Goal: Task Accomplishment & Management: Manage account settings

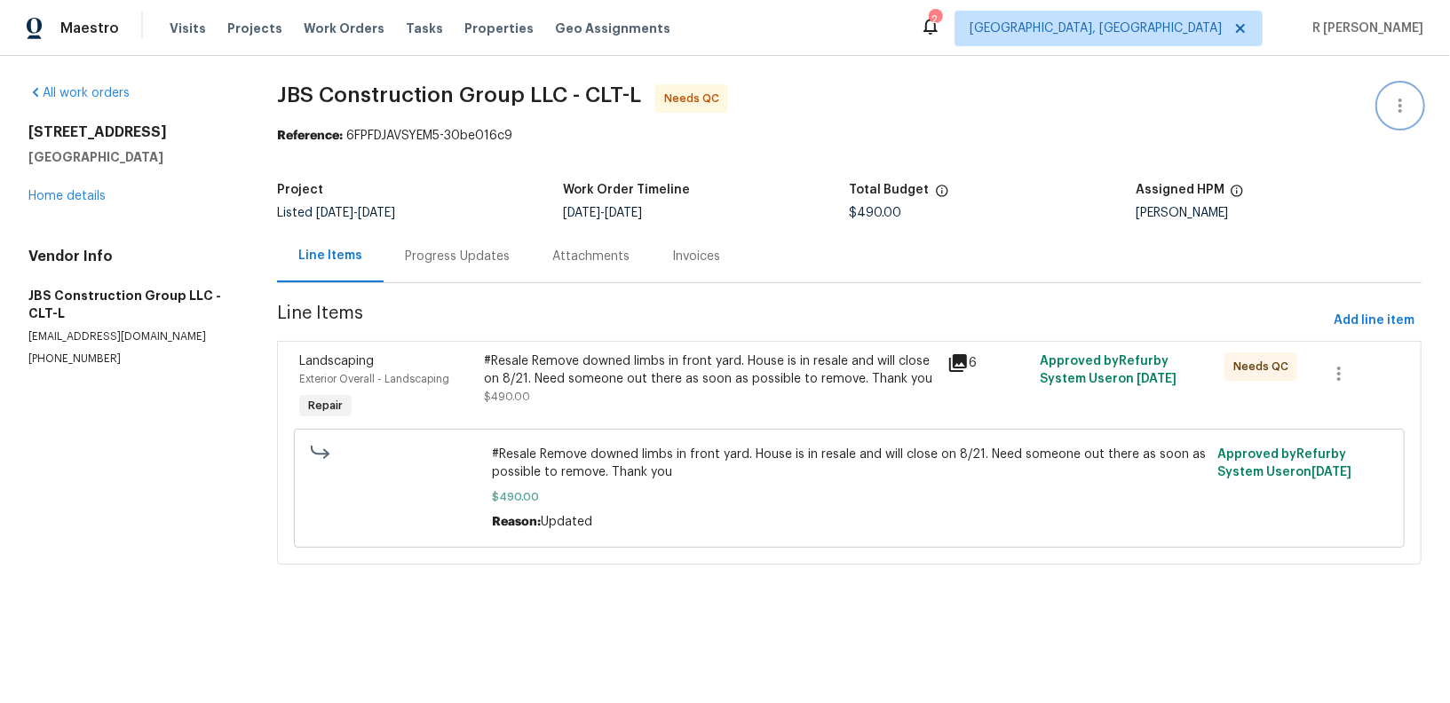
click at [1392, 108] on icon "button" at bounding box center [1400, 105] width 21 height 21
click at [1256, 102] on li "Edit" at bounding box center [1343, 105] width 192 height 29
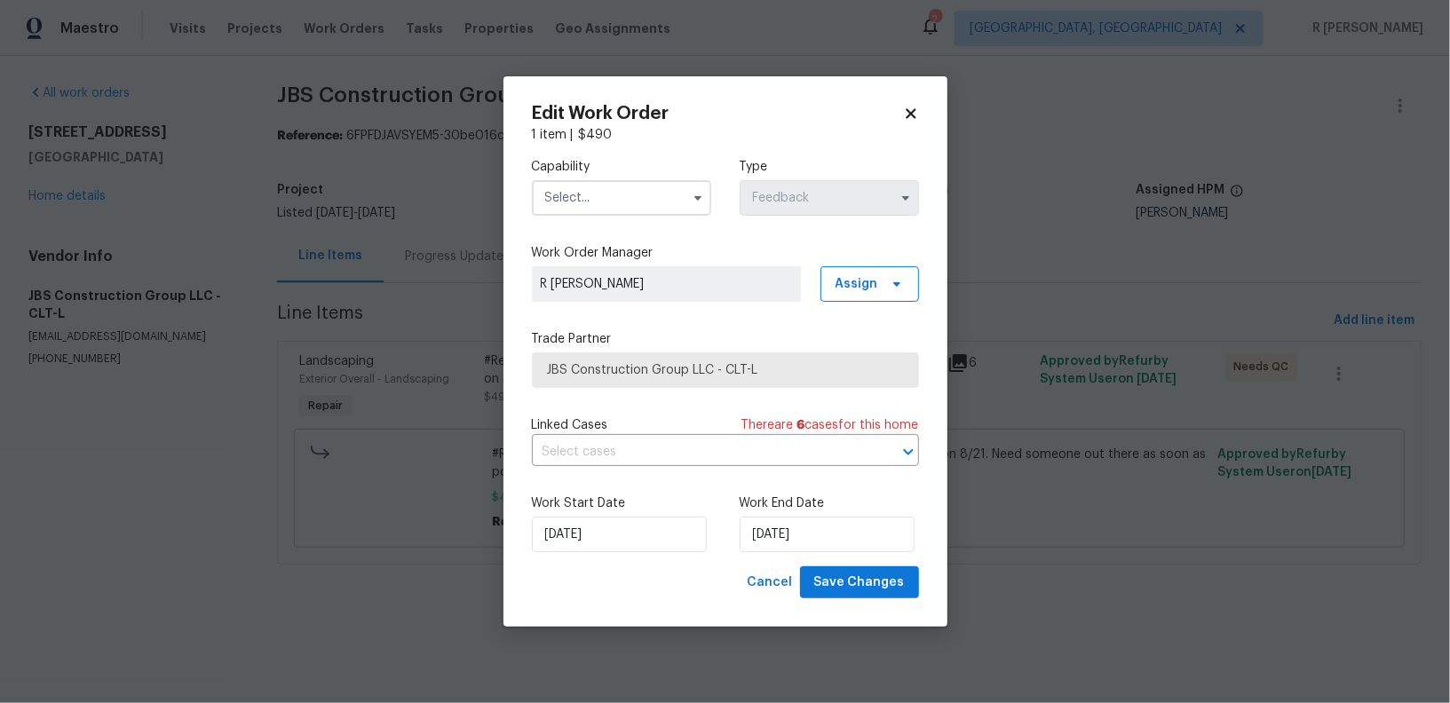
click at [562, 209] on input "text" at bounding box center [621, 198] width 179 height 36
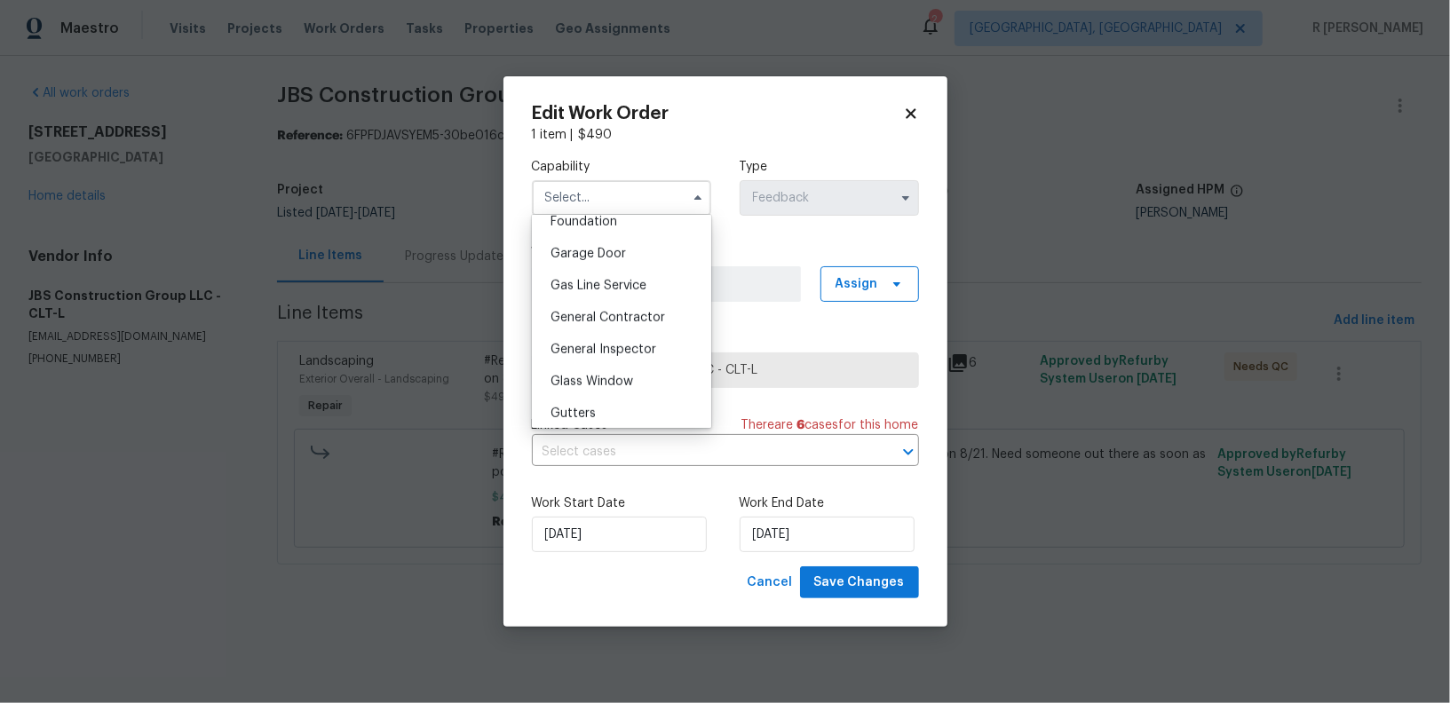
scroll to position [767, 0]
click at [617, 315] on span "General Contractor" at bounding box center [608, 317] width 115 height 12
type input "General Contractor"
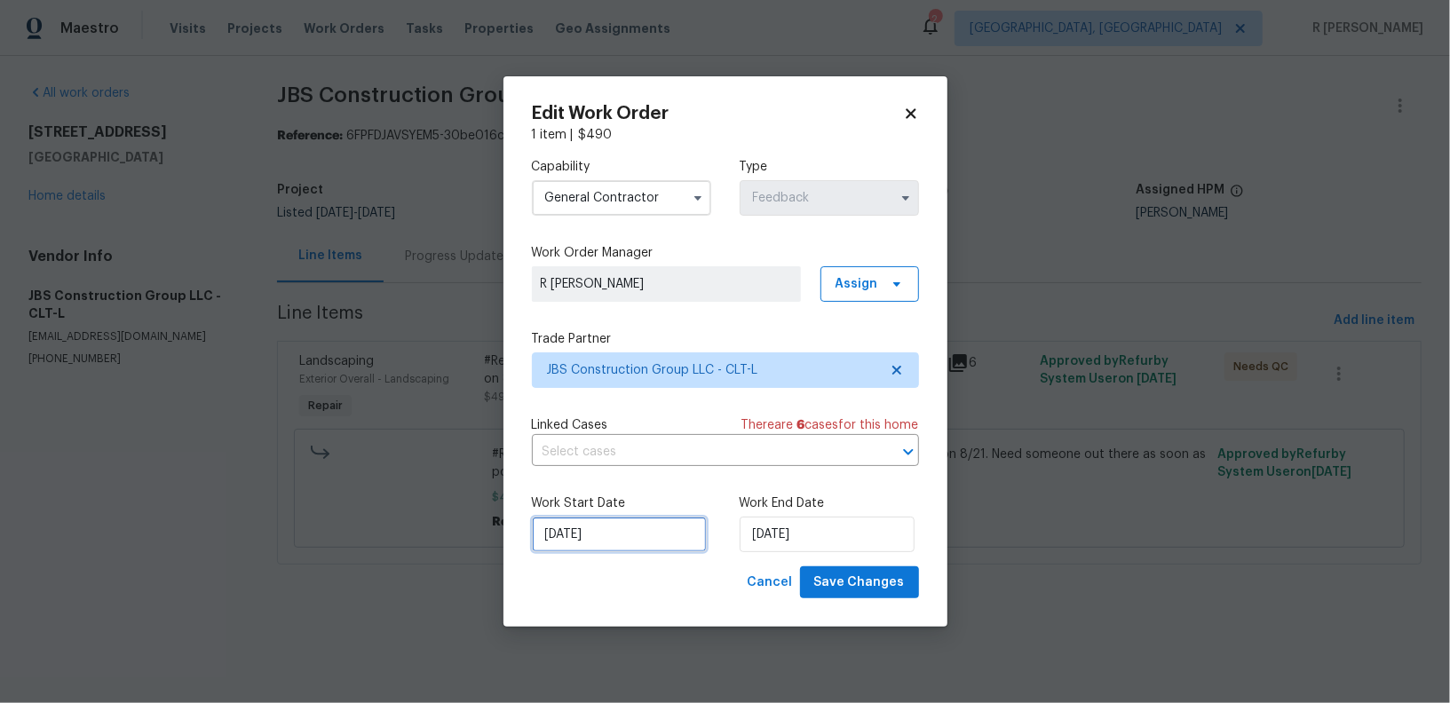
click at [618, 529] on input "20/08/2025" at bounding box center [619, 535] width 175 height 36
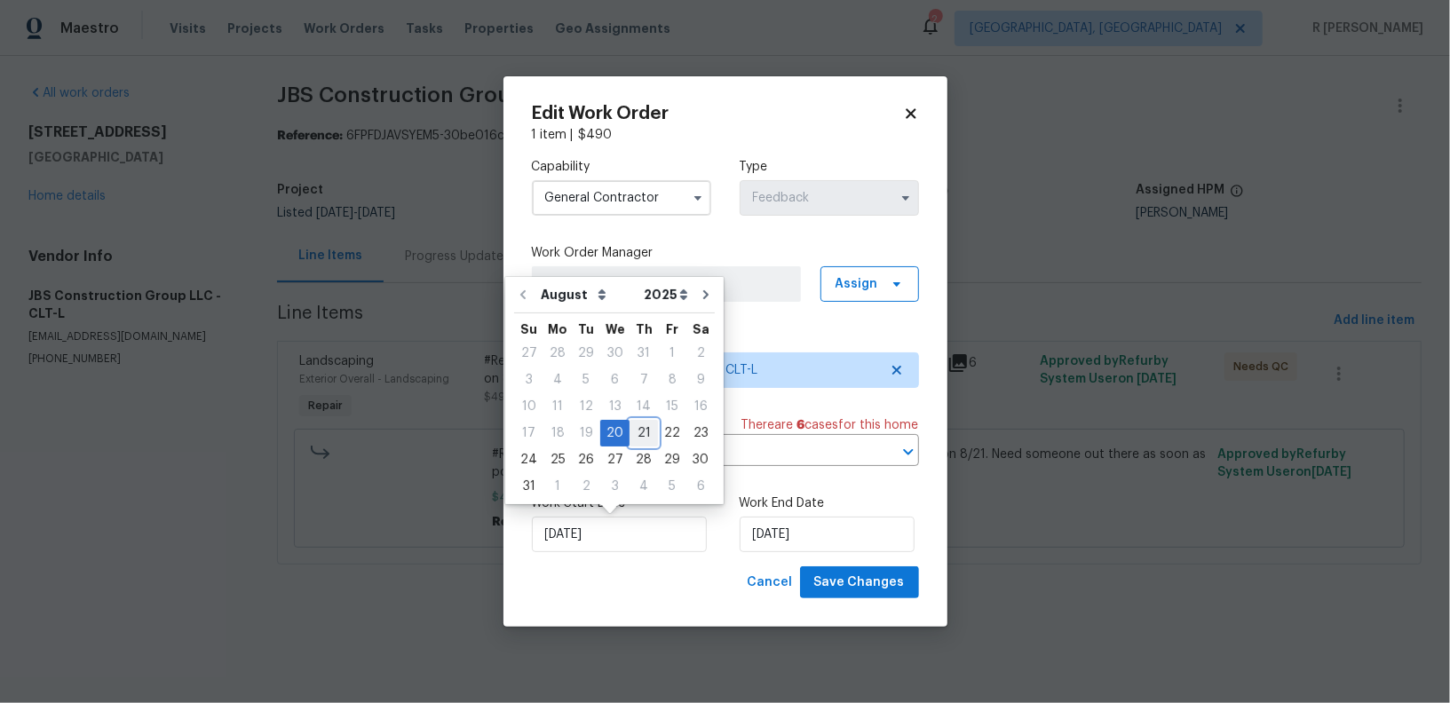
click at [634, 421] on div "21" at bounding box center [644, 433] width 28 height 25
type input "21/08/2025"
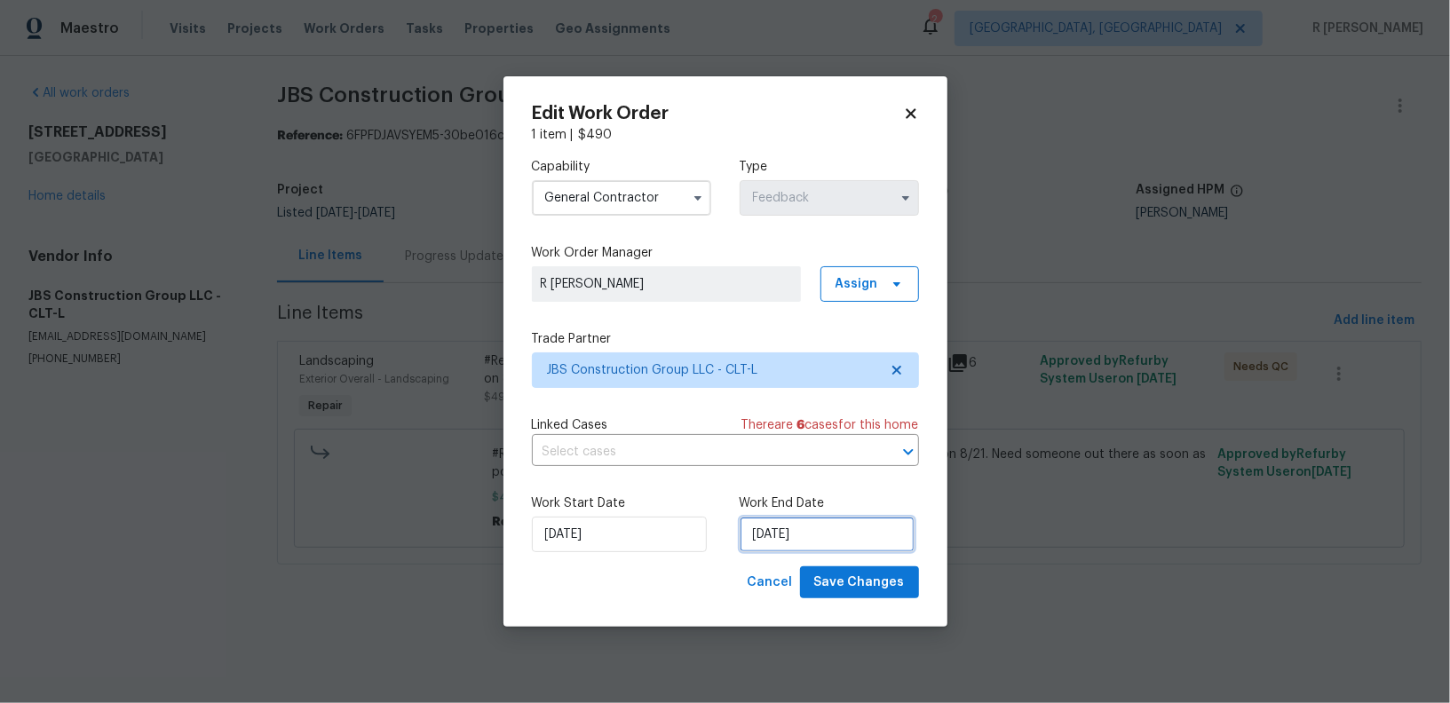
click at [788, 543] on input "21/08/2025" at bounding box center [827, 535] width 175 height 36
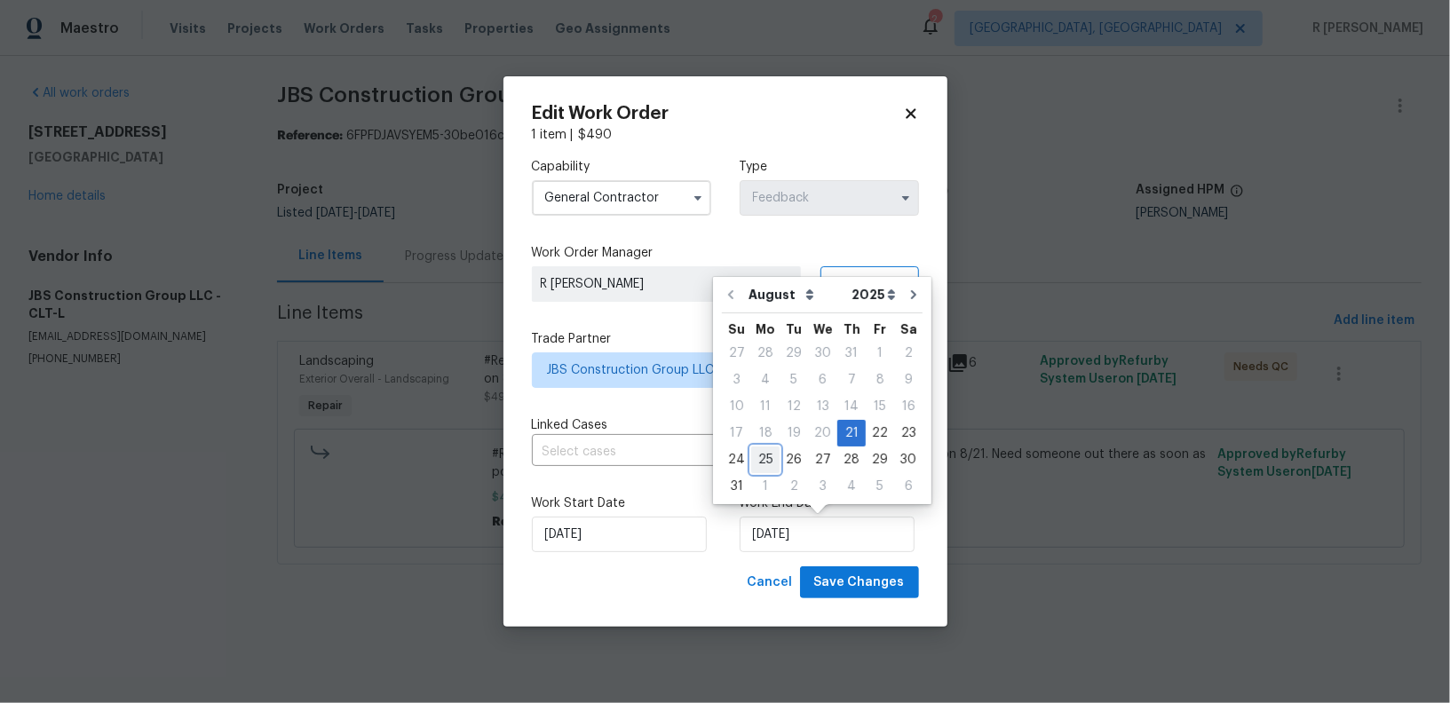
click at [761, 460] on div "25" at bounding box center [765, 460] width 28 height 25
type input "25/08/2025"
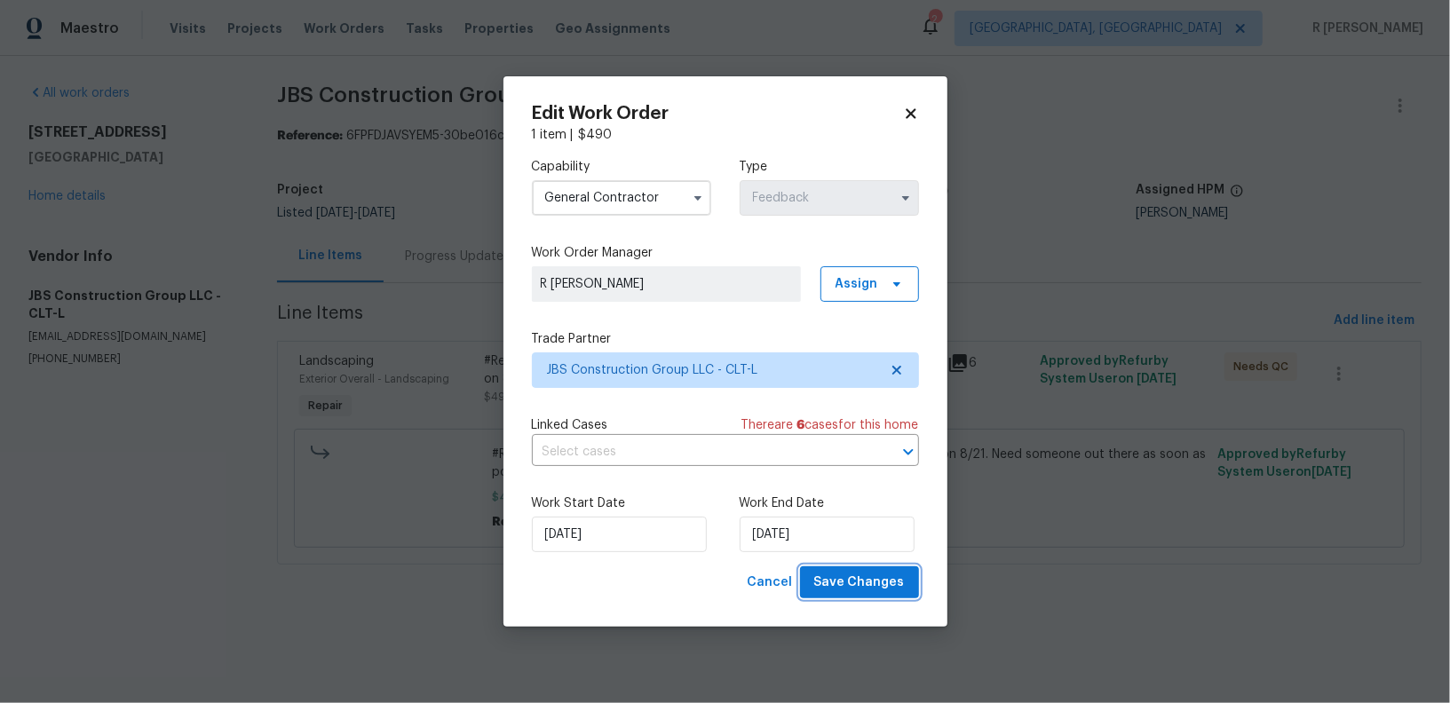
click at [844, 596] on button "Save Changes" at bounding box center [859, 583] width 119 height 33
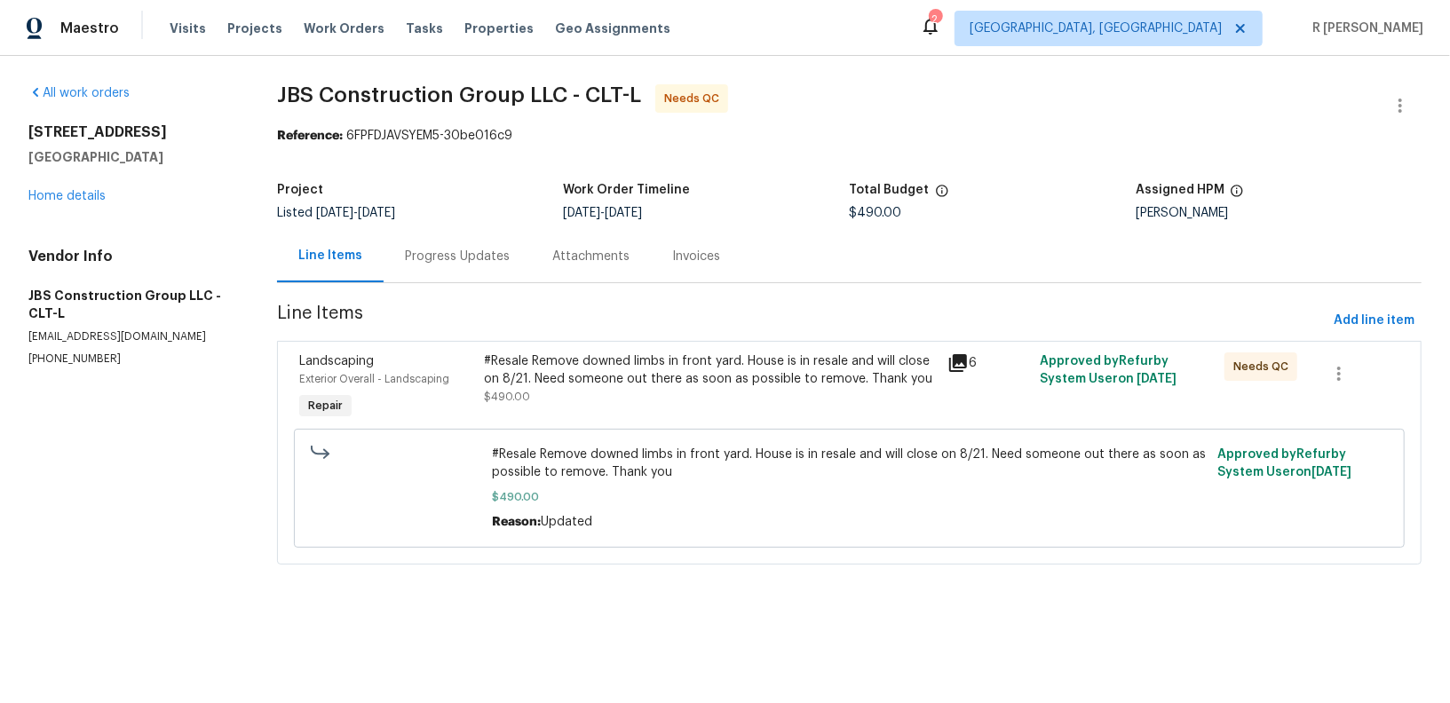
click at [455, 263] on div "Progress Updates" at bounding box center [457, 257] width 105 height 18
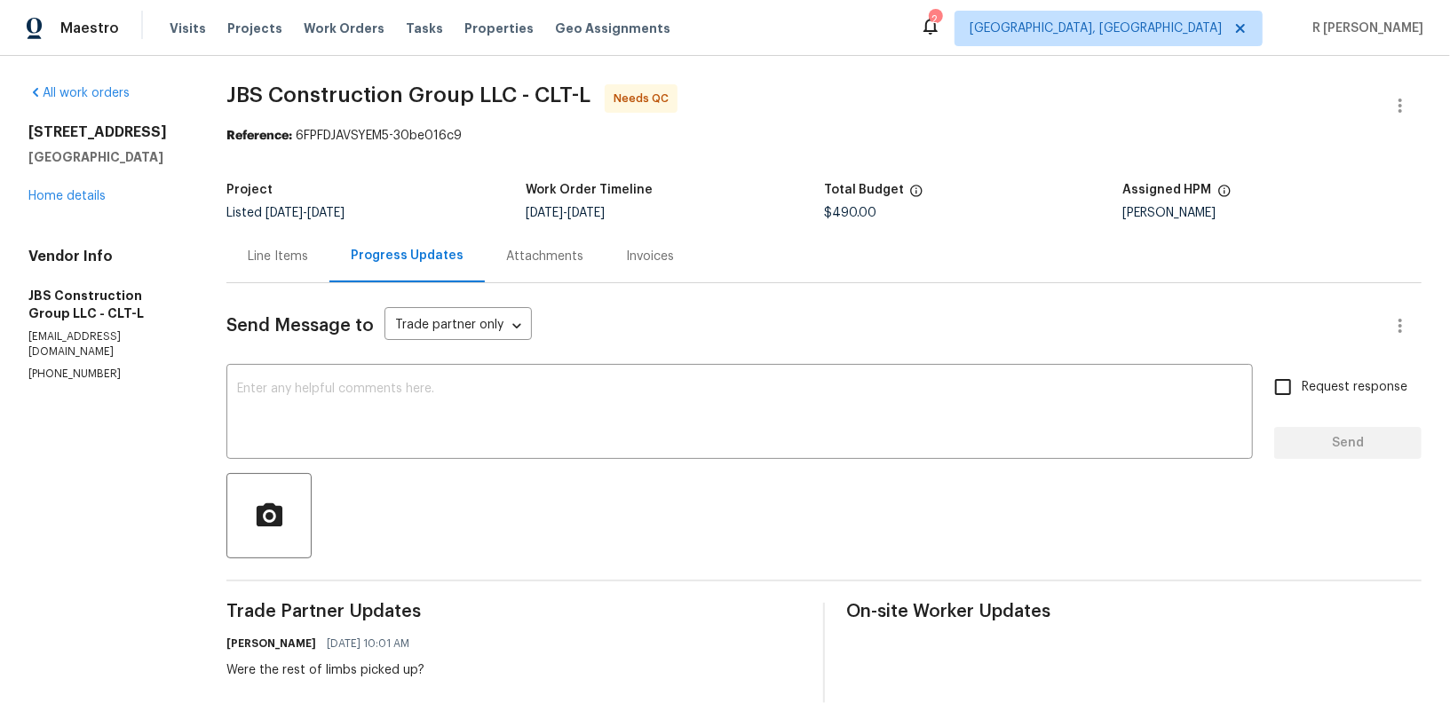
click at [281, 258] on div "Line Items" at bounding box center [277, 256] width 103 height 52
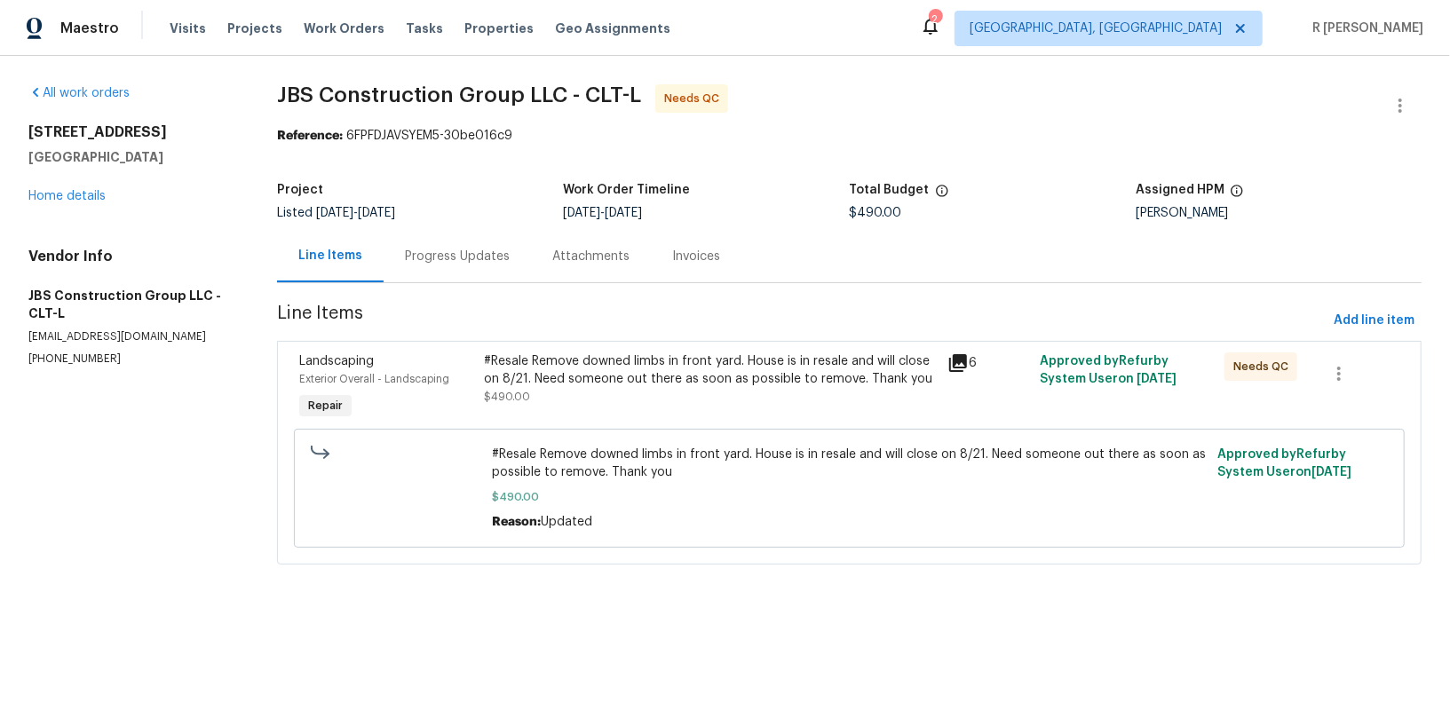
click at [464, 264] on div "Progress Updates" at bounding box center [457, 257] width 105 height 18
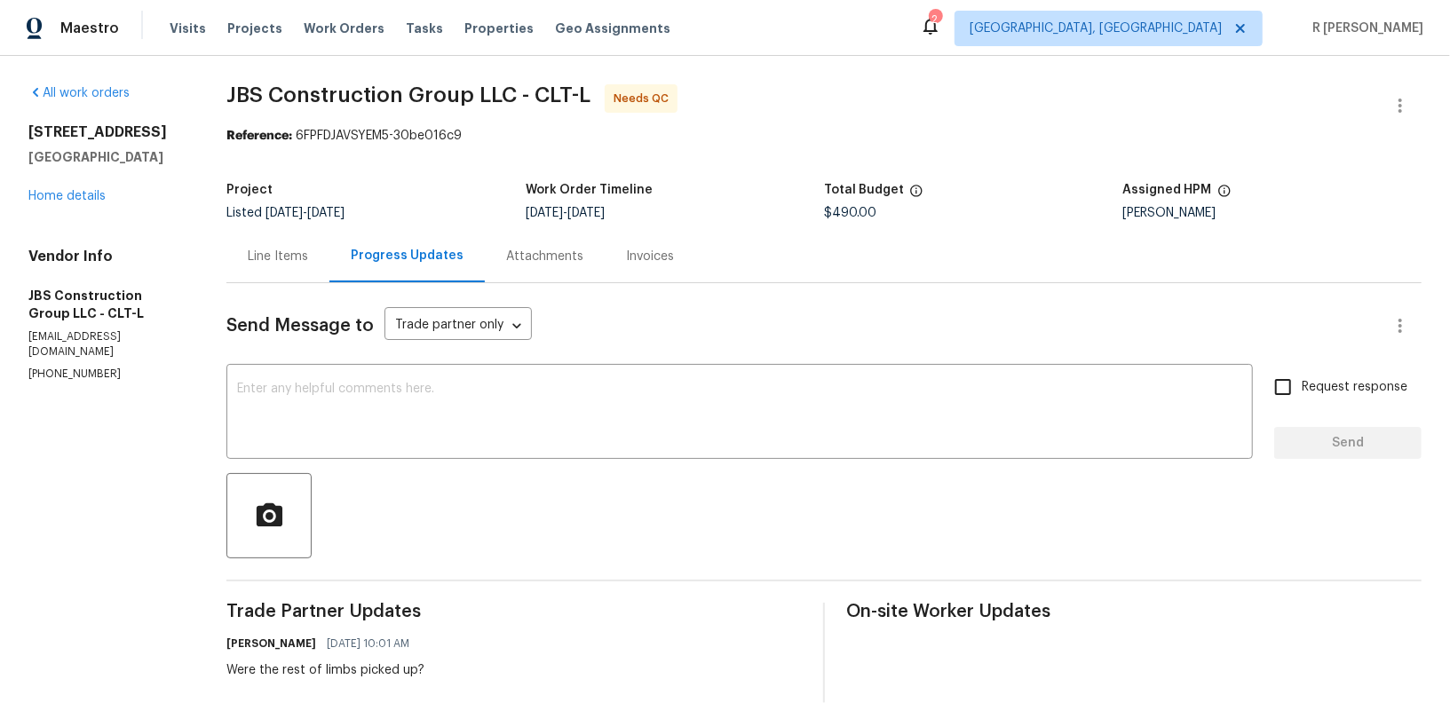
click at [311, 242] on div "Line Items" at bounding box center [277, 256] width 103 height 52
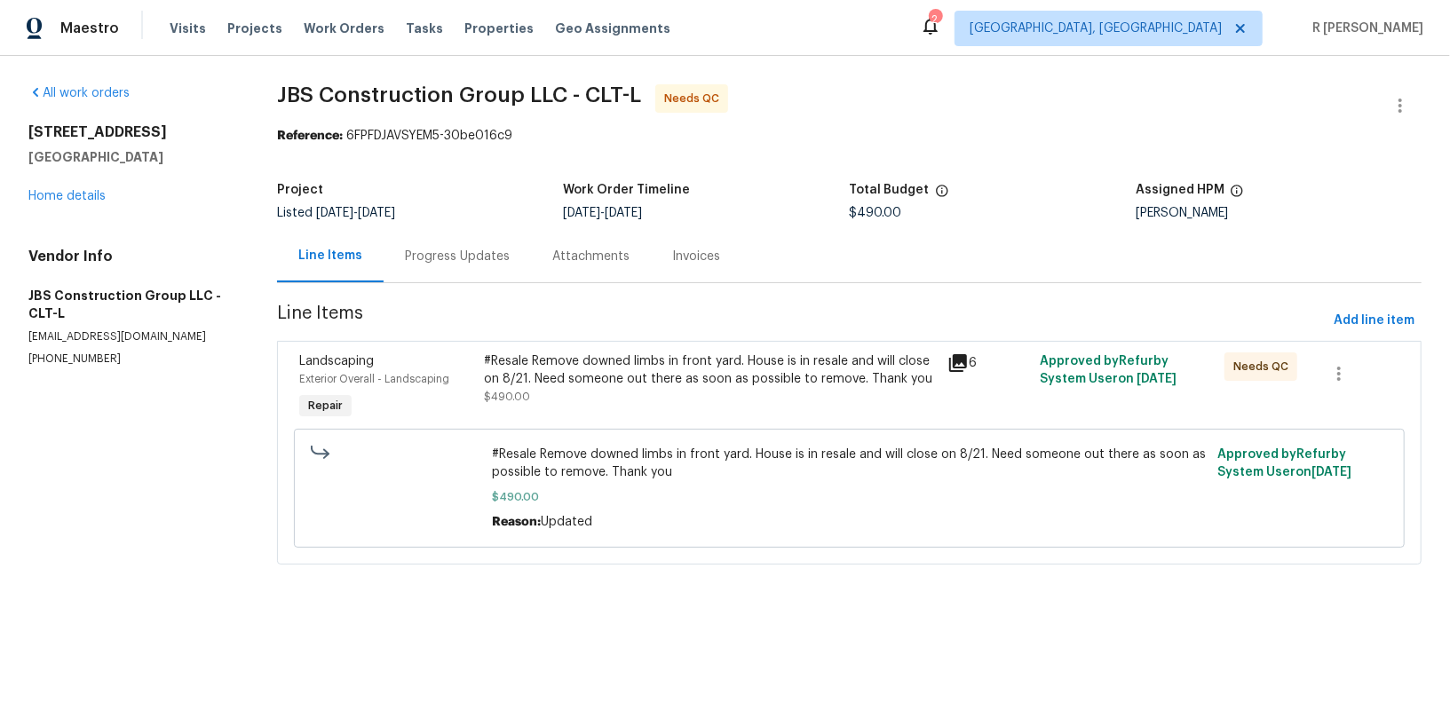
click at [614, 393] on div "#Resale Remove downed limbs in front yard. House is in resale and will close on…" at bounding box center [711, 379] width 452 height 53
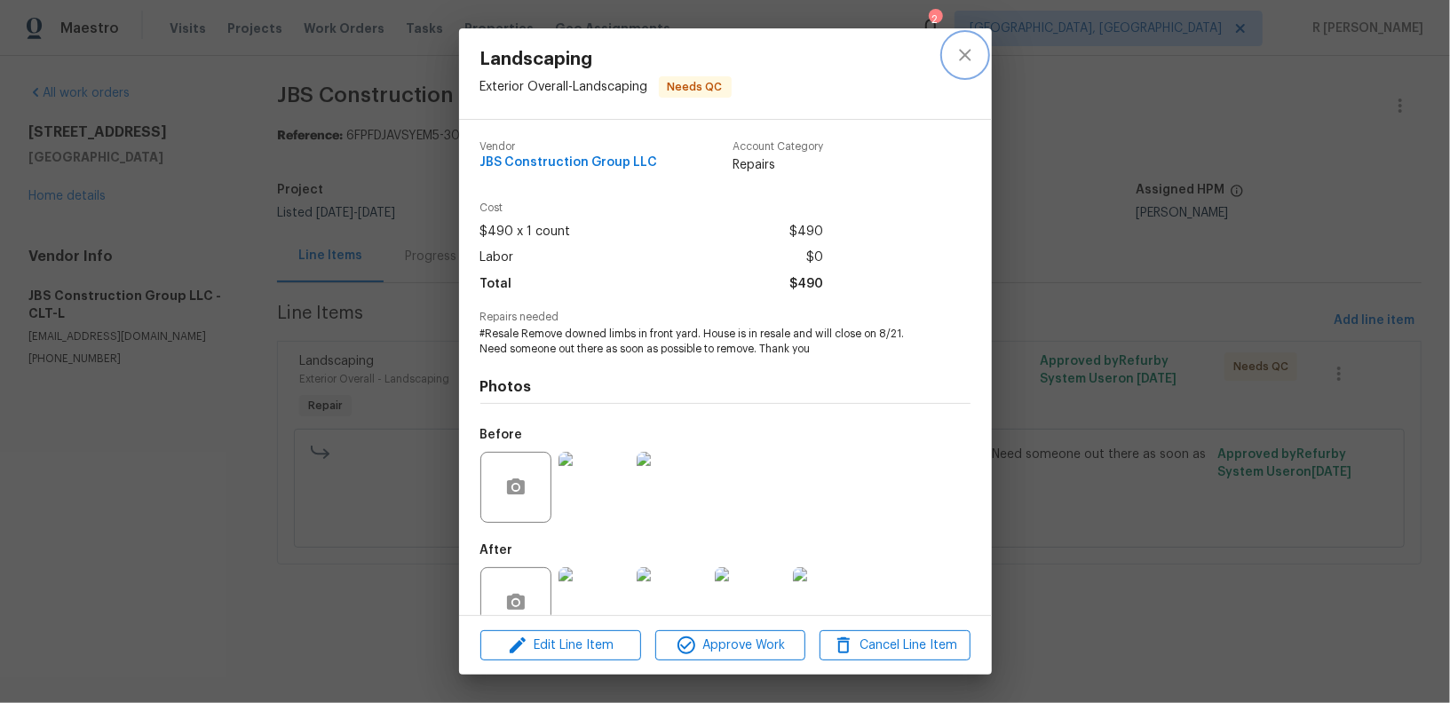
click at [963, 53] on icon "close" at bounding box center [965, 55] width 12 height 12
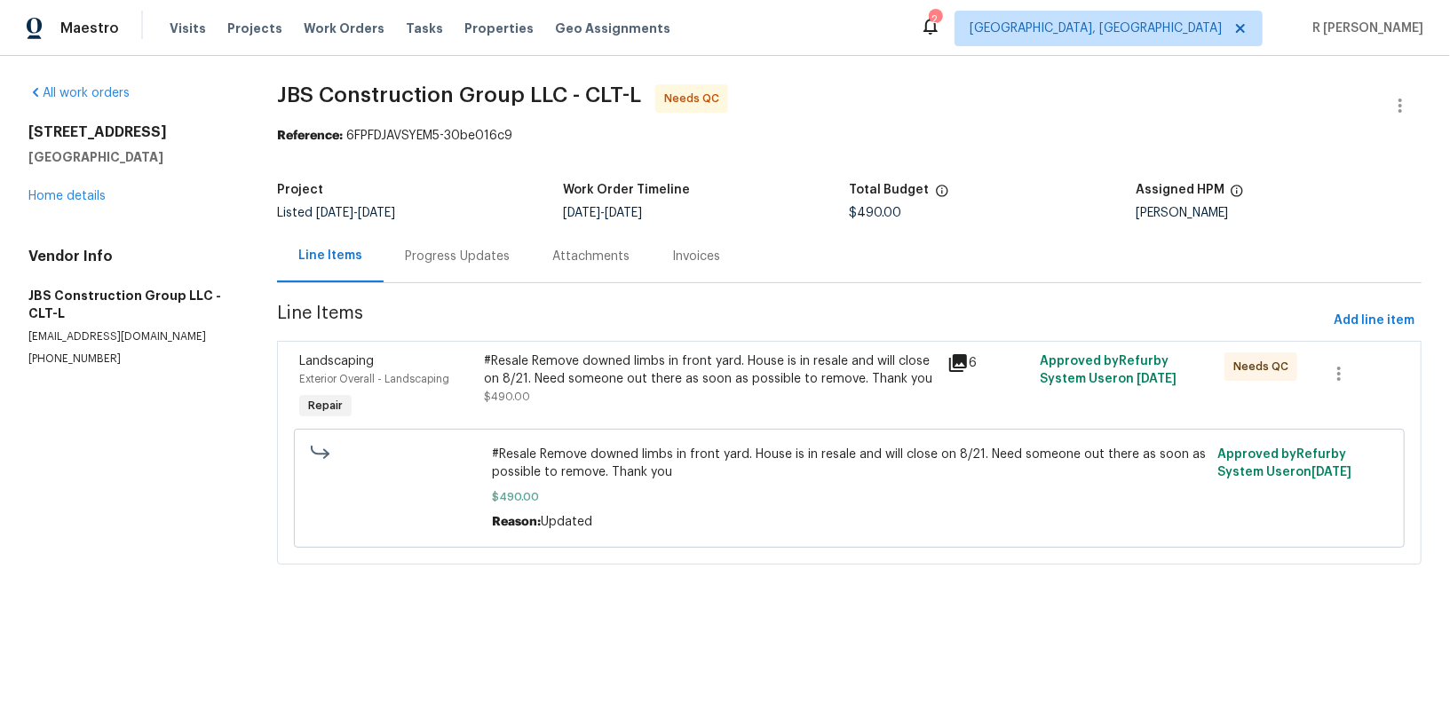
click at [484, 272] on div "Progress Updates" at bounding box center [457, 256] width 147 height 52
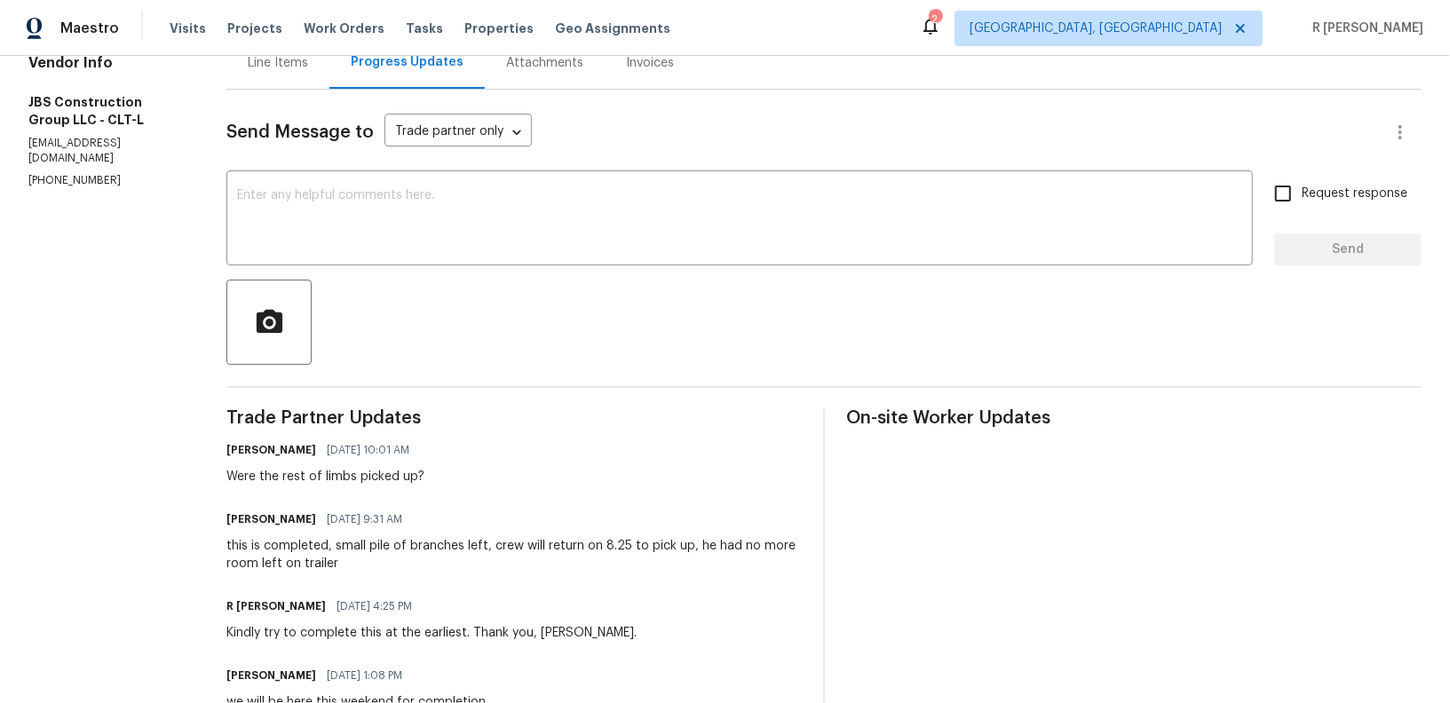
scroll to position [306, 0]
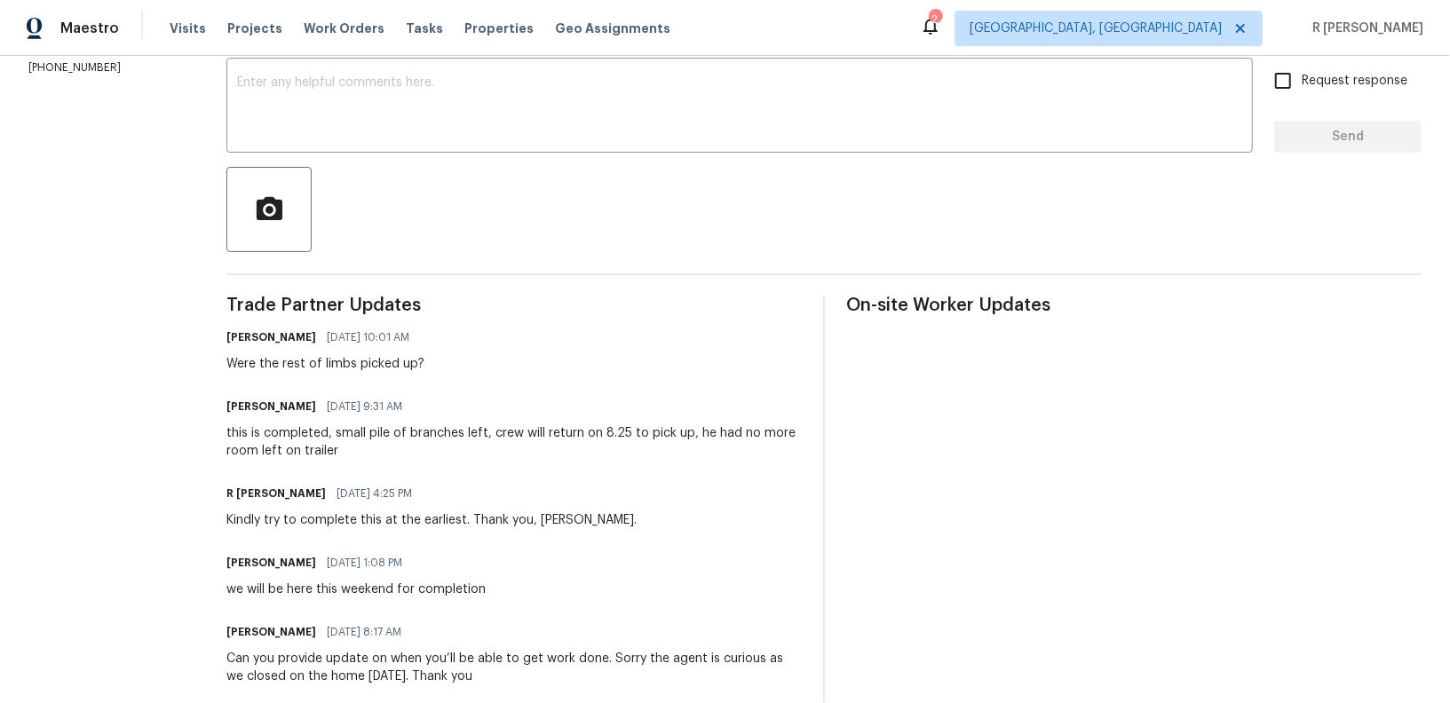
click at [717, 641] on div "[PERSON_NAME] [DATE] 8:17 AM" at bounding box center [513, 632] width 575 height 25
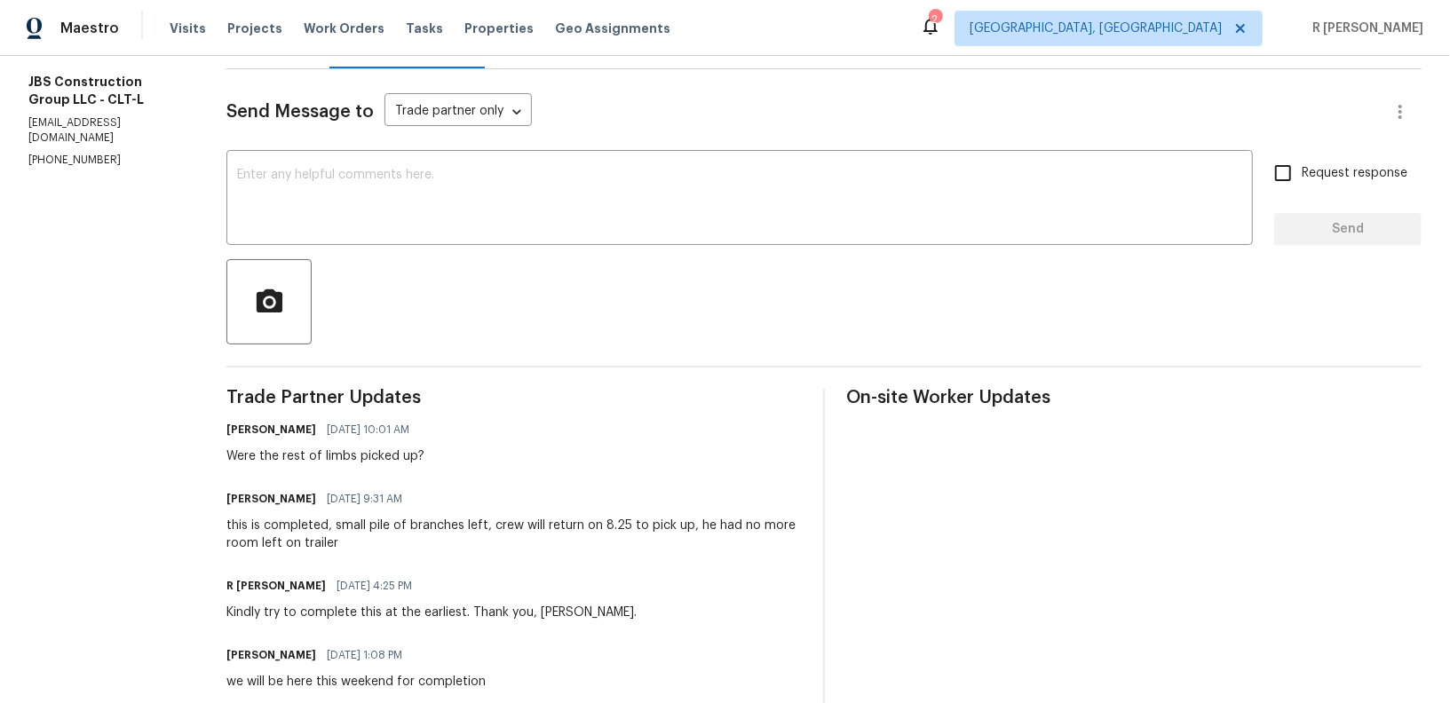
scroll to position [0, 0]
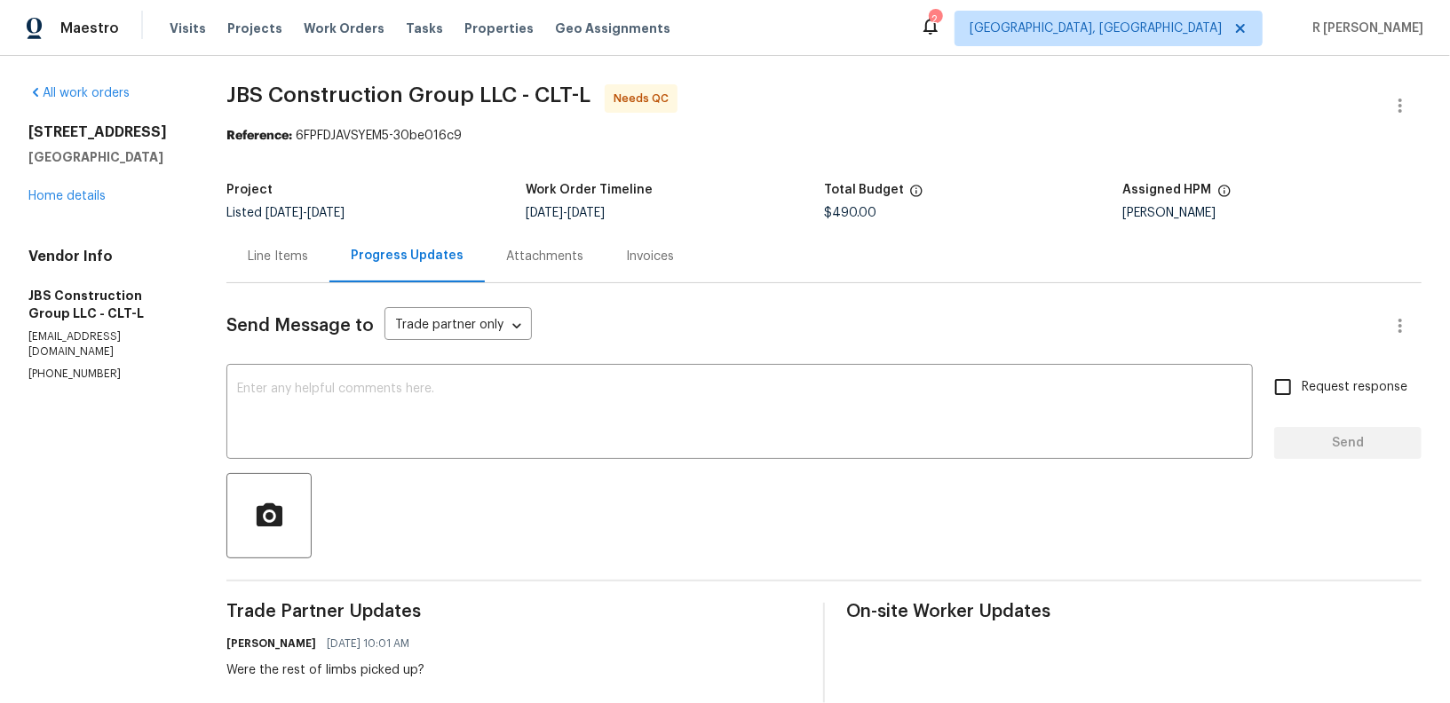
click at [299, 271] on div "Line Items" at bounding box center [277, 256] width 103 height 52
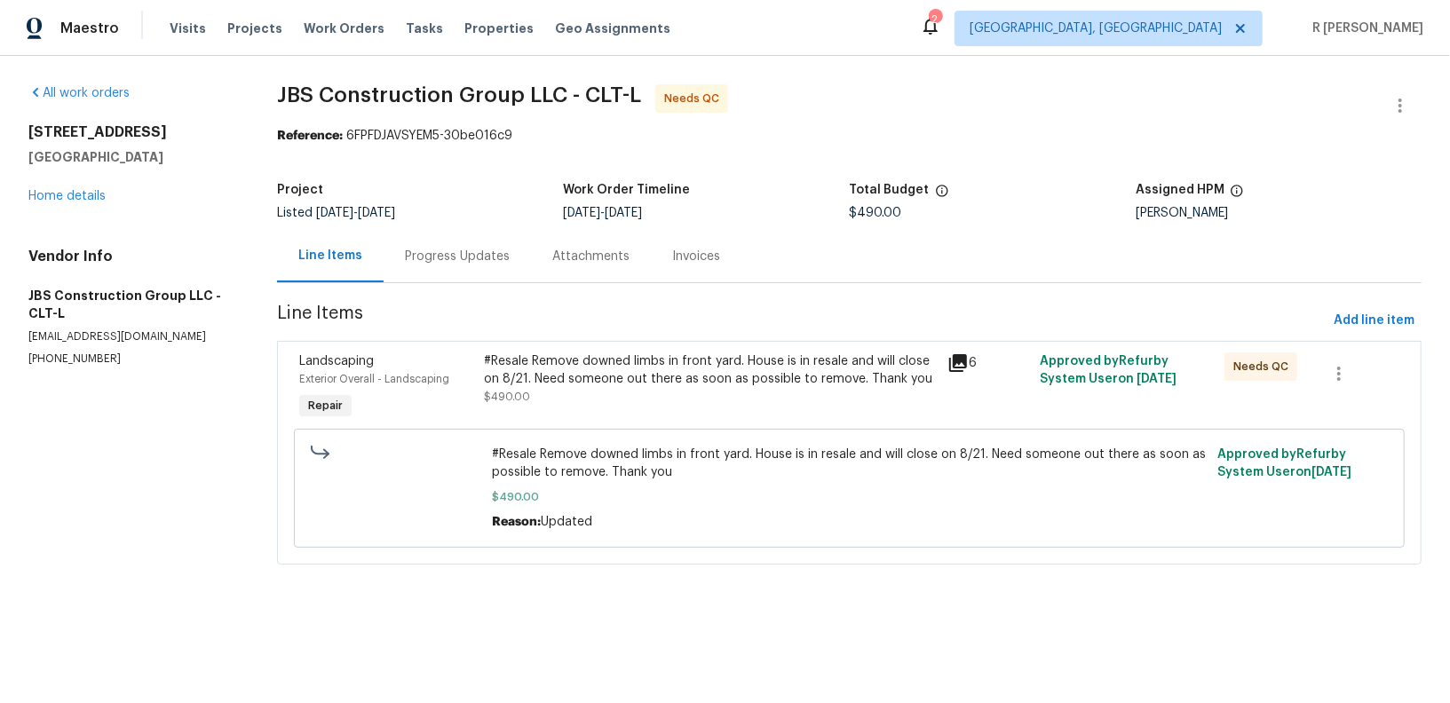
click at [703, 354] on div "#Resale Remove downed limbs in front yard. House is in resale and will close on…" at bounding box center [711, 371] width 452 height 36
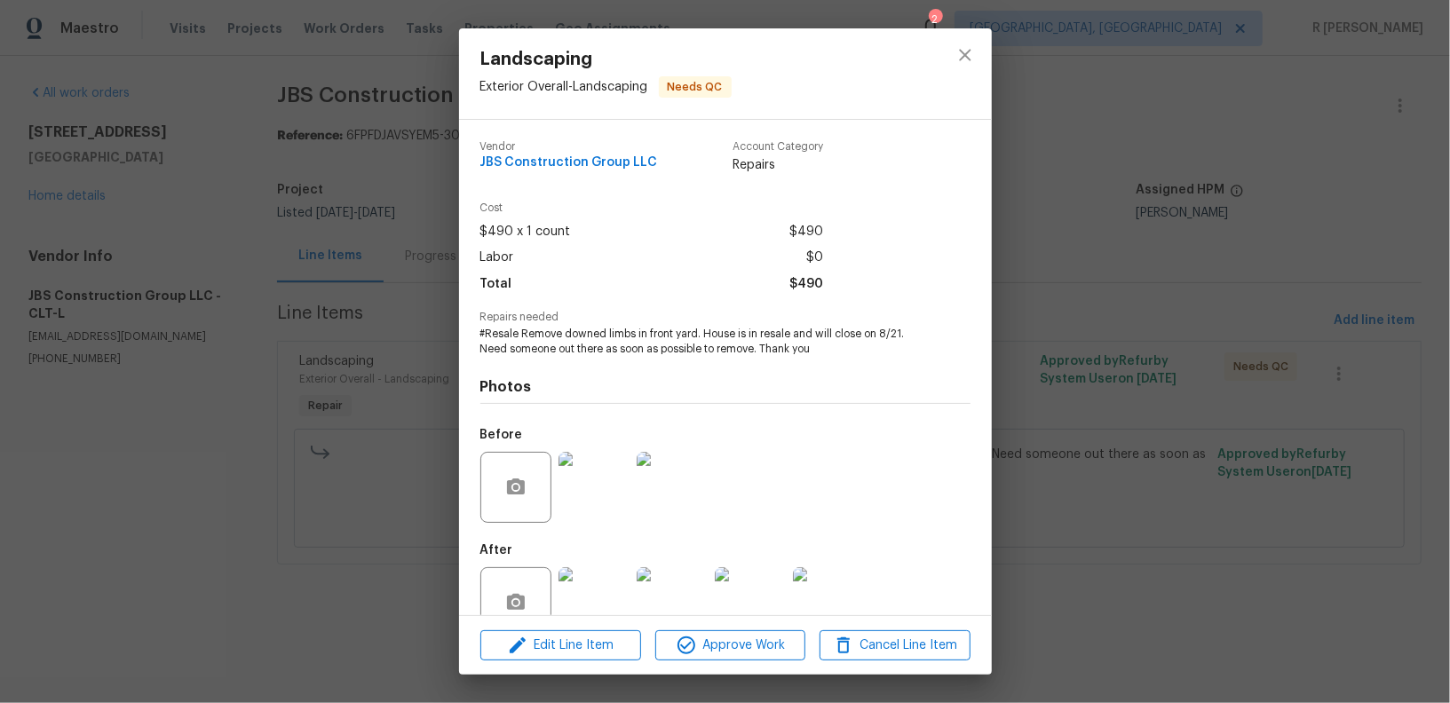
scroll to position [41, 0]
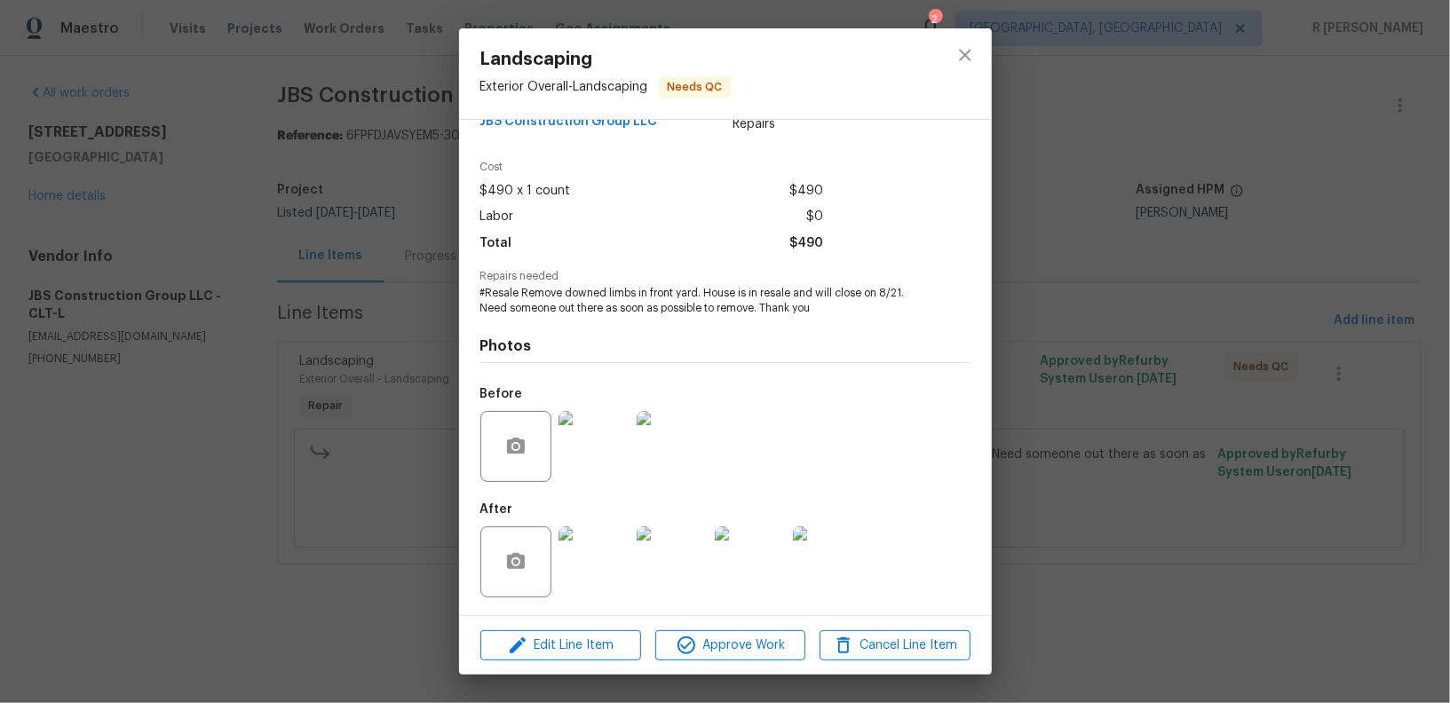
click at [575, 442] on img at bounding box center [594, 446] width 71 height 71
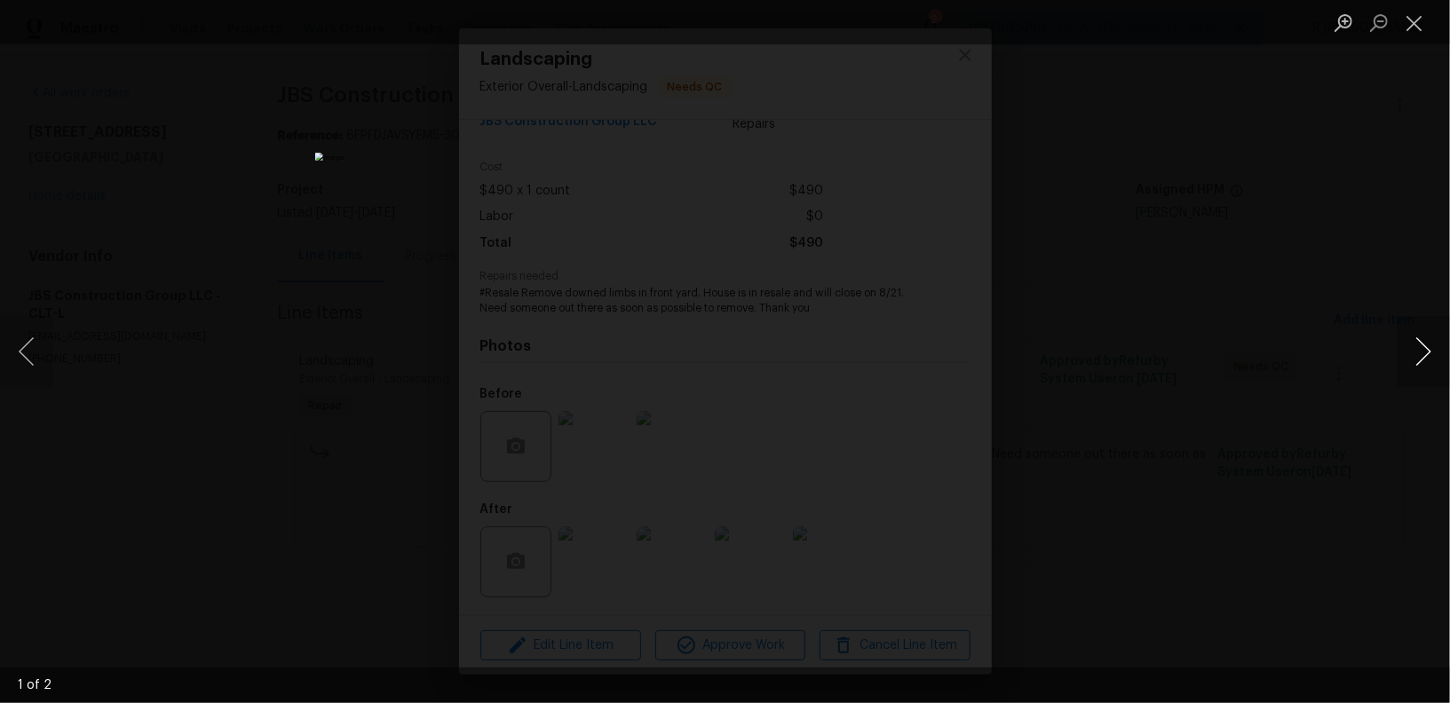
click at [1421, 340] on button "Next image" at bounding box center [1423, 351] width 53 height 71
click at [1418, 24] on button "Close lightbox" at bounding box center [1415, 22] width 36 height 31
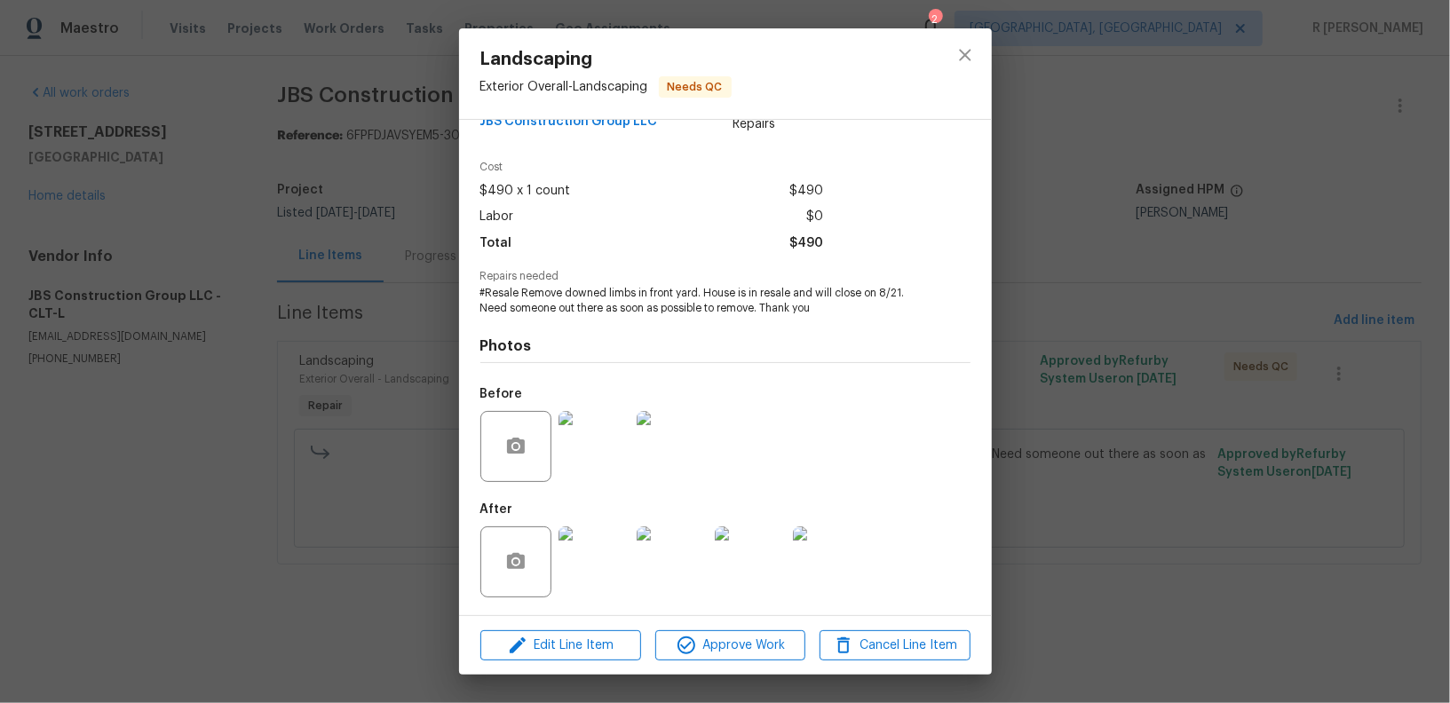
click at [586, 569] on img at bounding box center [594, 562] width 71 height 71
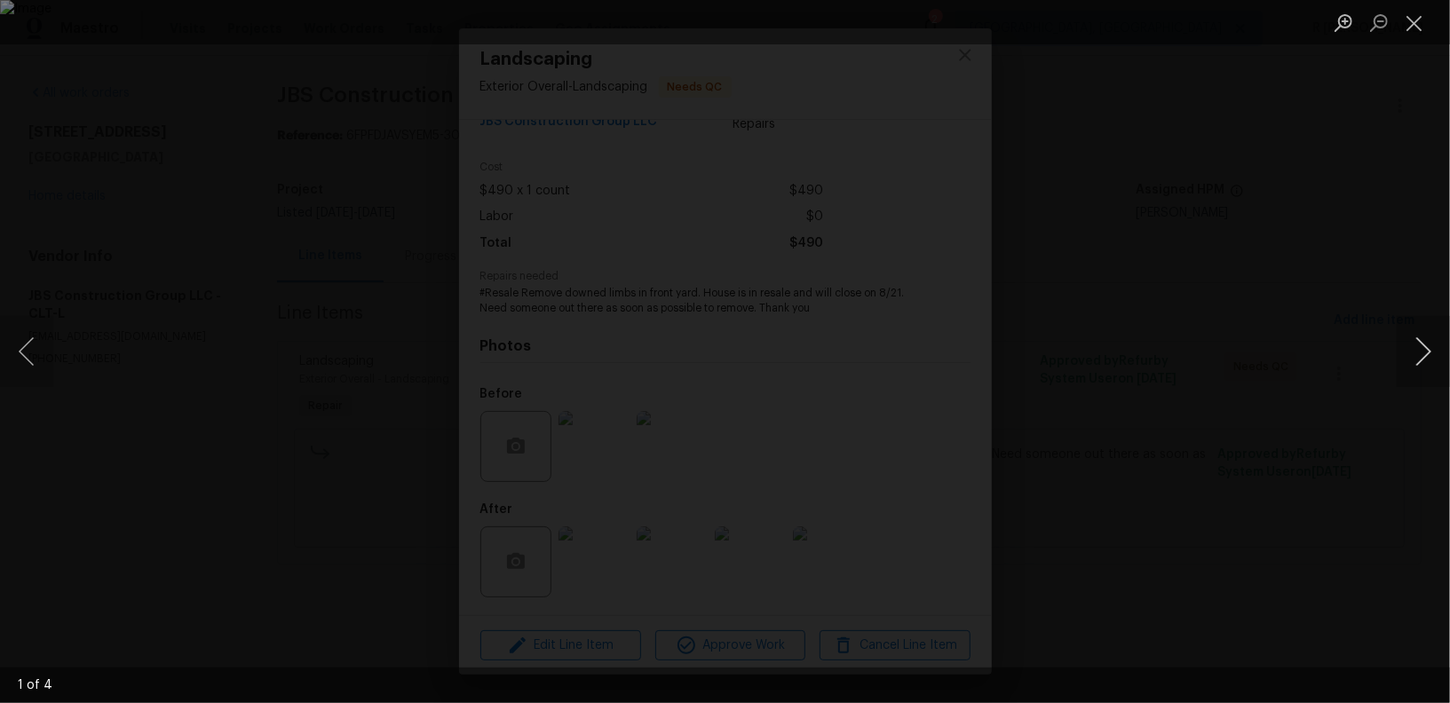
click at [1420, 335] on button "Next image" at bounding box center [1423, 351] width 53 height 71
click at [1408, 20] on button "Close lightbox" at bounding box center [1415, 22] width 36 height 31
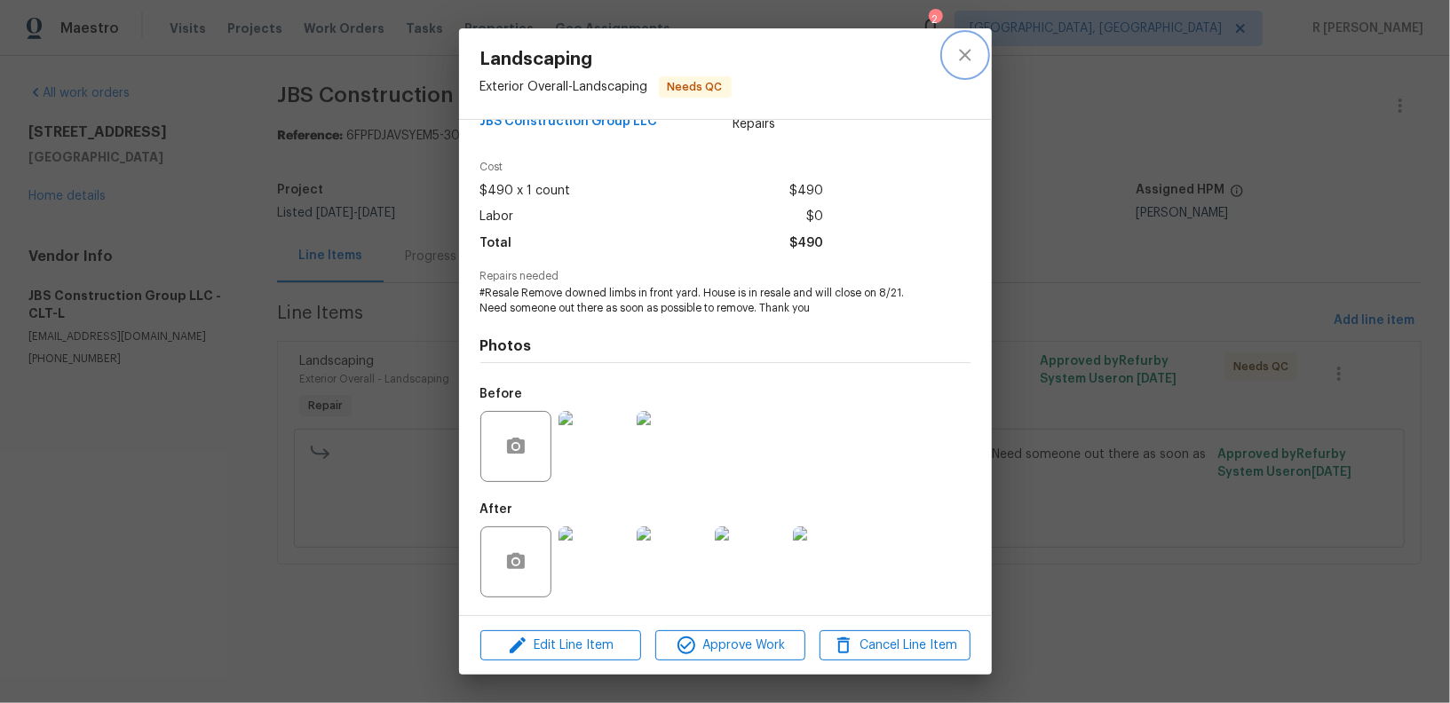
click at [961, 41] on button "close" at bounding box center [965, 55] width 43 height 43
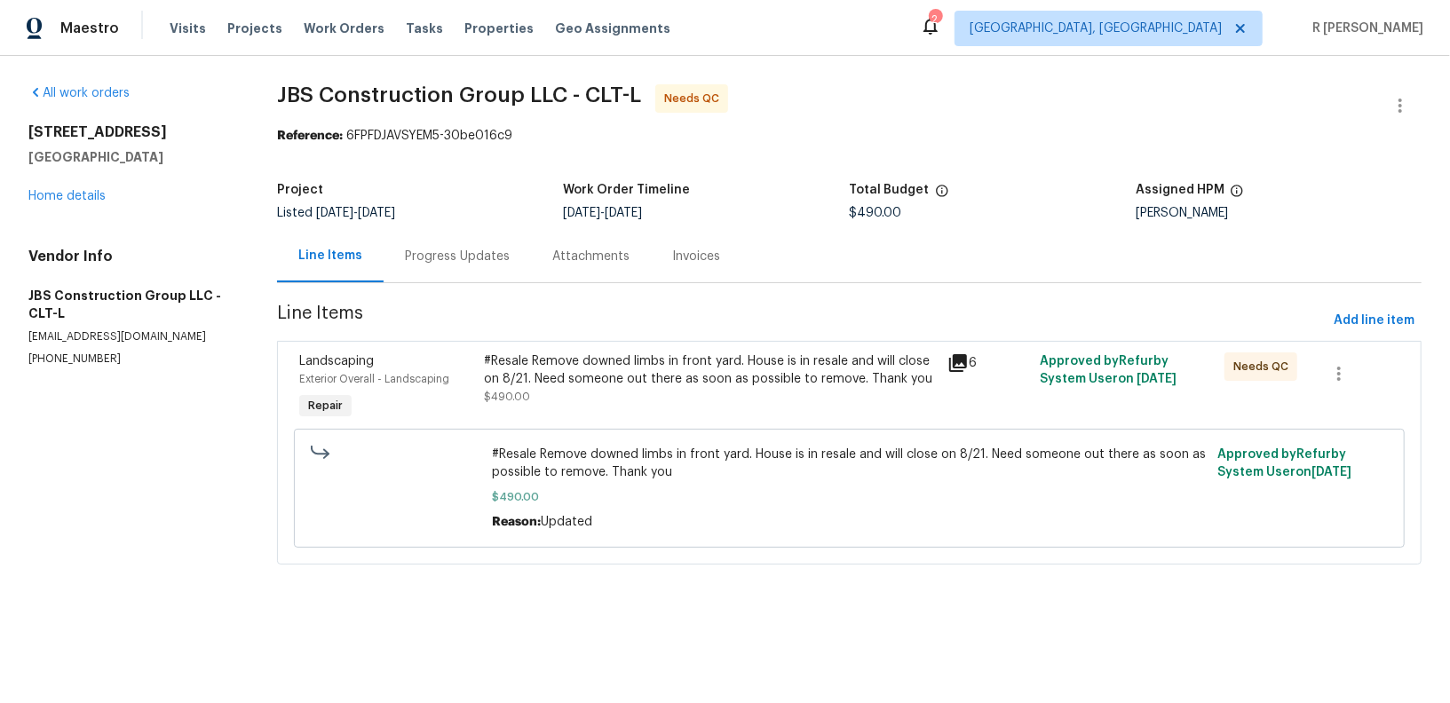
click at [477, 266] on div "Progress Updates" at bounding box center [457, 256] width 147 height 52
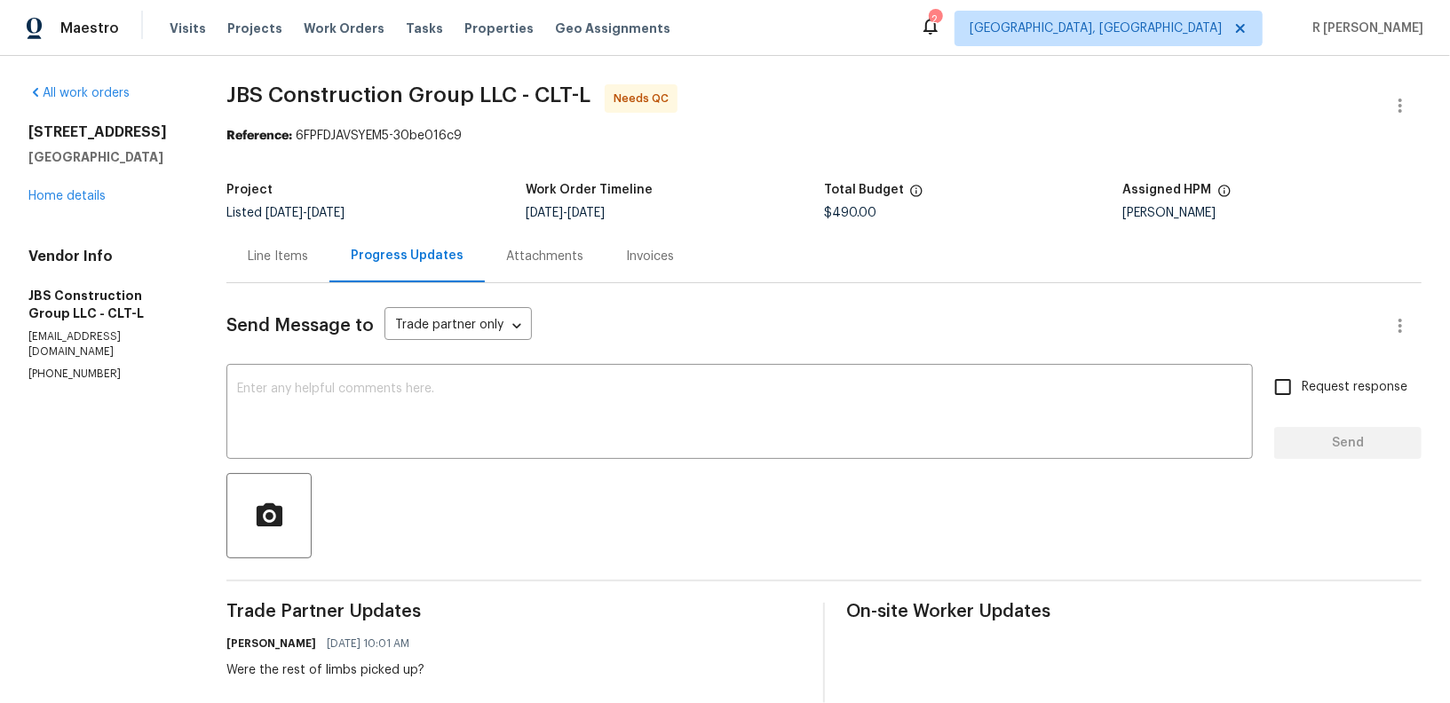
click at [308, 251] on div "Line Items" at bounding box center [278, 257] width 60 height 18
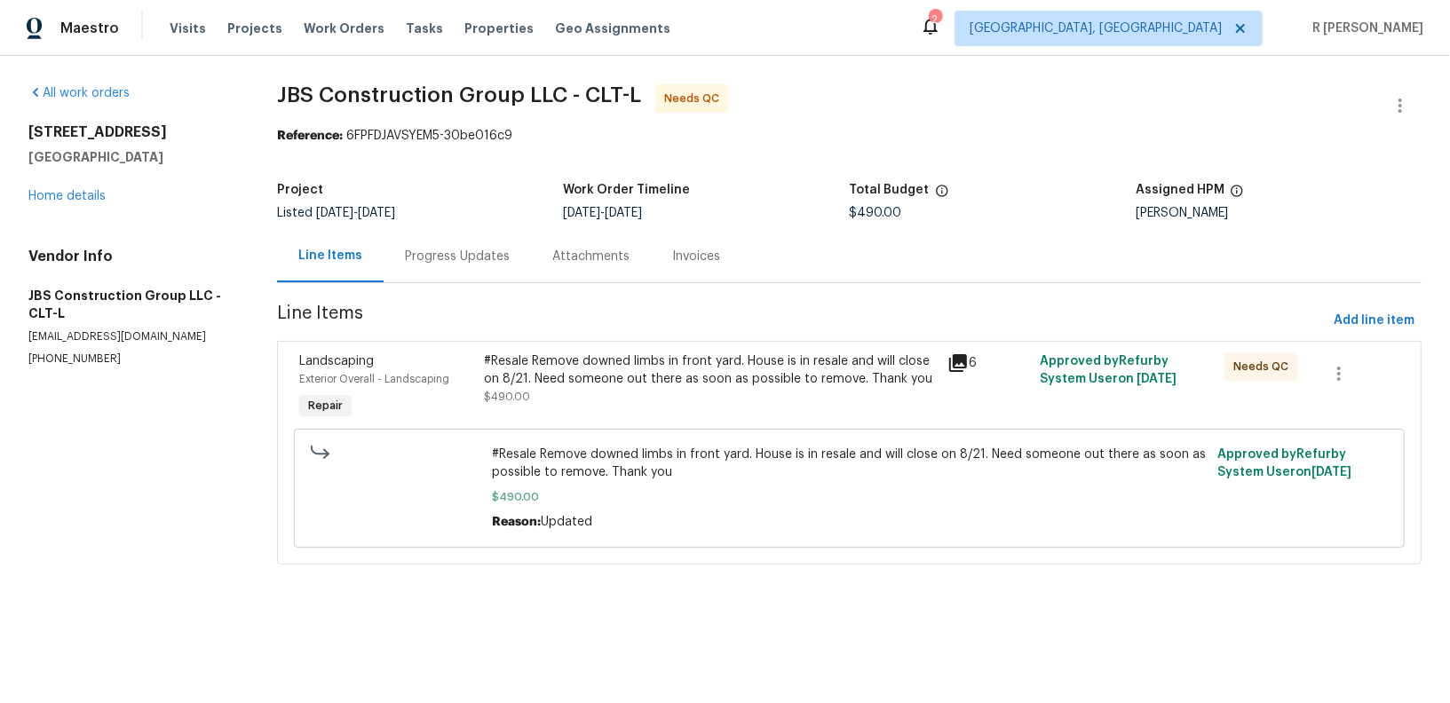
click at [686, 424] on div "#Resale Remove downed limbs in front yard. House is in resale and will close on…" at bounding box center [849, 489] width 1100 height 130
click at [629, 373] on div "#Resale Remove downed limbs in front yard. House is in resale and will close on…" at bounding box center [711, 371] width 452 height 36
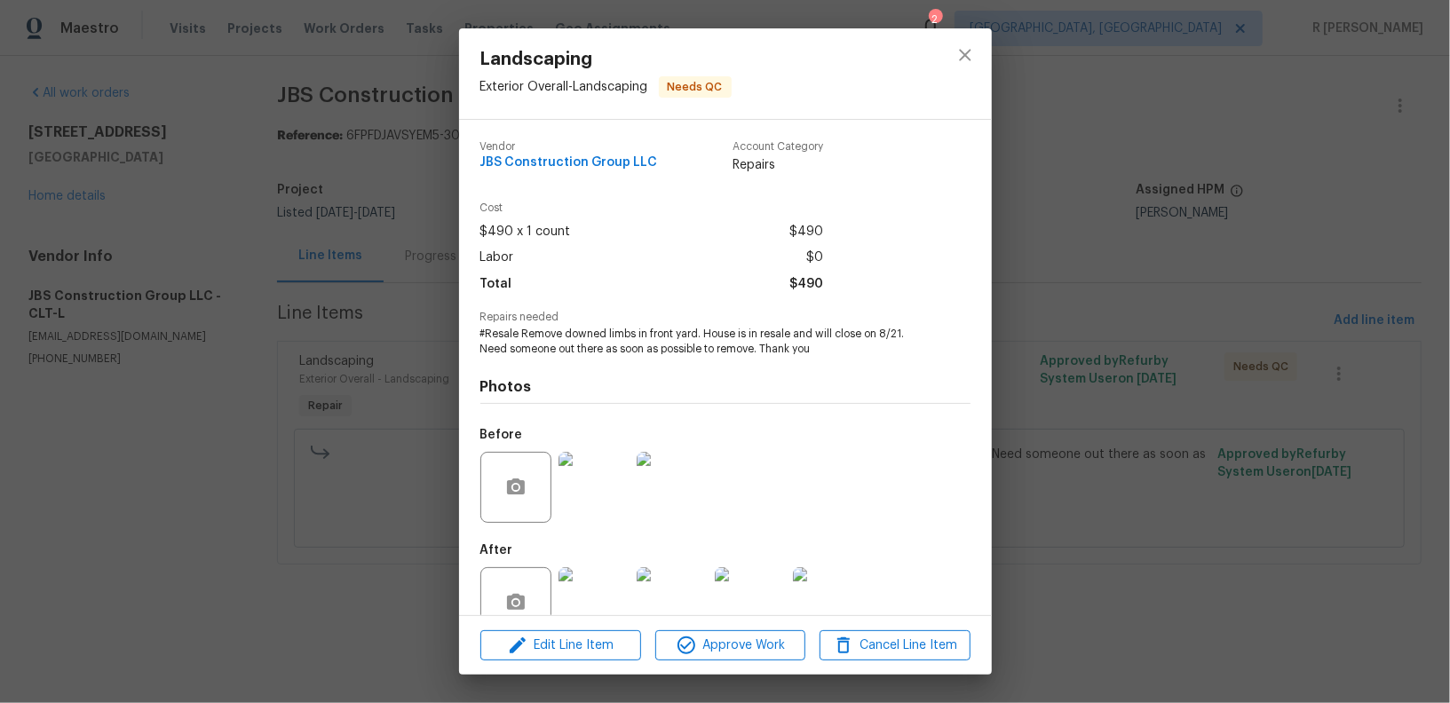
click at [861, 362] on div "Photos Before After" at bounding box center [725, 503] width 490 height 292
click at [582, 495] on img at bounding box center [594, 487] width 71 height 71
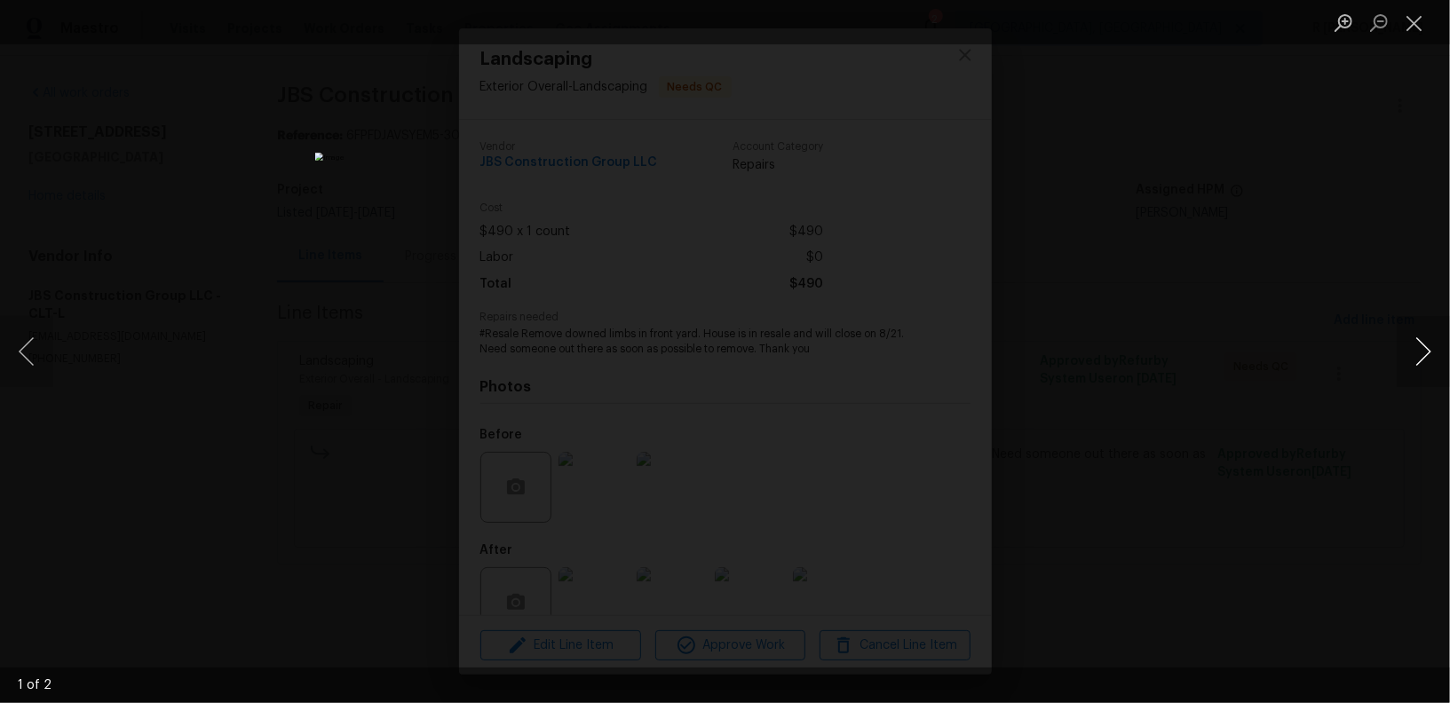
click at [1435, 375] on button "Next image" at bounding box center [1423, 351] width 53 height 71
click at [1410, 18] on button "Close lightbox" at bounding box center [1415, 22] width 36 height 31
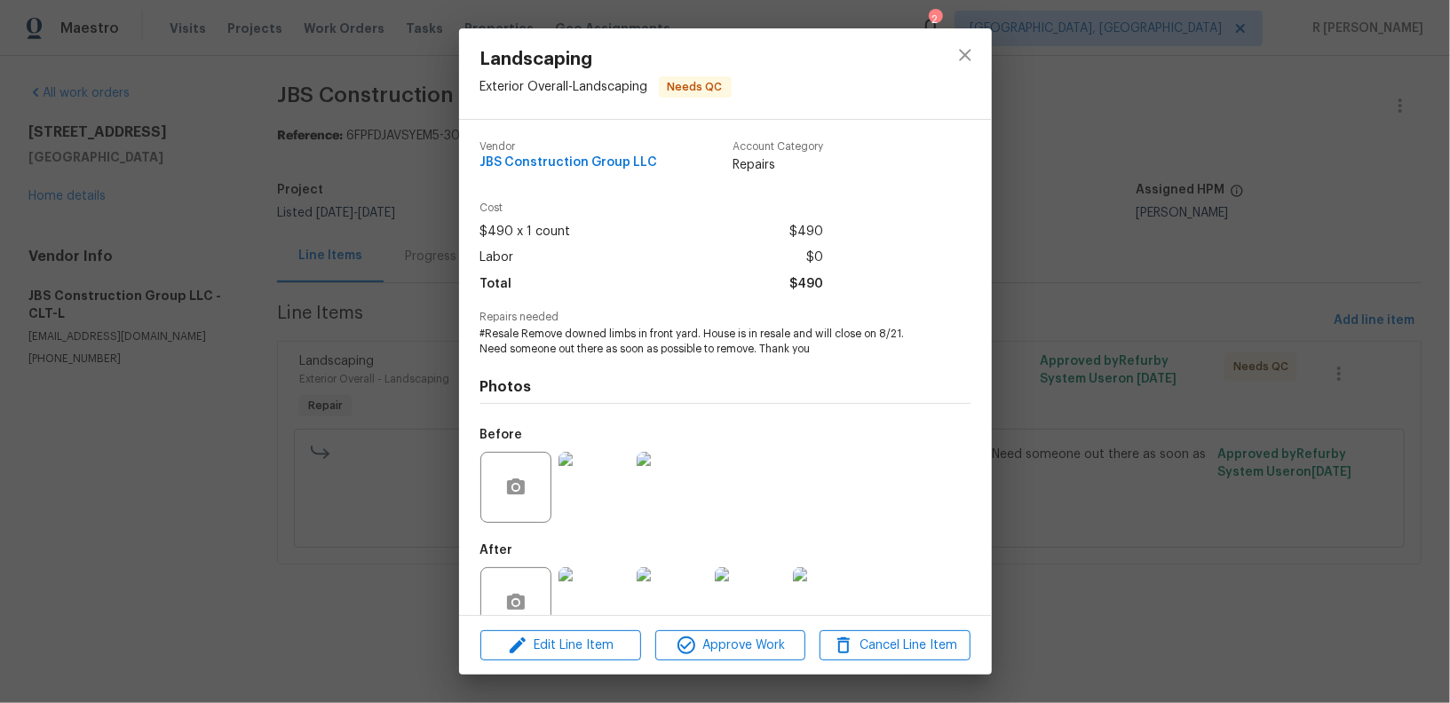
click at [601, 601] on img at bounding box center [594, 602] width 71 height 71
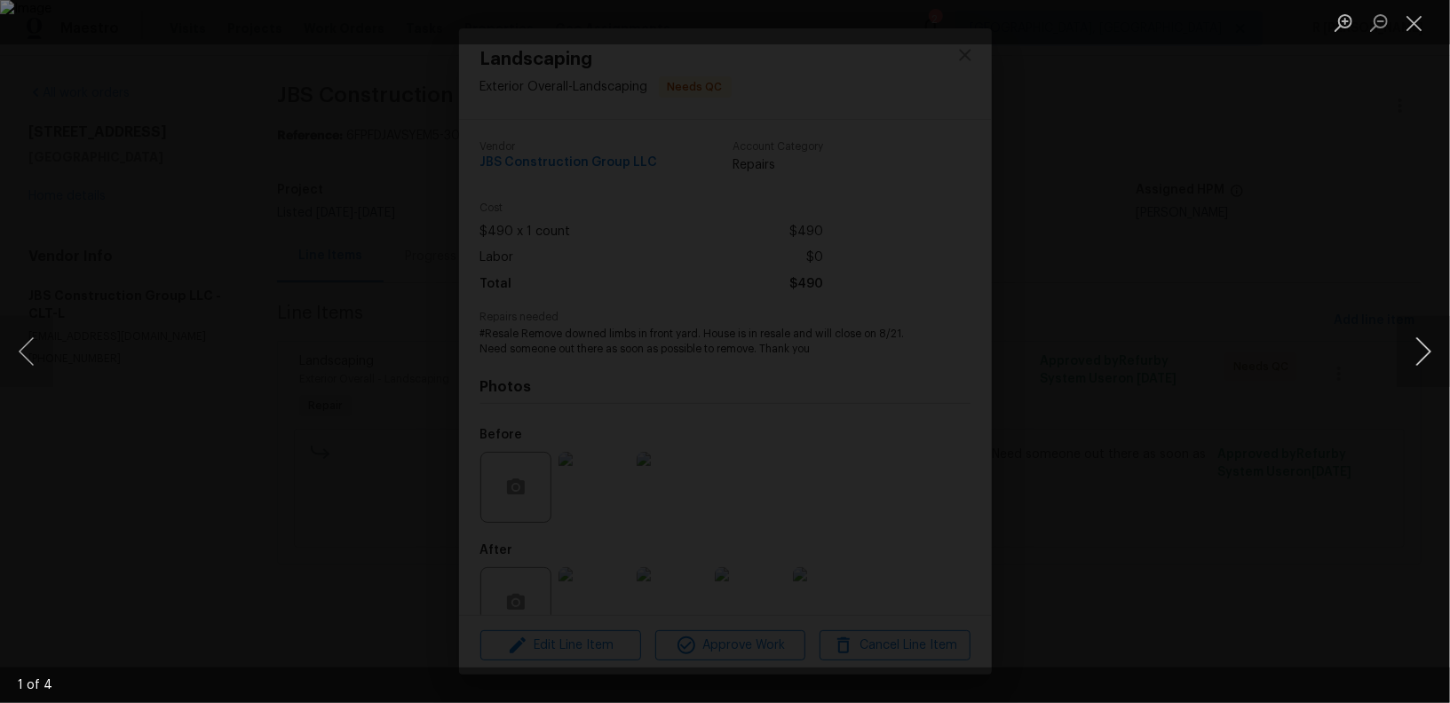
click at [1427, 362] on button "Next image" at bounding box center [1423, 351] width 53 height 71
click at [1432, 362] on button "Next image" at bounding box center [1423, 351] width 53 height 71
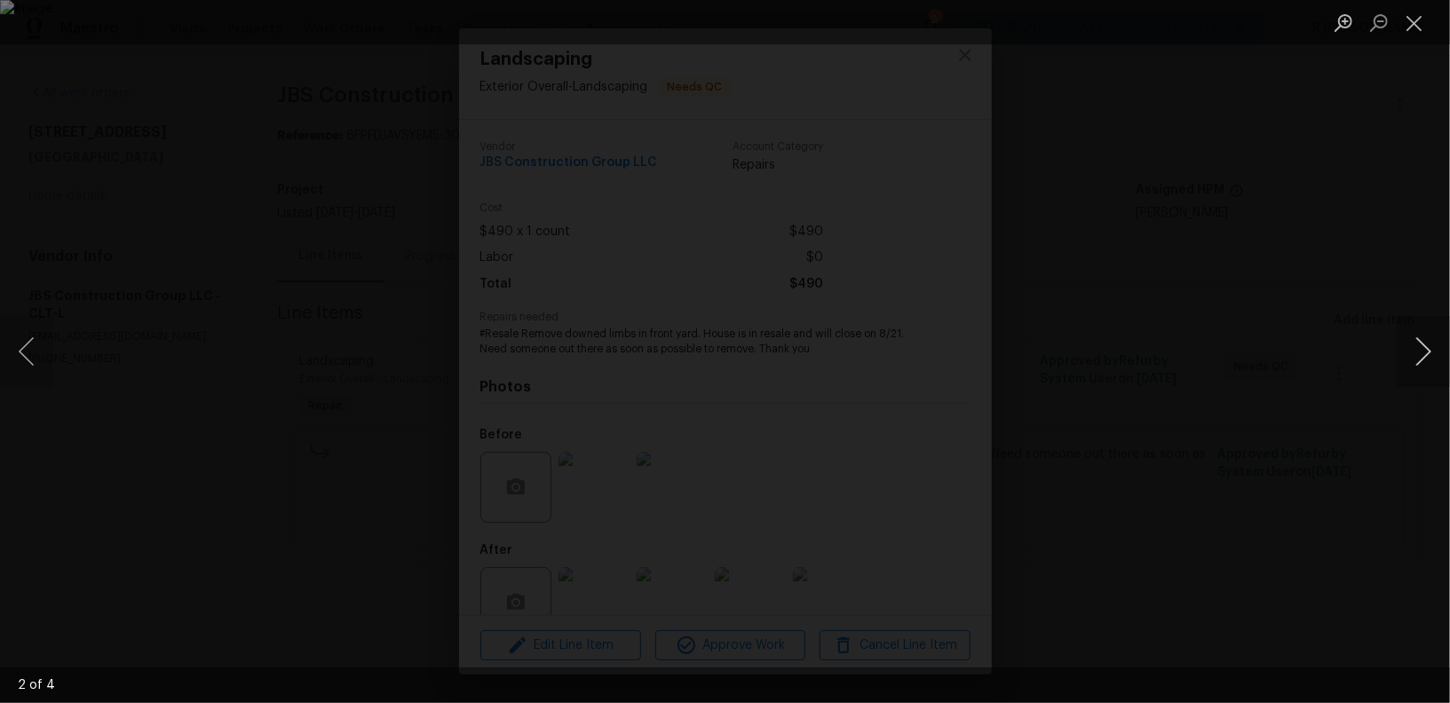
click at [1432, 362] on button "Next image" at bounding box center [1423, 351] width 53 height 71
click at [1407, 20] on button "Close lightbox" at bounding box center [1415, 22] width 36 height 31
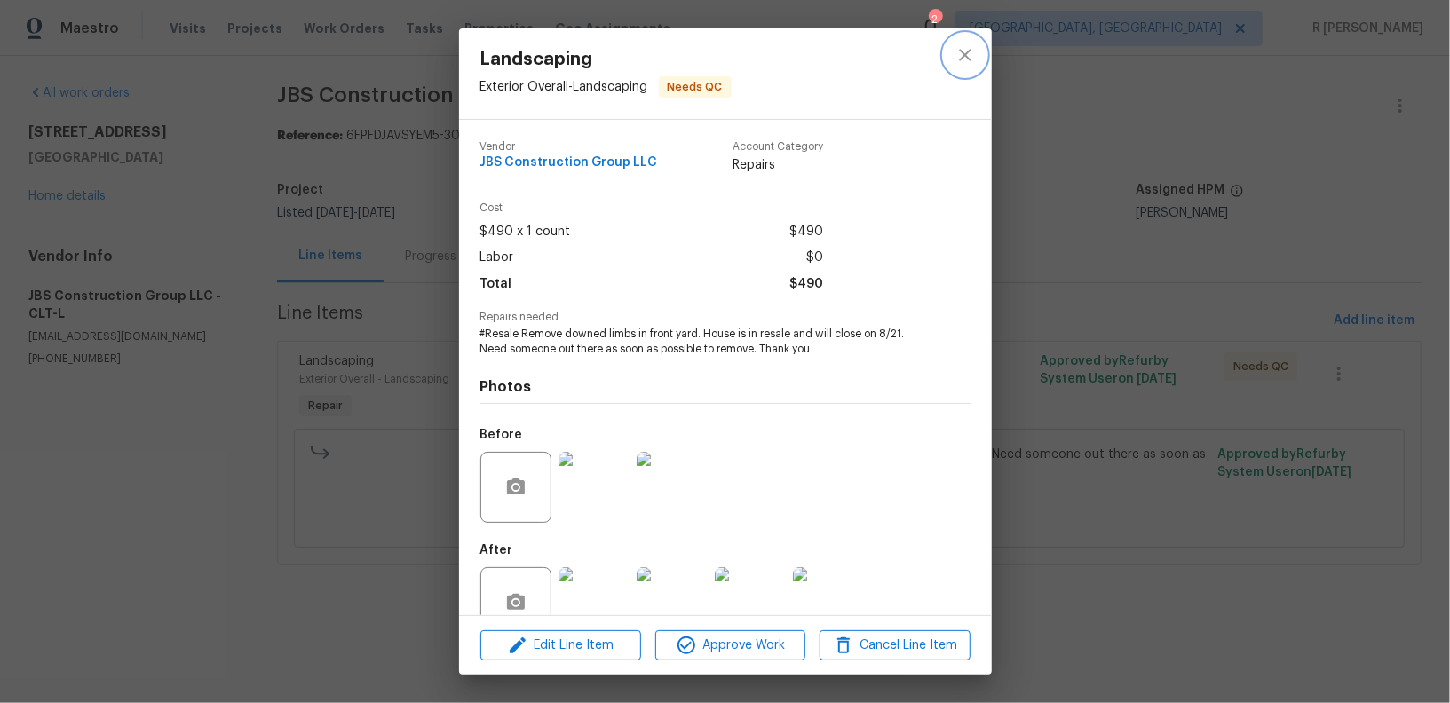
click at [970, 48] on icon "close" at bounding box center [965, 54] width 21 height 21
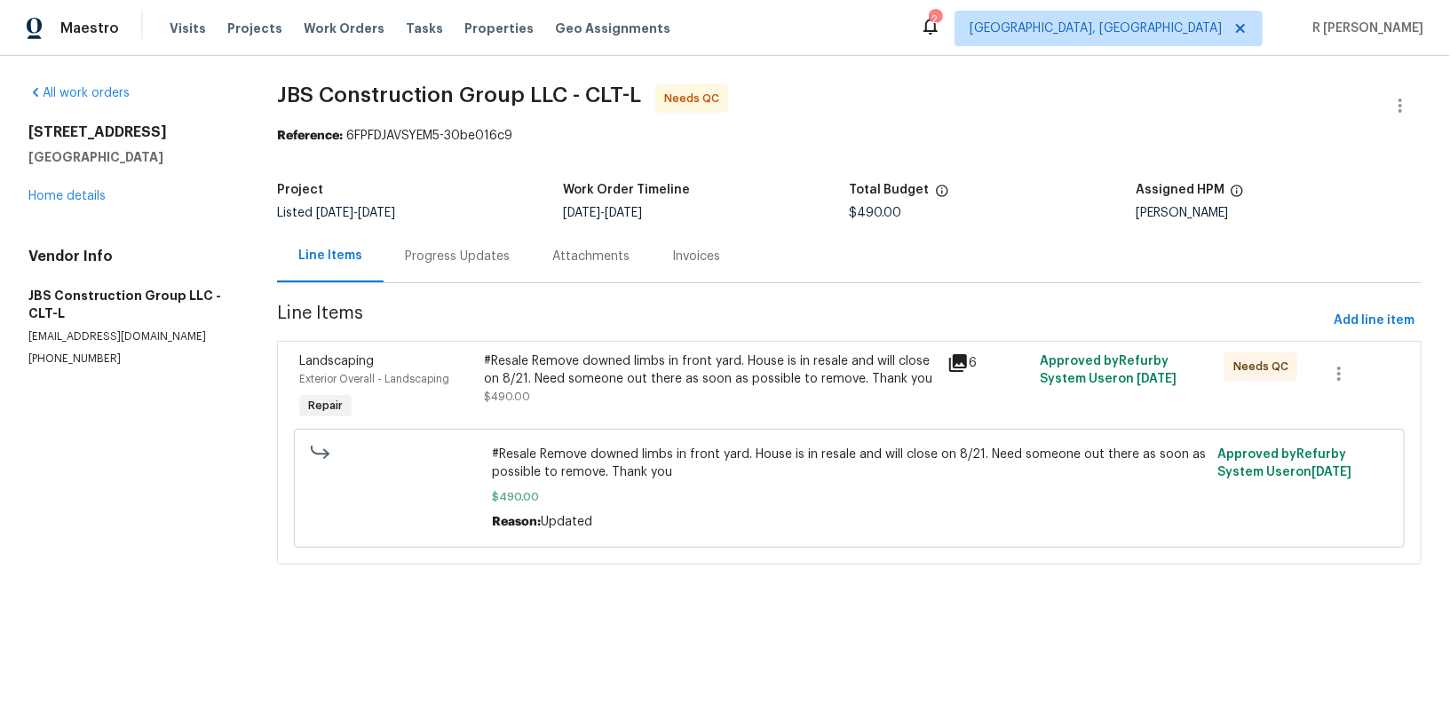
click at [471, 255] on div "Progress Updates" at bounding box center [457, 257] width 105 height 18
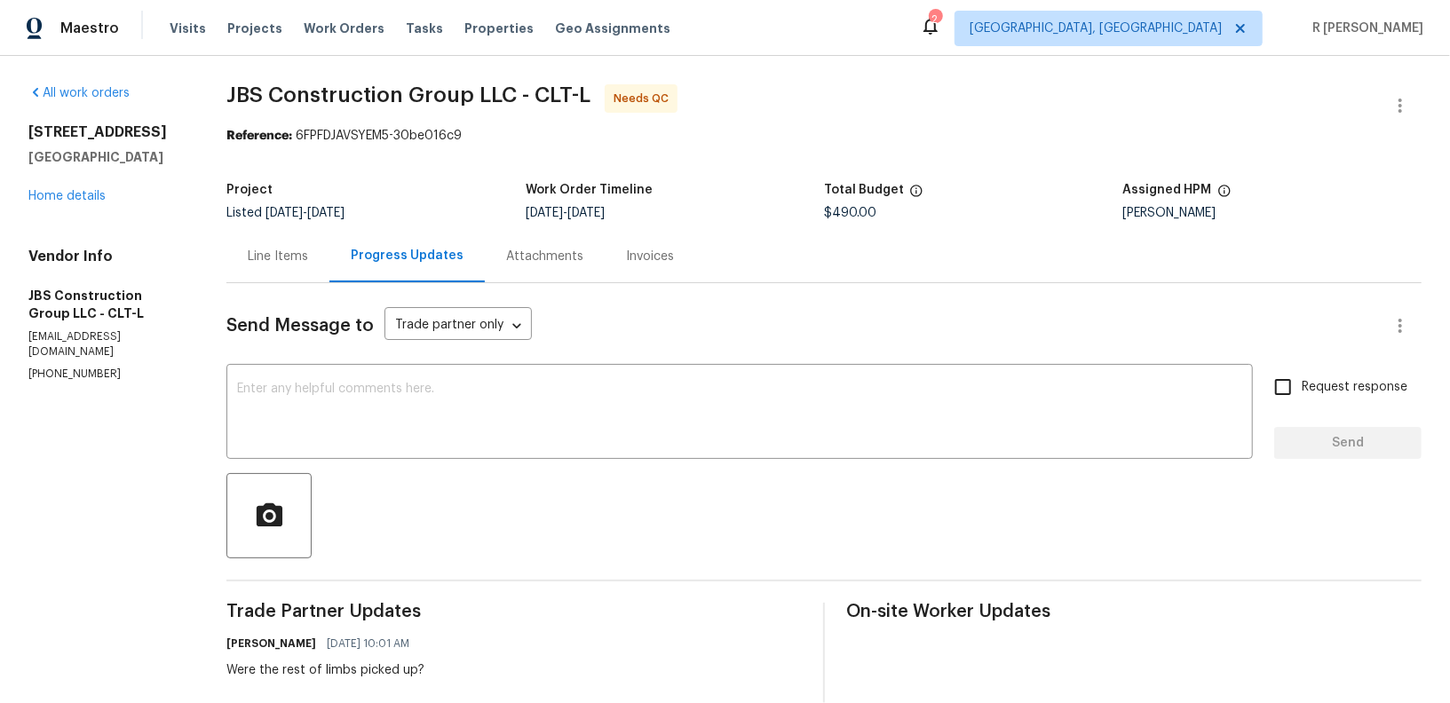
click at [305, 252] on div "Line Items" at bounding box center [278, 257] width 60 height 18
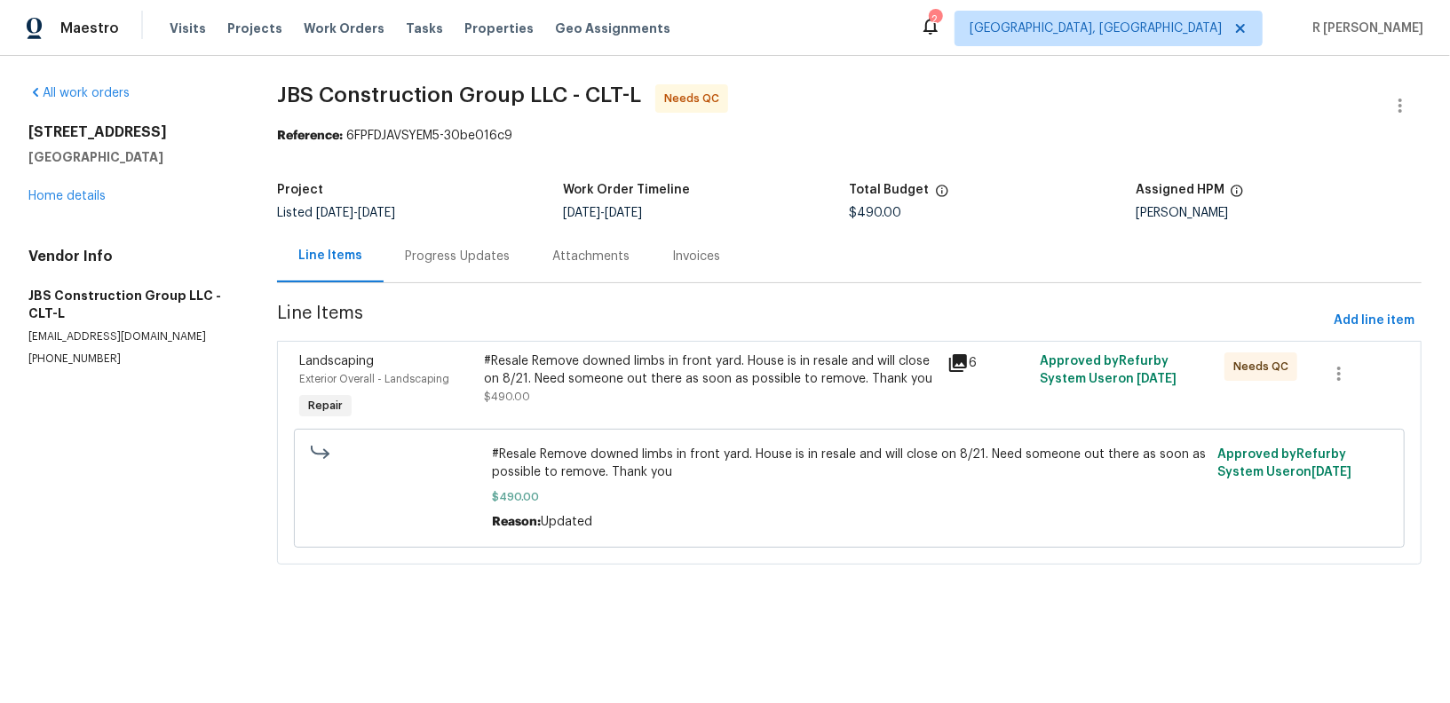
click at [661, 381] on div "#Resale Remove downed limbs in front yard. House is in resale and will close on…" at bounding box center [711, 371] width 452 height 36
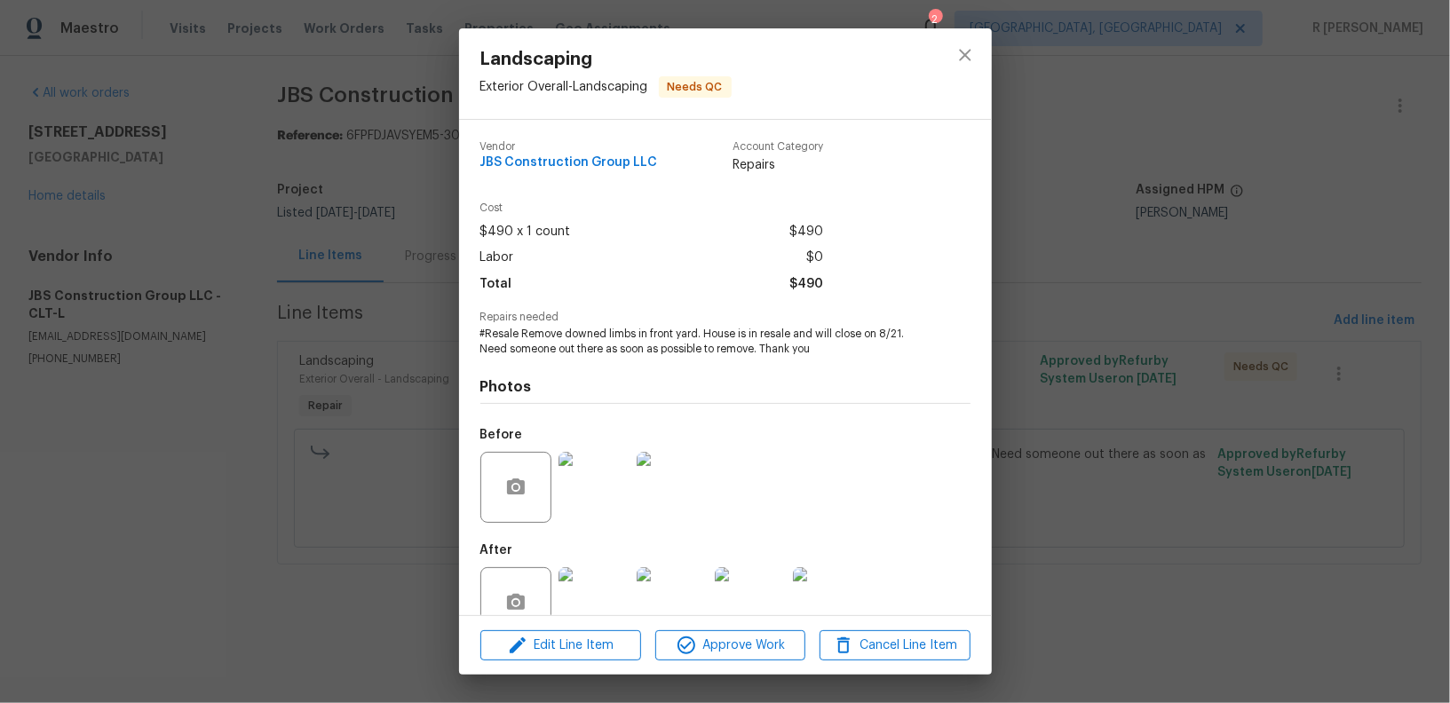
scroll to position [41, 0]
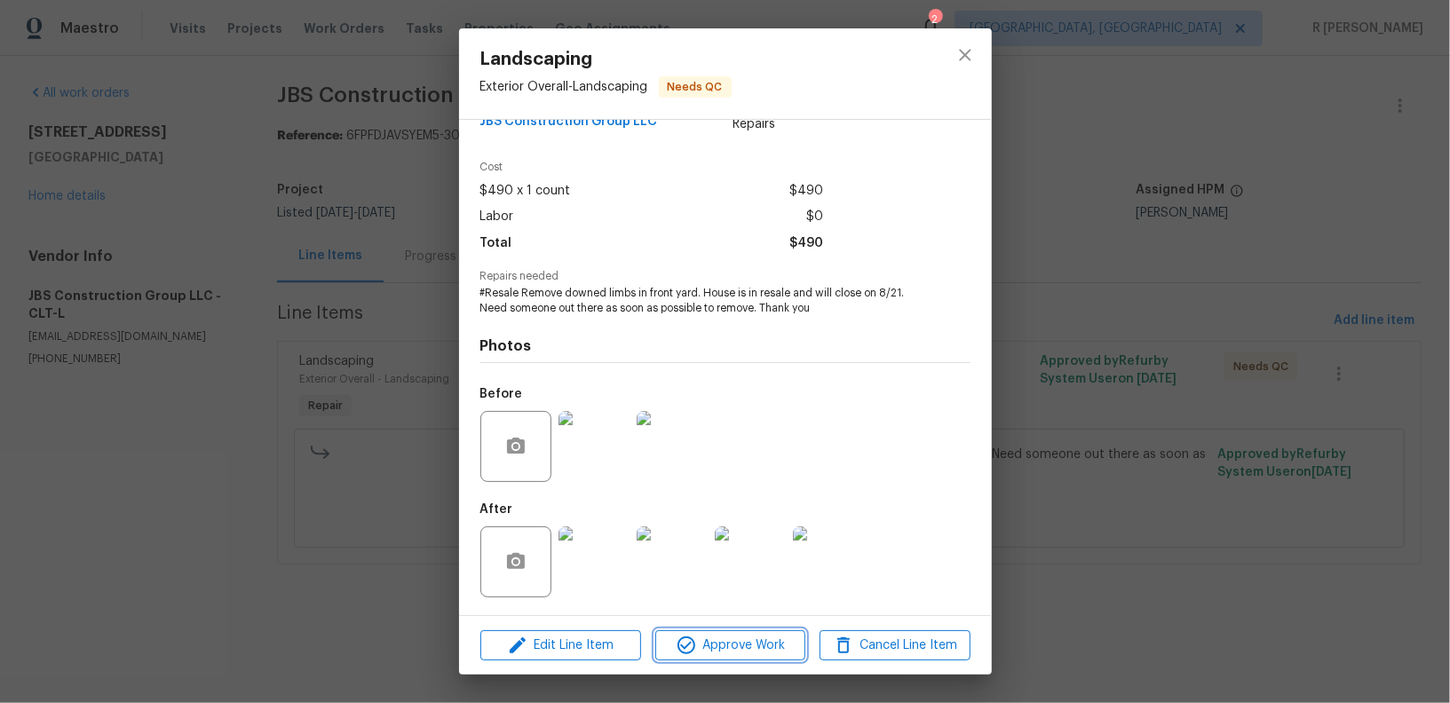
click at [728, 646] on span "Approve Work" at bounding box center [730, 646] width 139 height 22
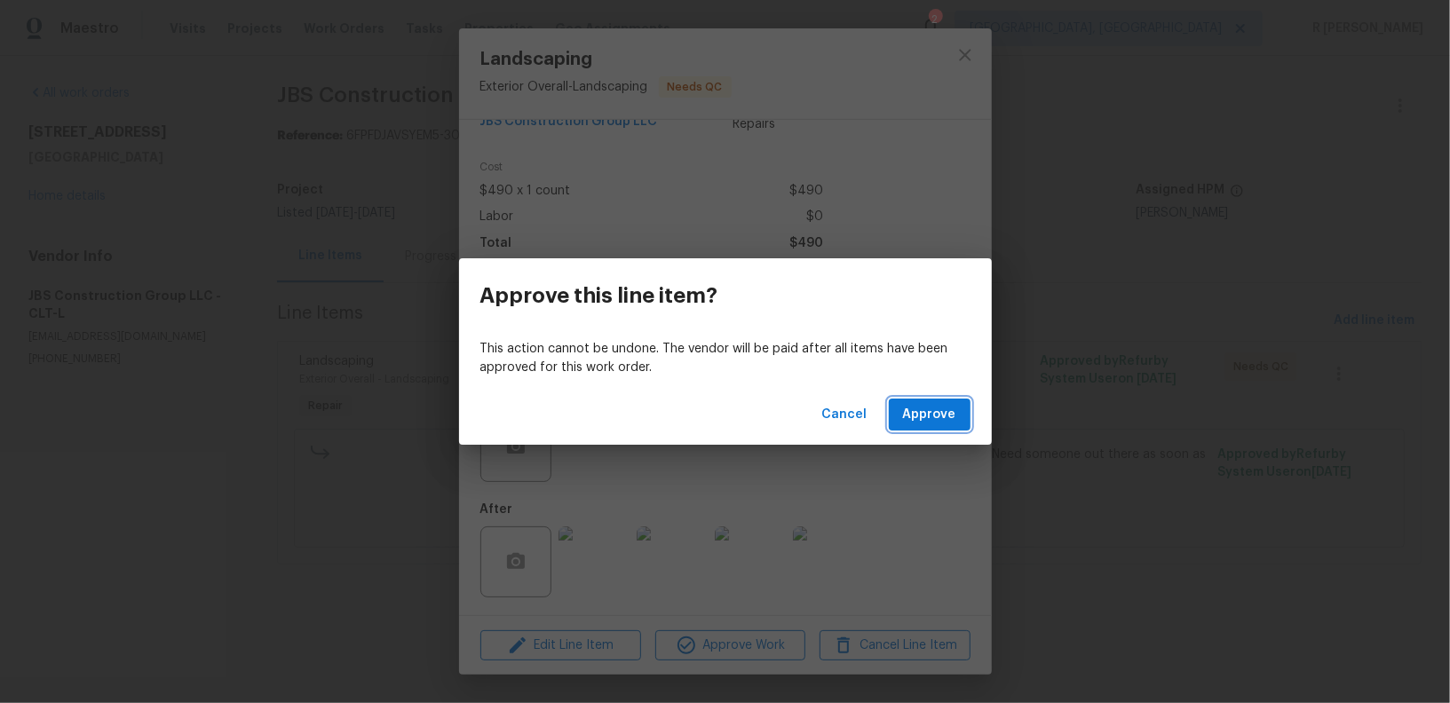
click at [923, 400] on button "Approve" at bounding box center [930, 415] width 82 height 33
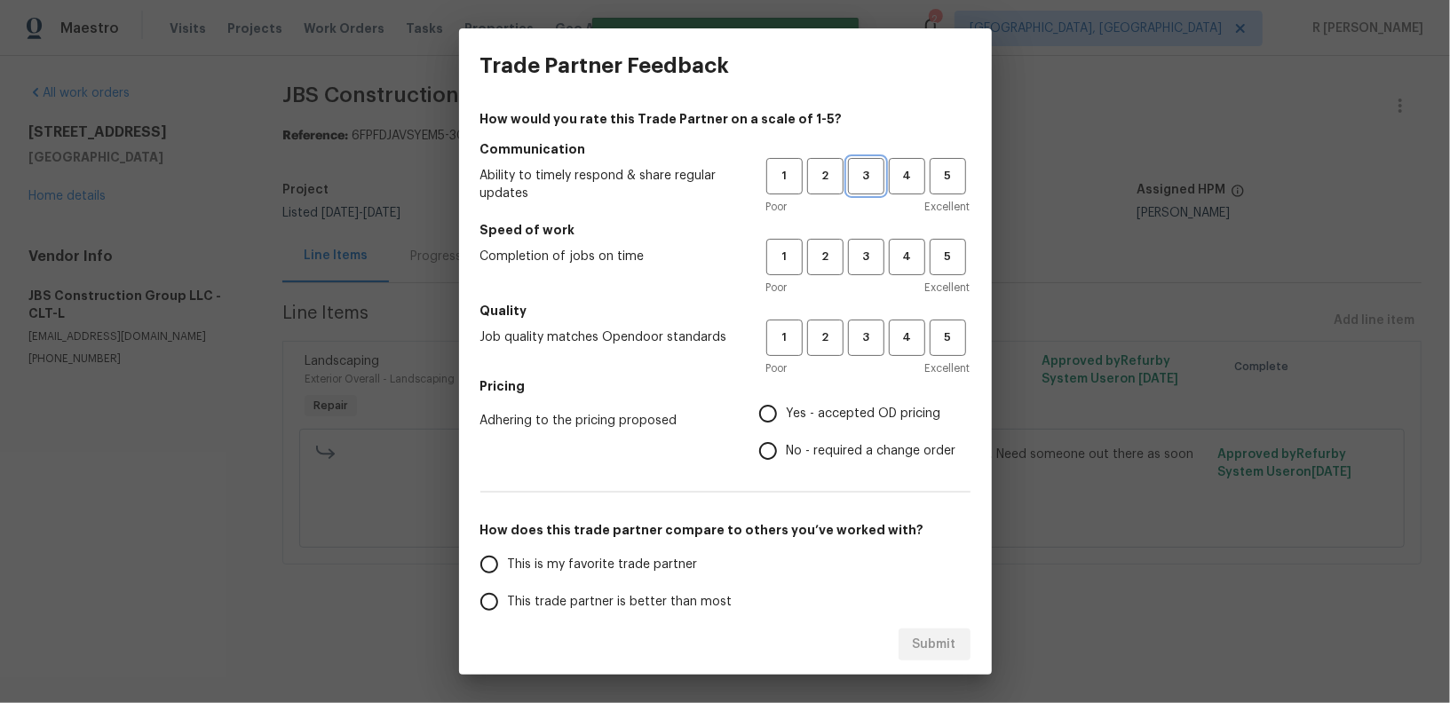
click at [867, 175] on span "3" at bounding box center [866, 176] width 33 height 20
click at [871, 237] on h5 "Speed of work" at bounding box center [725, 230] width 490 height 18
click at [871, 257] on span "3" at bounding box center [866, 257] width 33 height 20
click at [866, 346] on span "3" at bounding box center [866, 338] width 33 height 20
click at [827, 450] on span "No - required a change order" at bounding box center [872, 451] width 170 height 19
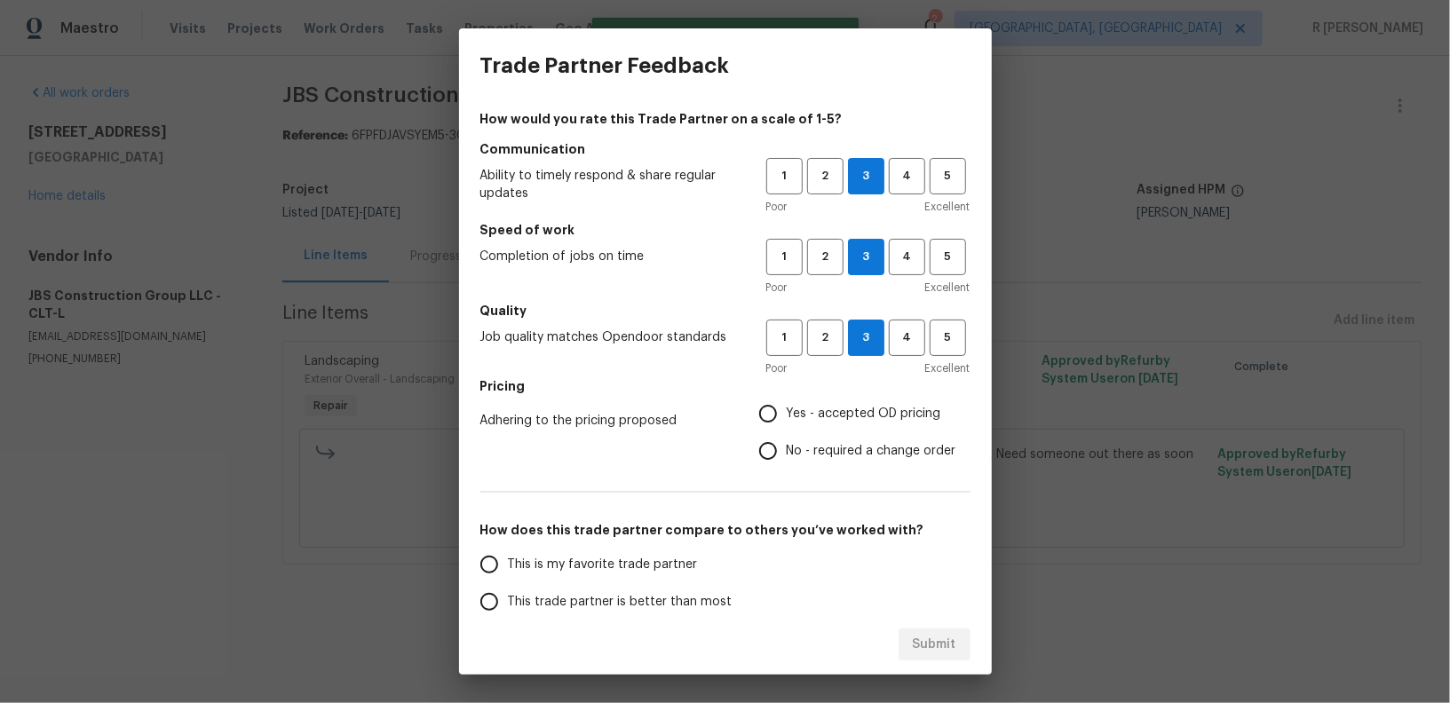
click at [787, 450] on input "No - required a change order" at bounding box center [767, 450] width 37 height 37
radio input "true"
click at [622, 604] on span "This trade partner is better than most" at bounding box center [620, 602] width 225 height 19
click at [508, 604] on input "This trade partner is better than most" at bounding box center [489, 601] width 37 height 37
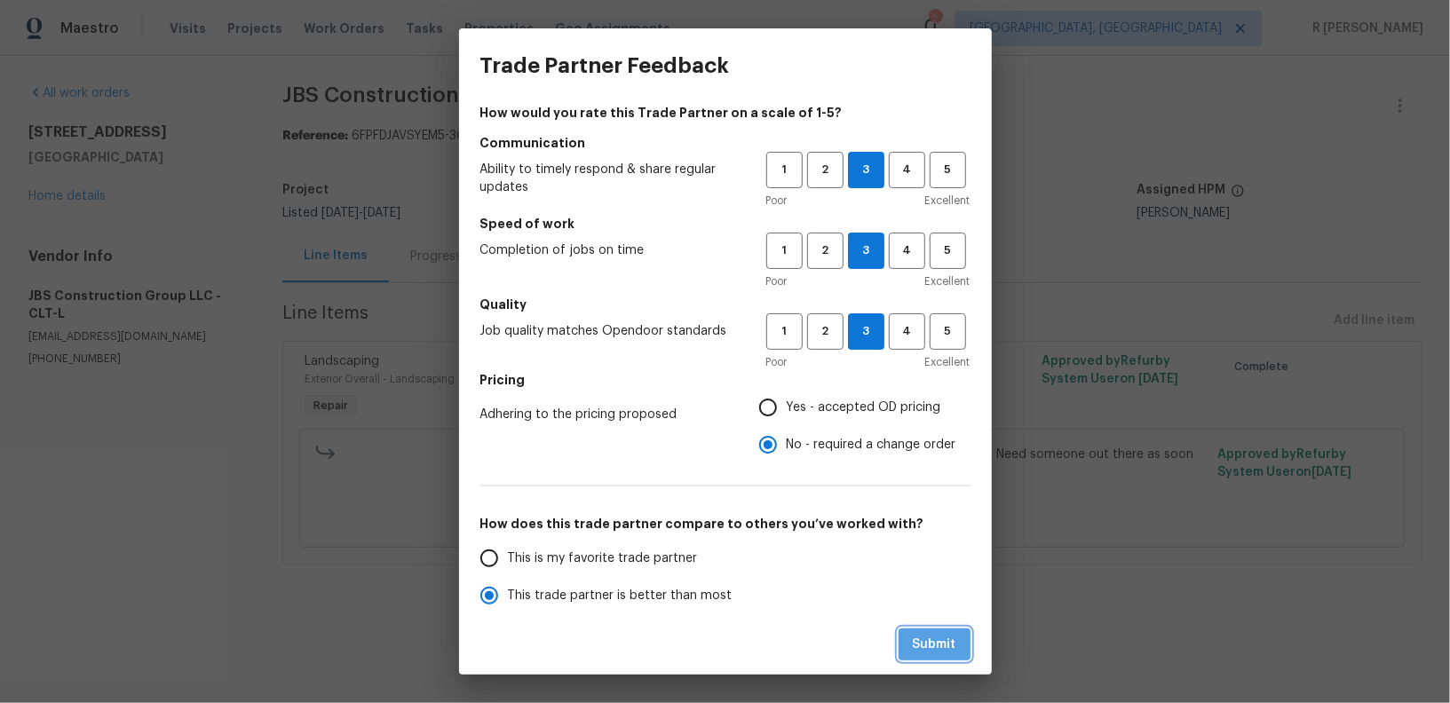
click at [943, 658] on button "Submit" at bounding box center [935, 645] width 72 height 33
radio input "true"
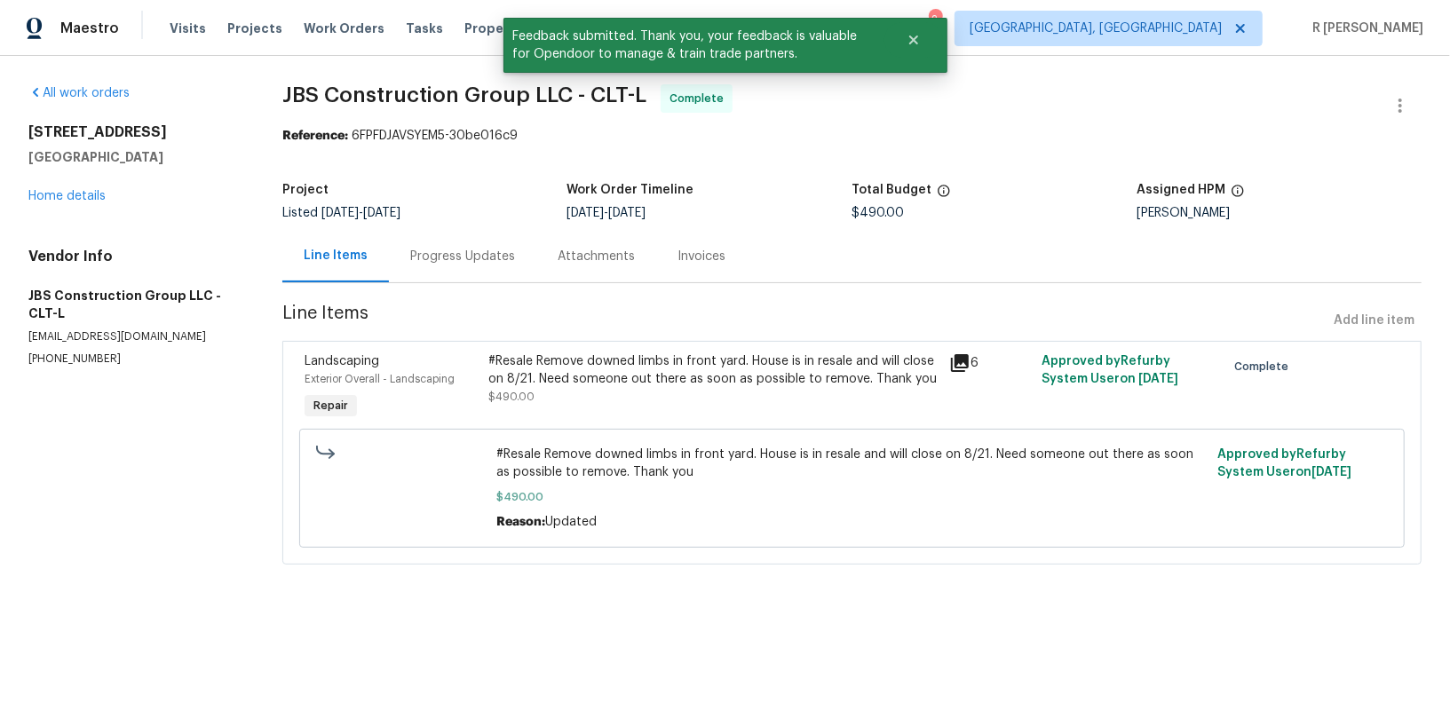
click at [443, 272] on div "Progress Updates" at bounding box center [462, 256] width 147 height 52
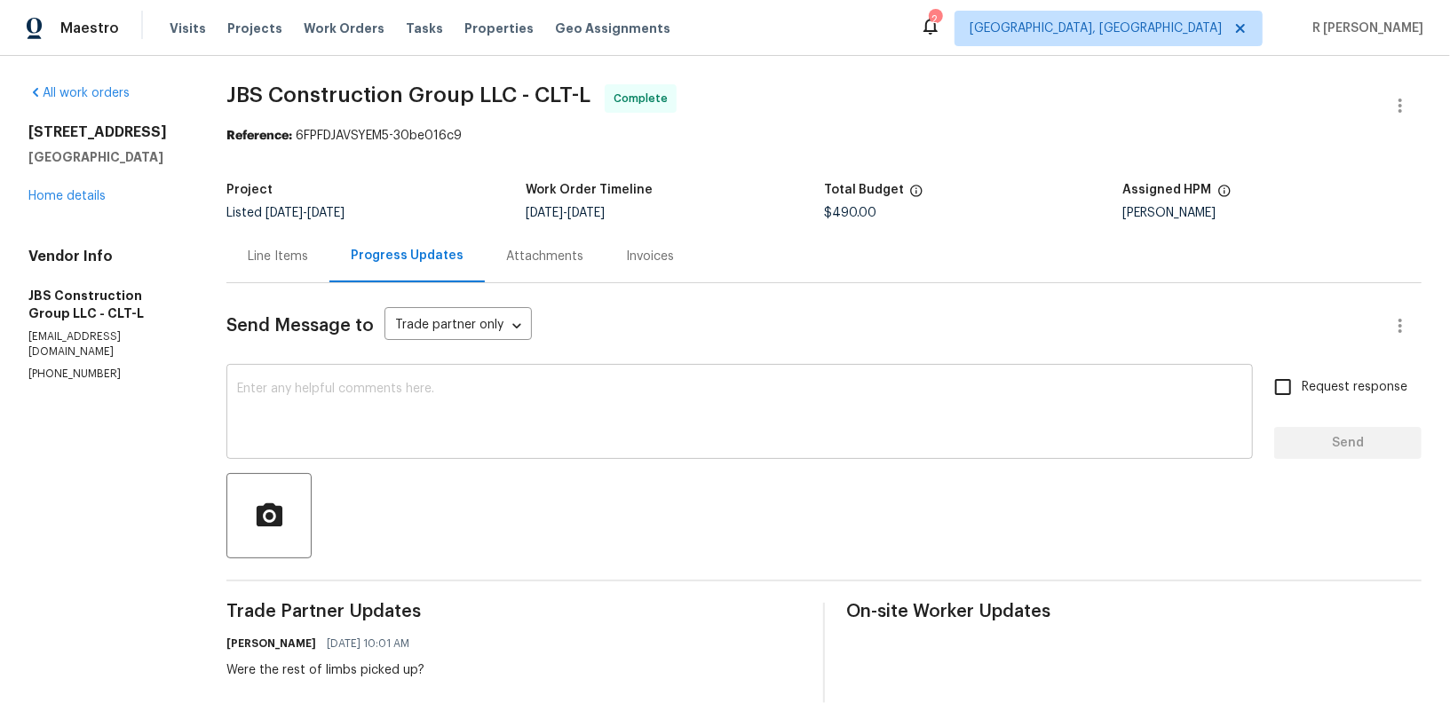
click at [586, 438] on textarea at bounding box center [739, 414] width 1005 height 62
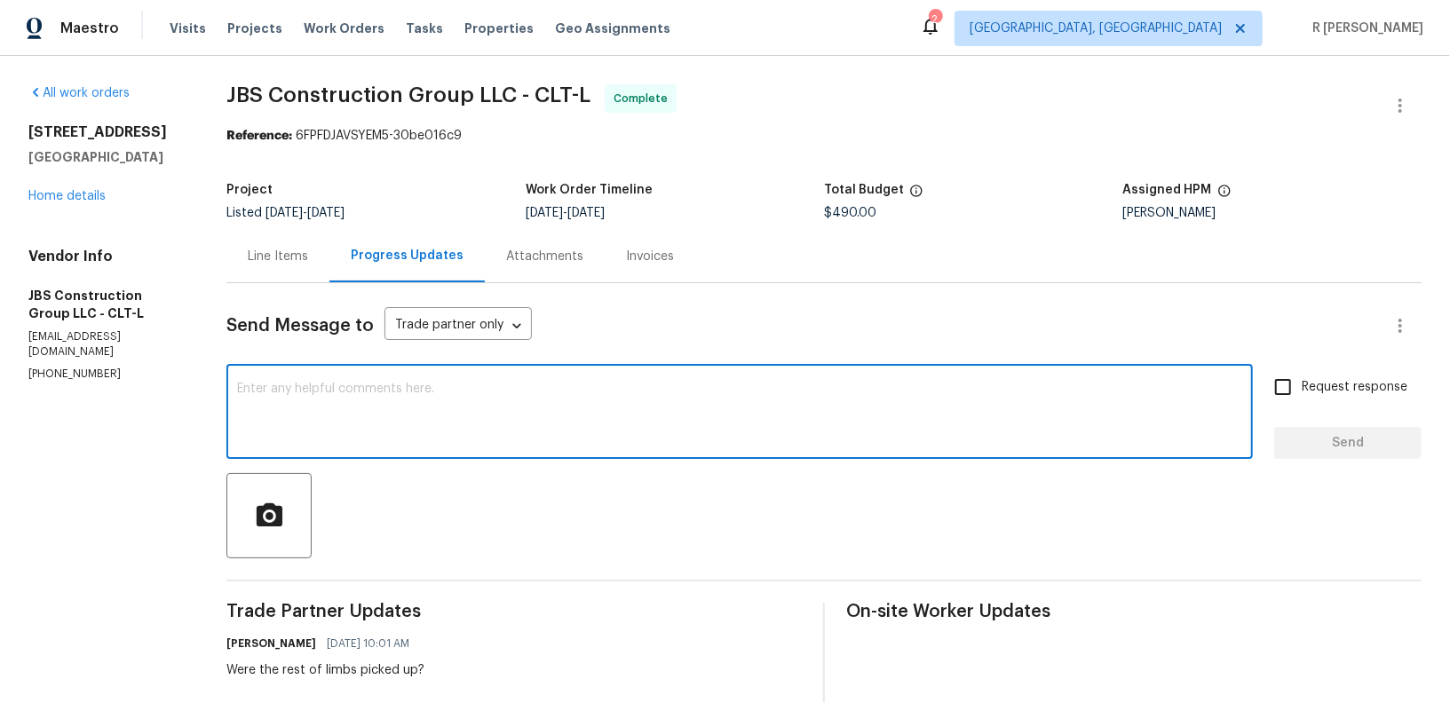
paste textarea "Hi Team, the work order has been approved. Kindly upload the detailed invoice. …"
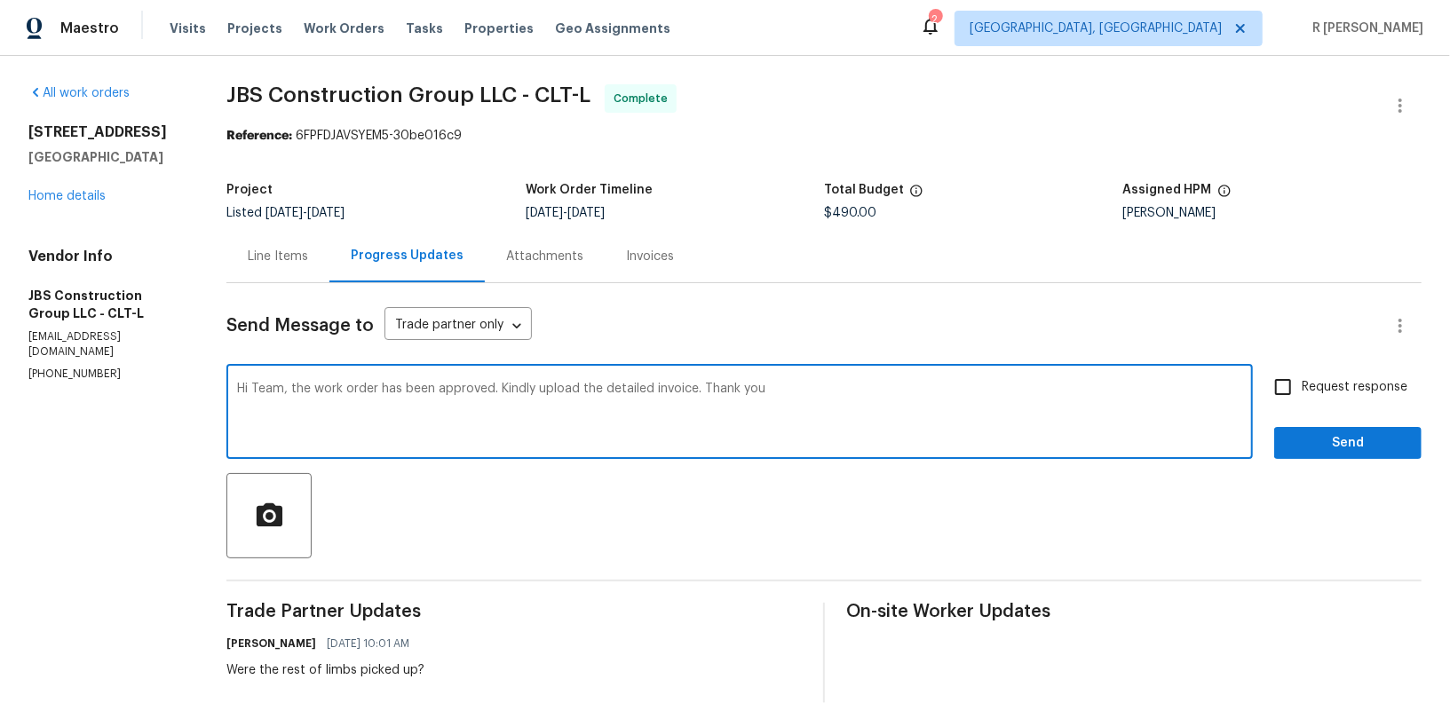
type textarea "Hi Team, the work order has been approved. Kindly upload the detailed invoice. …"
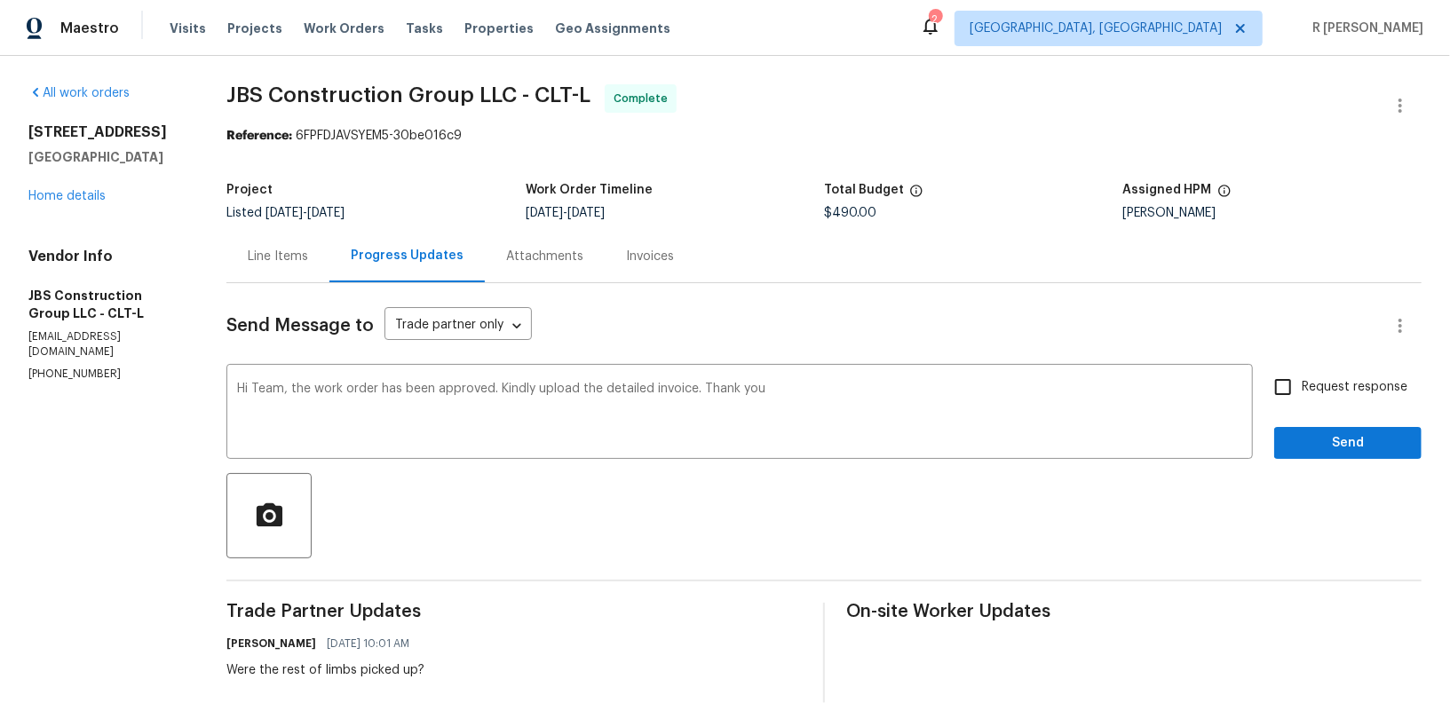
click at [1316, 399] on label "Request response" at bounding box center [1335, 387] width 143 height 37
click at [1302, 399] on input "Request response" at bounding box center [1282, 387] width 37 height 37
checkbox input "true"
click at [1309, 437] on span "Send" at bounding box center [1347, 443] width 119 height 22
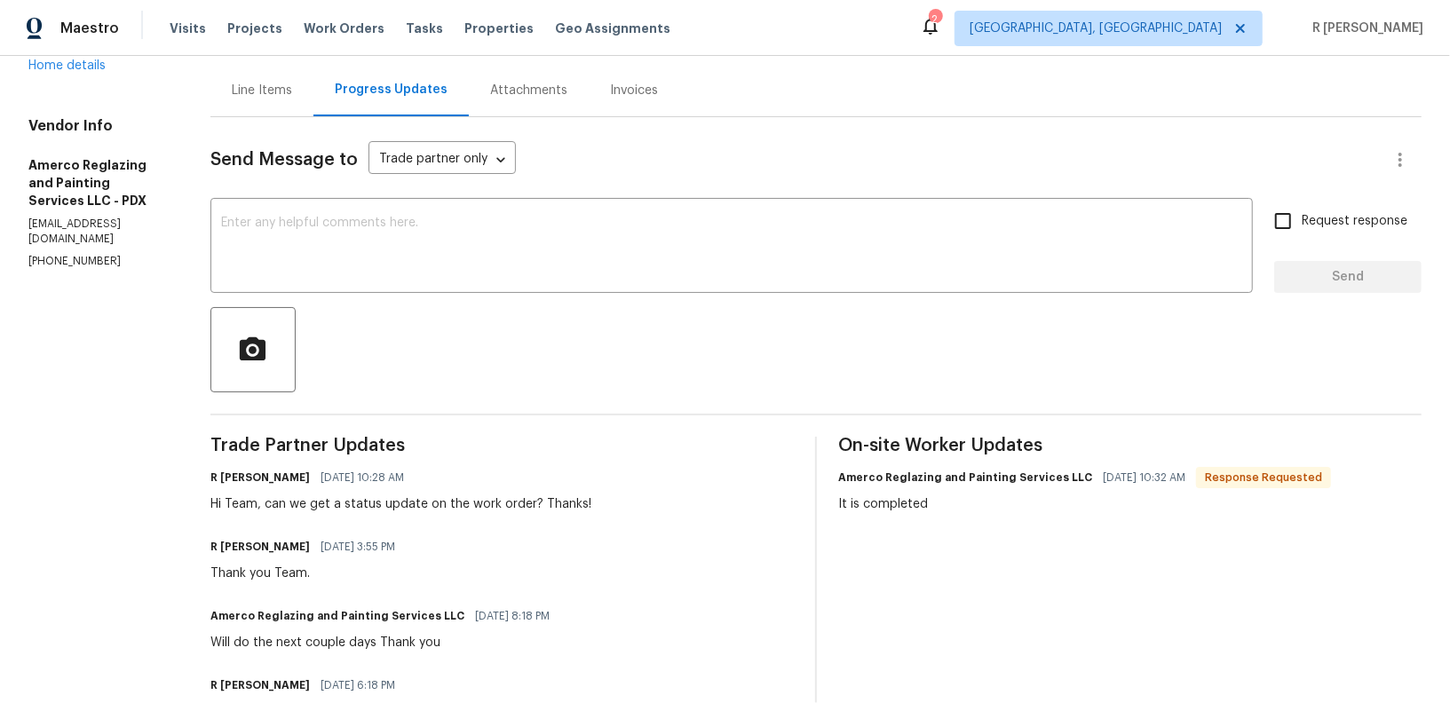
scroll to position [286, 0]
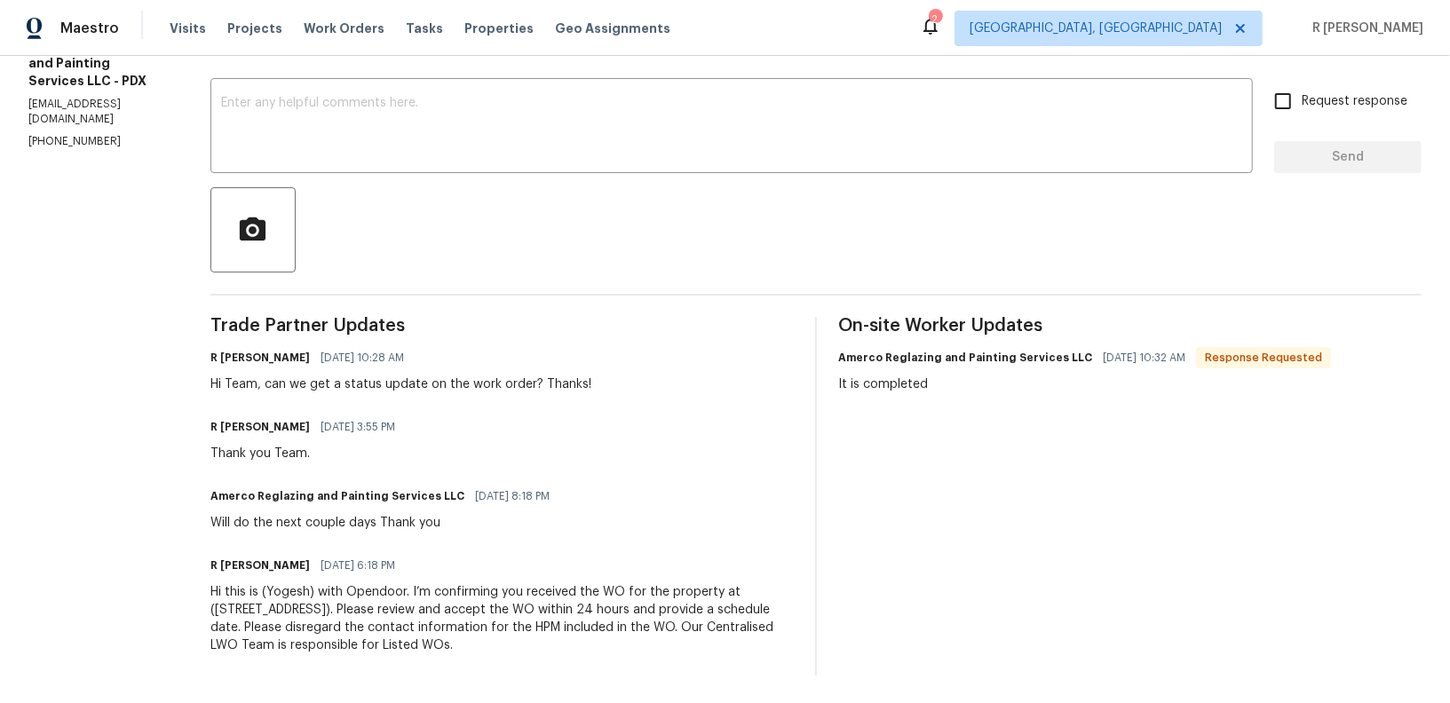
click at [474, 543] on div "Trade Partner Updates R Yogesh Kannan 08/25/2025 10:28 AM Hi Team, can we get a…" at bounding box center [501, 496] width 583 height 359
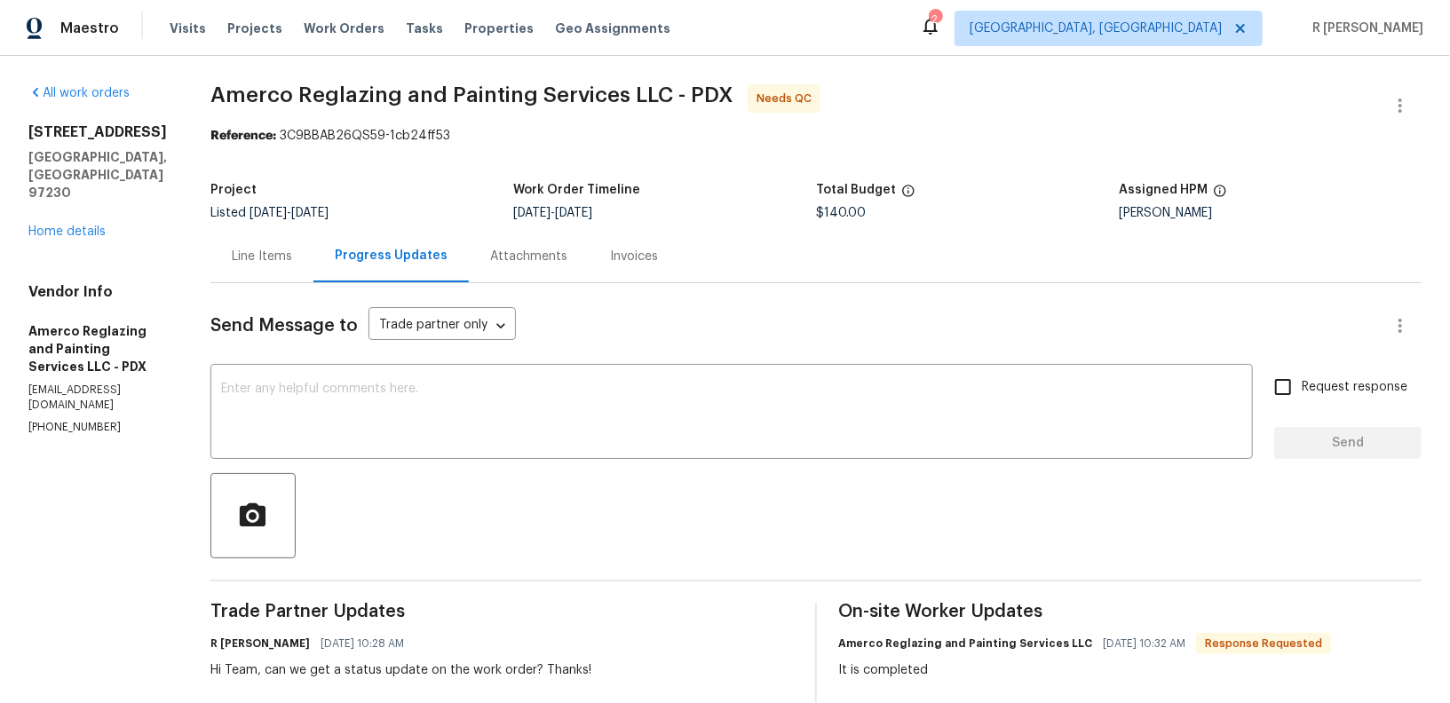
click at [266, 258] on div "Line Items" at bounding box center [262, 257] width 60 height 18
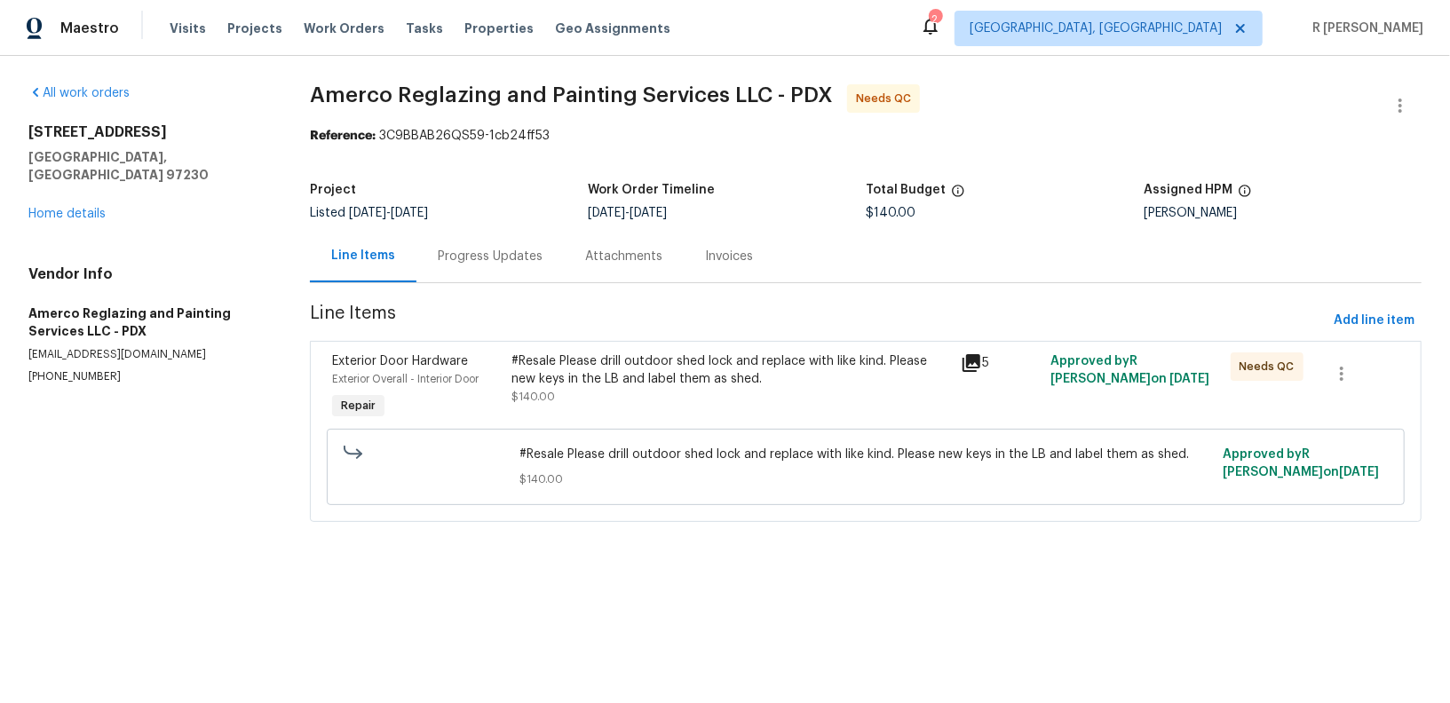
click at [621, 375] on div "#Resale Please drill outdoor shed lock and replace with like kind. Please new k…" at bounding box center [730, 371] width 439 height 36
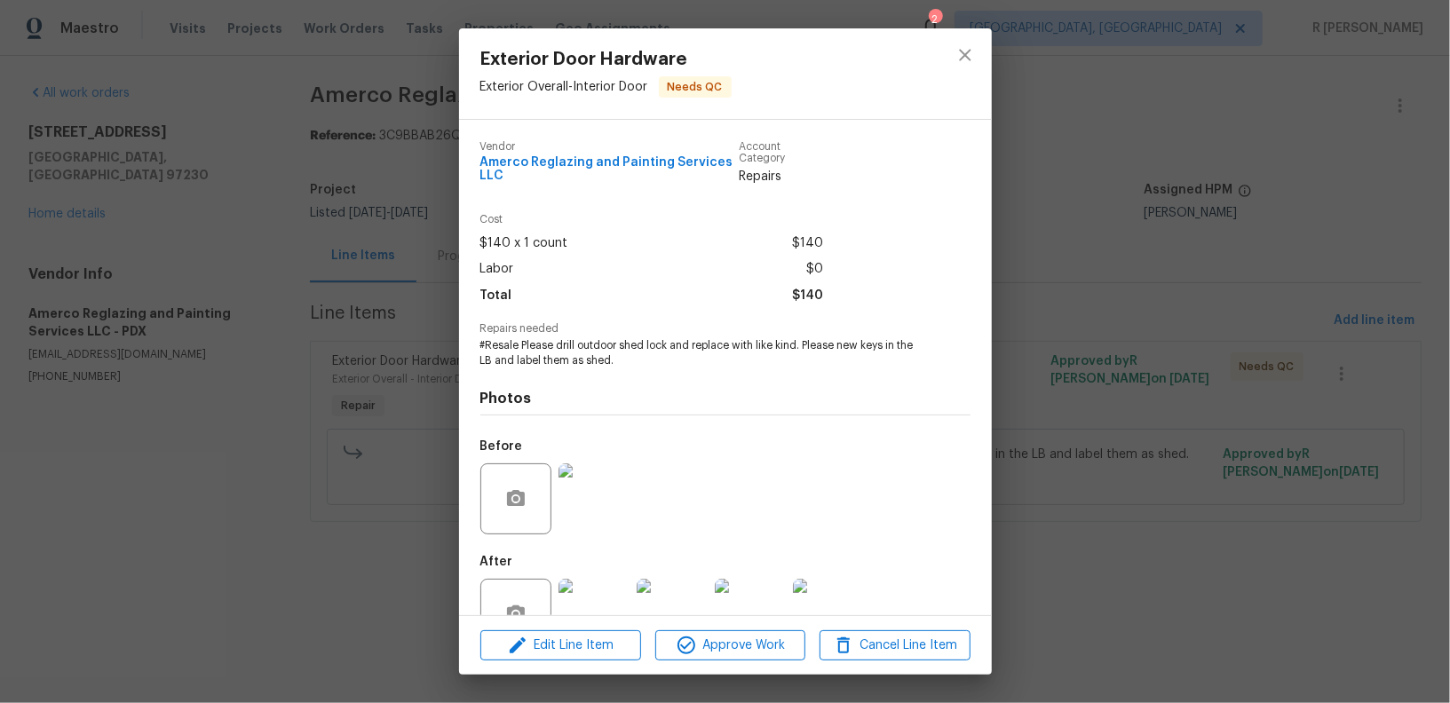
scroll to position [52, 0]
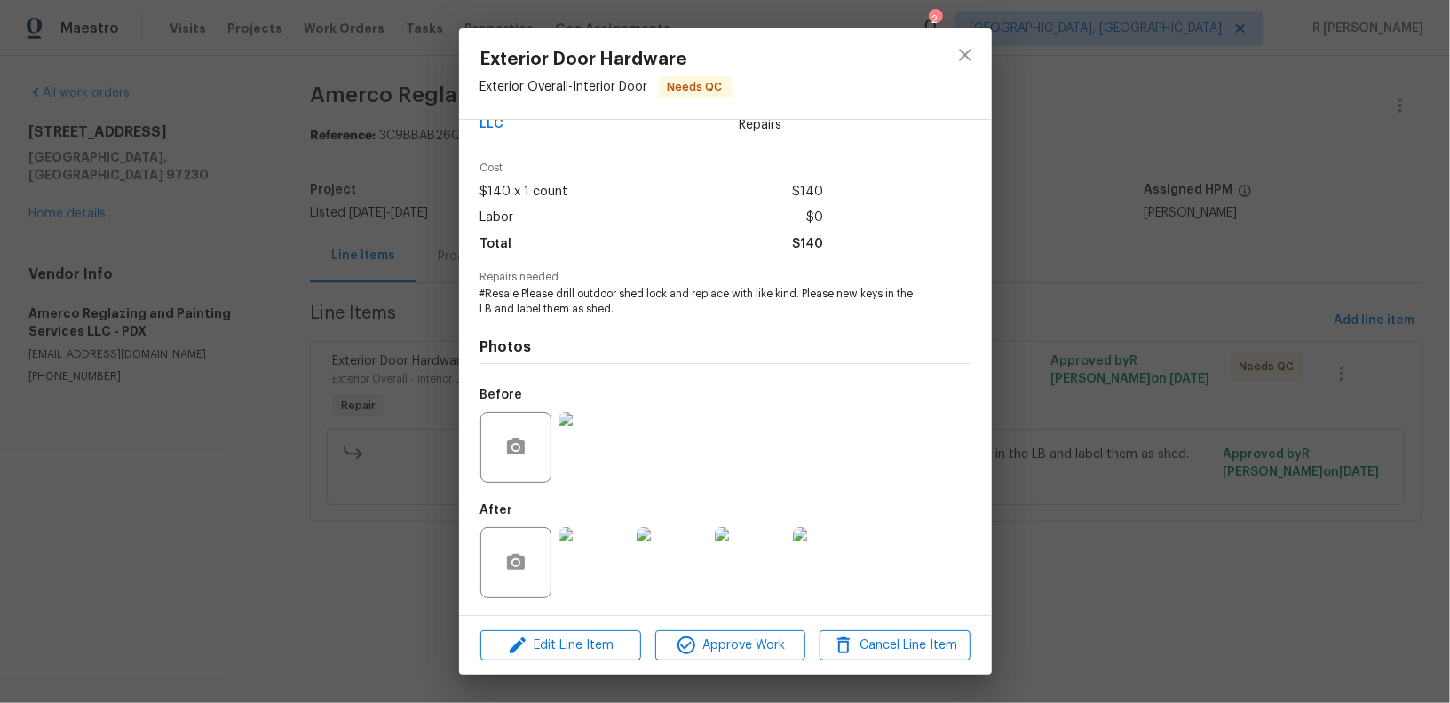
click at [196, 152] on div "Exterior Door Hardware Exterior Overall - Interior Door Needs QC Vendor Amerco …" at bounding box center [725, 351] width 1450 height 703
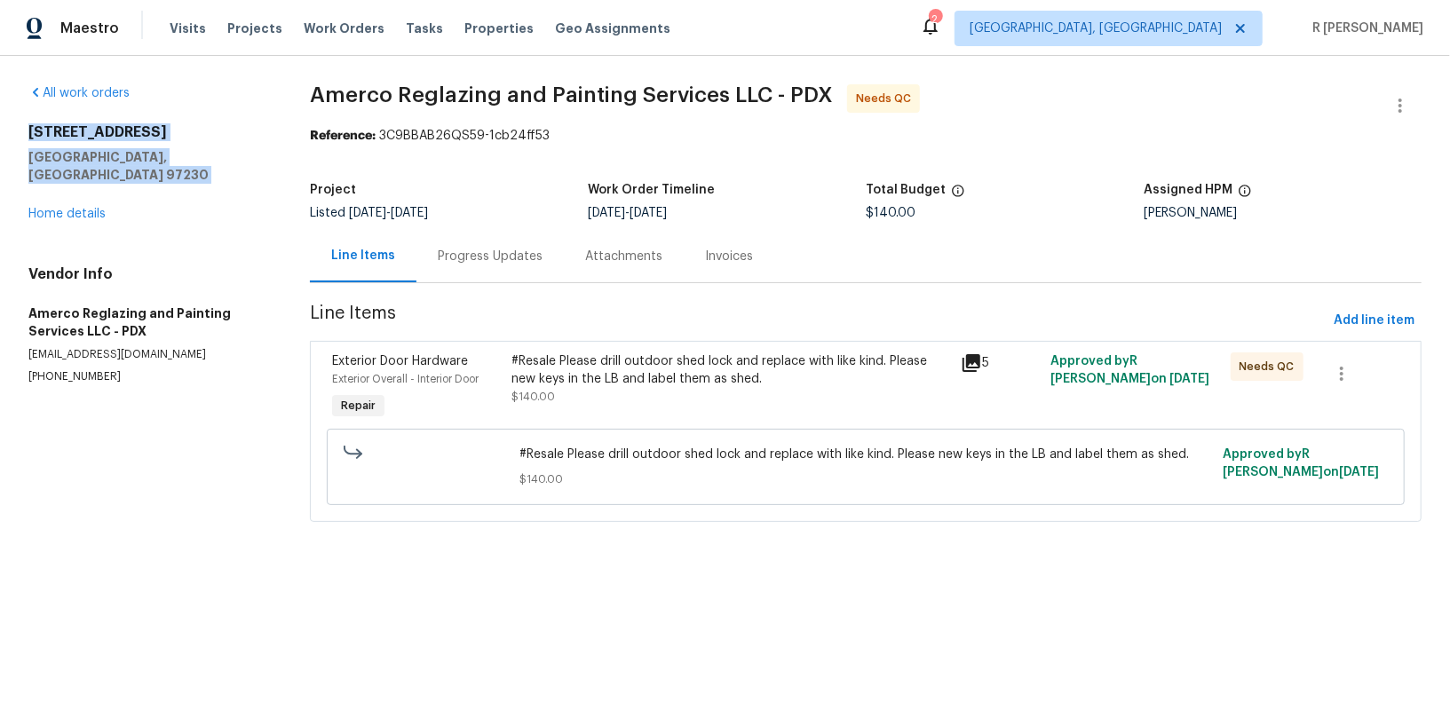
drag, startPoint x: 162, startPoint y: 166, endPoint x: 6, endPoint y: 131, distance: 159.2
click at [6, 131] on div "All work orders 677 NE 162nd Ave Portland, OR 97230 Home details Vendor Info Am…" at bounding box center [725, 314] width 1450 height 516
copy div "677 NE 162nd Ave Portland, OR 97230"
click at [70, 208] on link "Home details" at bounding box center [66, 214] width 77 height 12
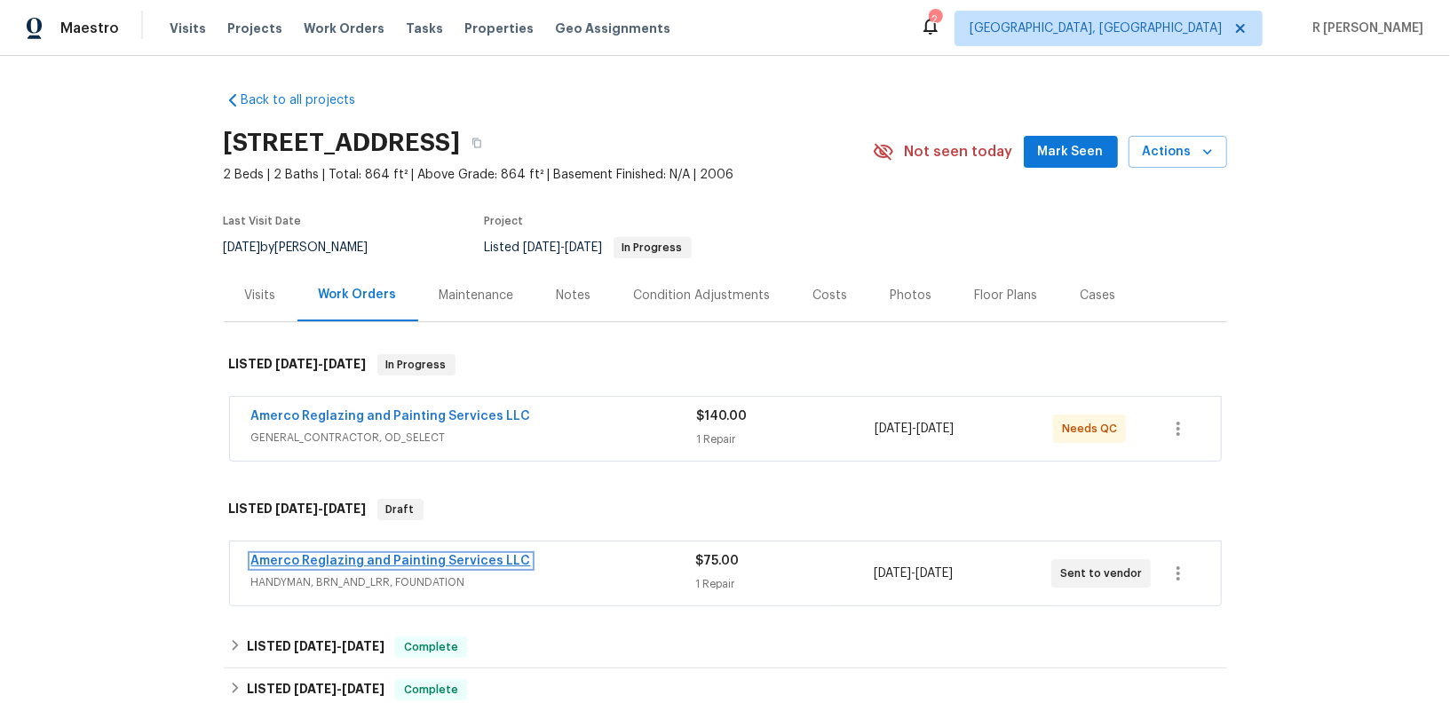
click at [427, 557] on link "Amerco Reglazing and Painting Services LLC" at bounding box center [391, 561] width 280 height 12
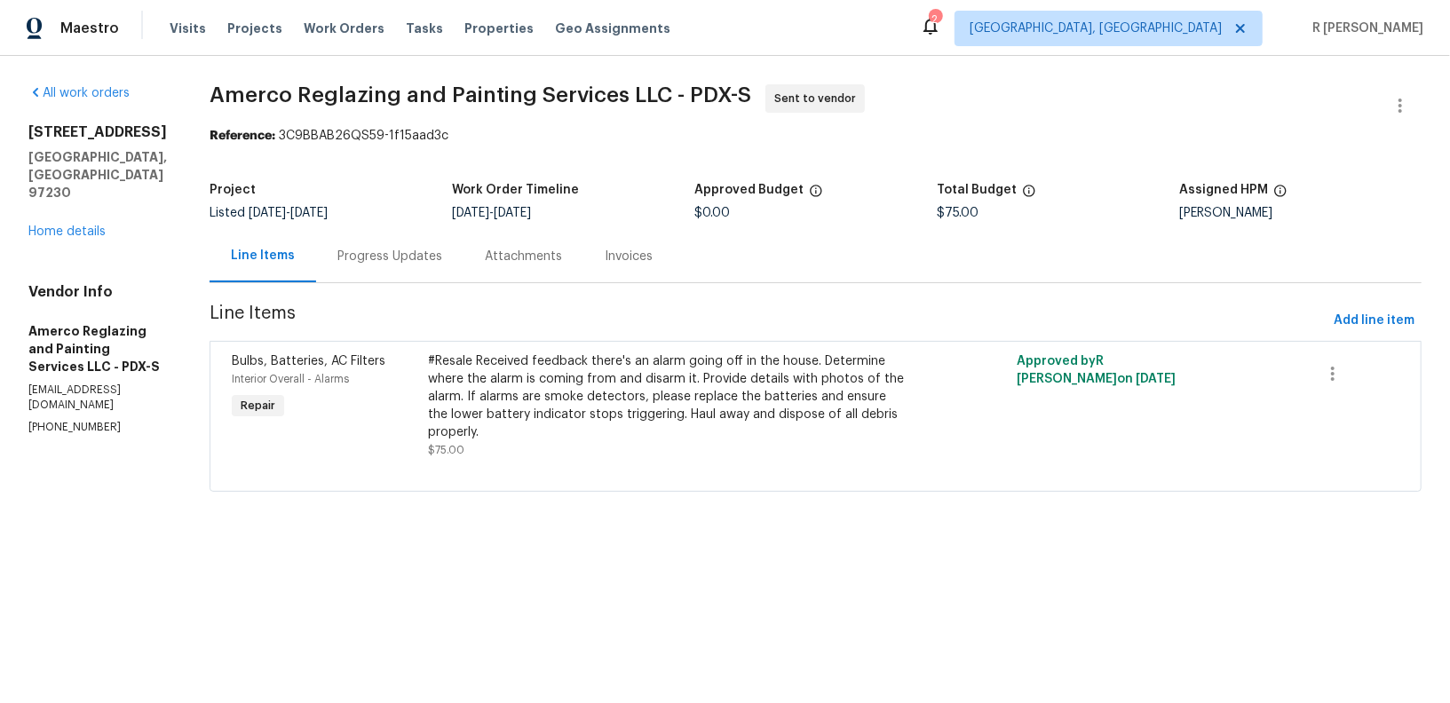
click at [442, 251] on div "Progress Updates" at bounding box center [389, 257] width 105 height 18
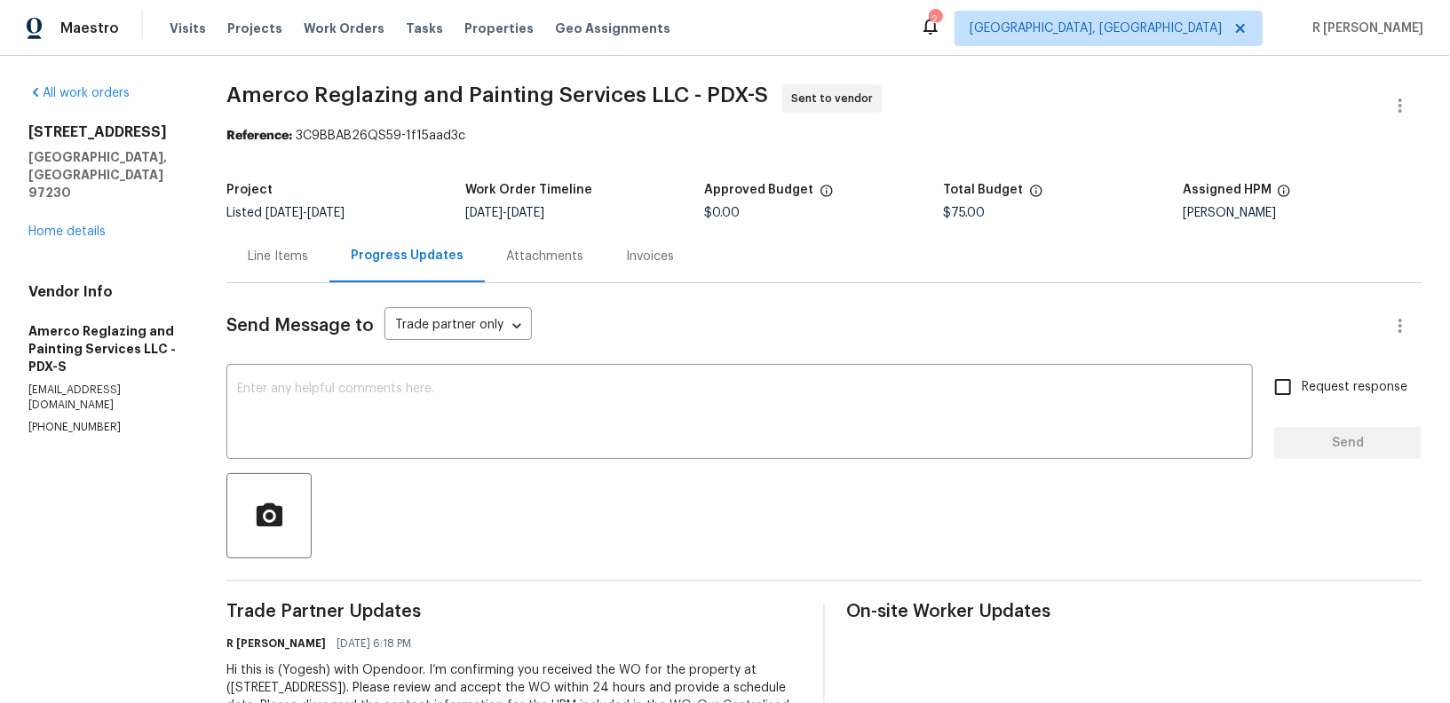
click at [545, 361] on div "Send Message to Trade partner only Trade partner only ​ x ​ Request response Se…" at bounding box center [823, 518] width 1195 height 471
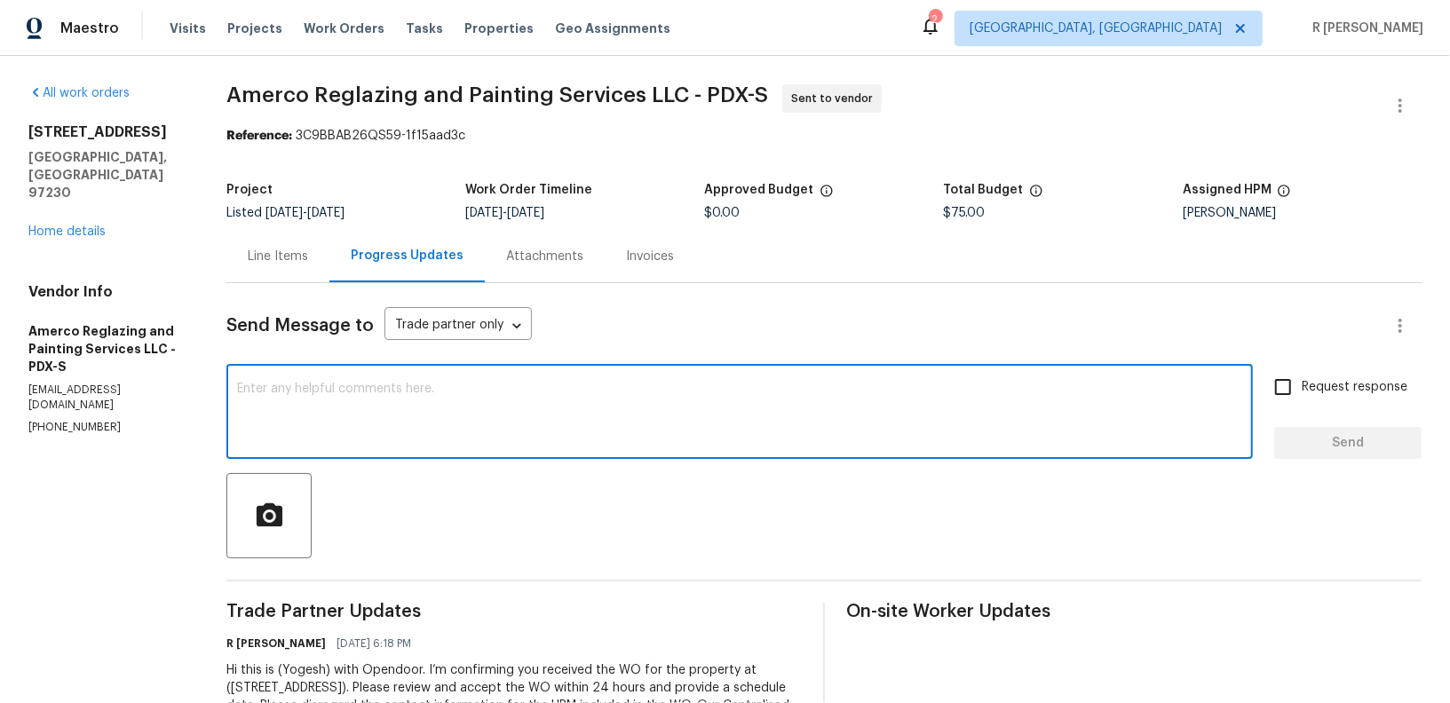
click at [530, 401] on textarea at bounding box center [739, 414] width 1005 height 62
paste textarea "Hi Team, can we get a status update on the work order? Thanks!"
type textarea "Hi Team, can we get a status update on the work order? Thanks!"
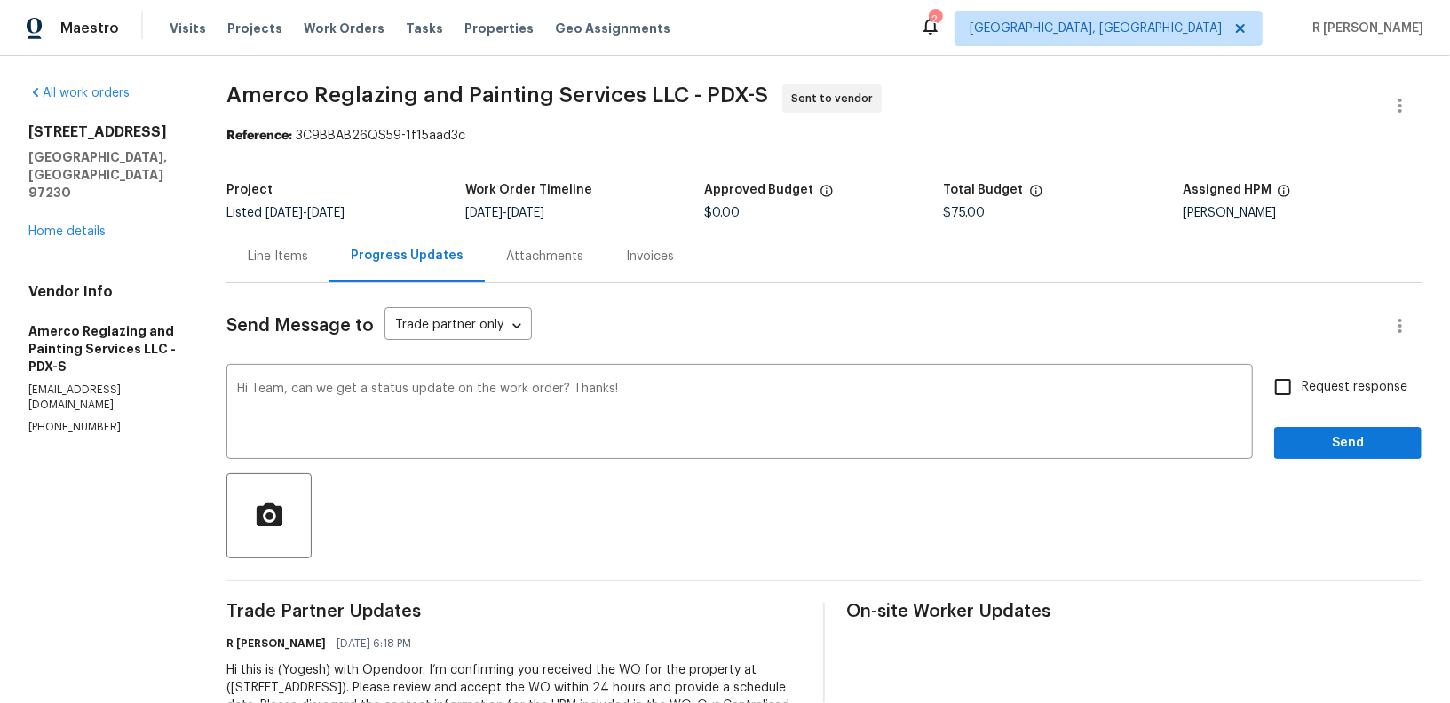
click at [1351, 397] on label "Request response" at bounding box center [1335, 387] width 143 height 37
click at [1302, 397] on input "Request response" at bounding box center [1282, 387] width 37 height 37
checkbox input "true"
click at [1344, 427] on button "Send" at bounding box center [1347, 443] width 147 height 33
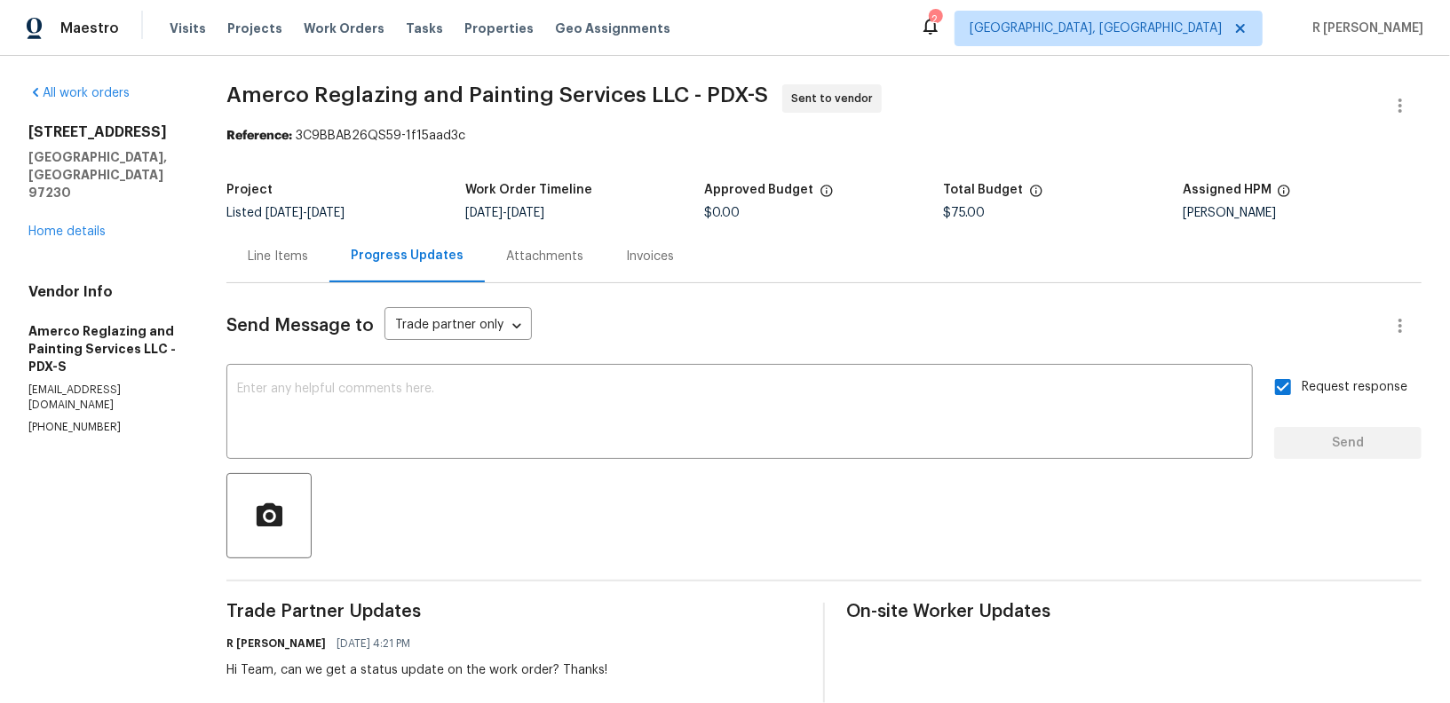
click at [55, 204] on div "677 NE 162nd Ave Portland, OR 97230 Home details" at bounding box center [105, 181] width 155 height 117
click at [55, 226] on link "Home details" at bounding box center [66, 232] width 77 height 12
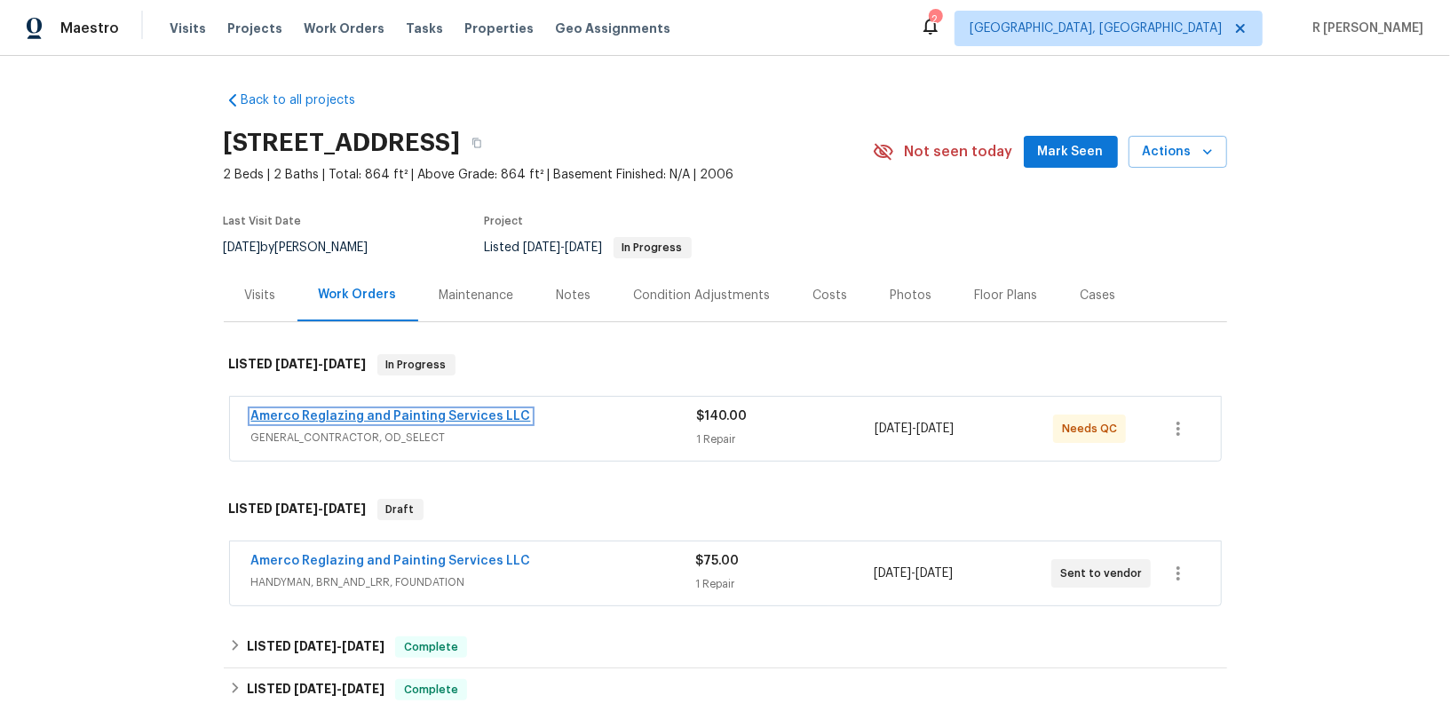
click at [384, 419] on link "Amerco Reglazing and Painting Services LLC" at bounding box center [391, 416] width 280 height 12
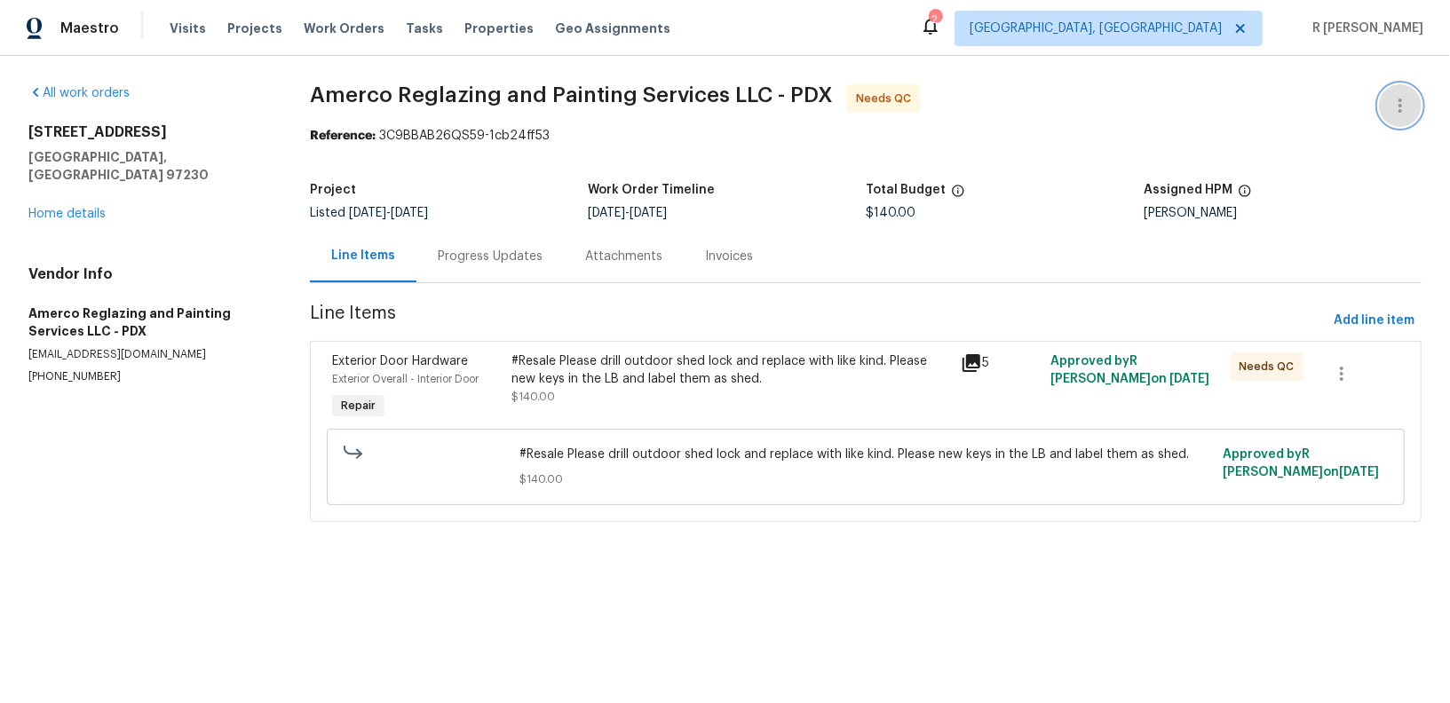
click at [1391, 106] on icon "button" at bounding box center [1400, 105] width 21 height 21
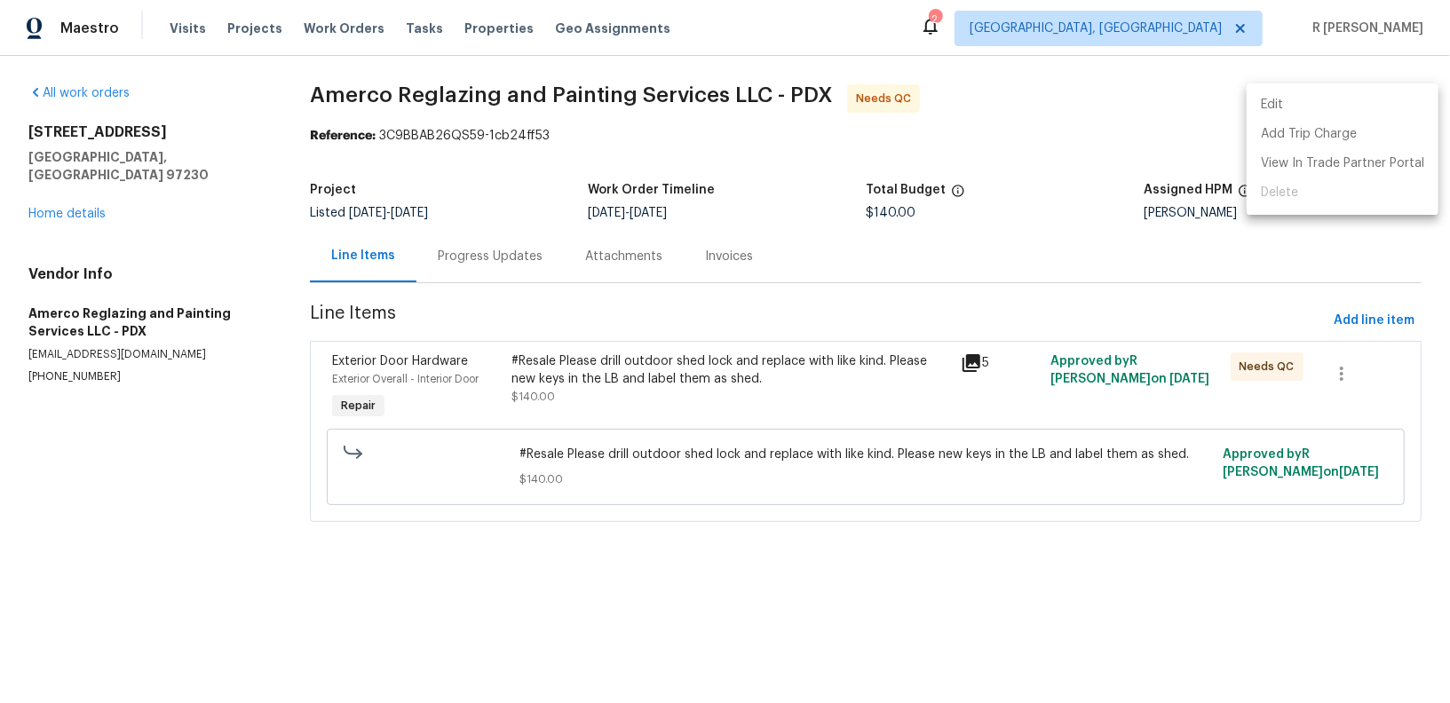
click at [1337, 102] on li "Edit" at bounding box center [1343, 105] width 192 height 29
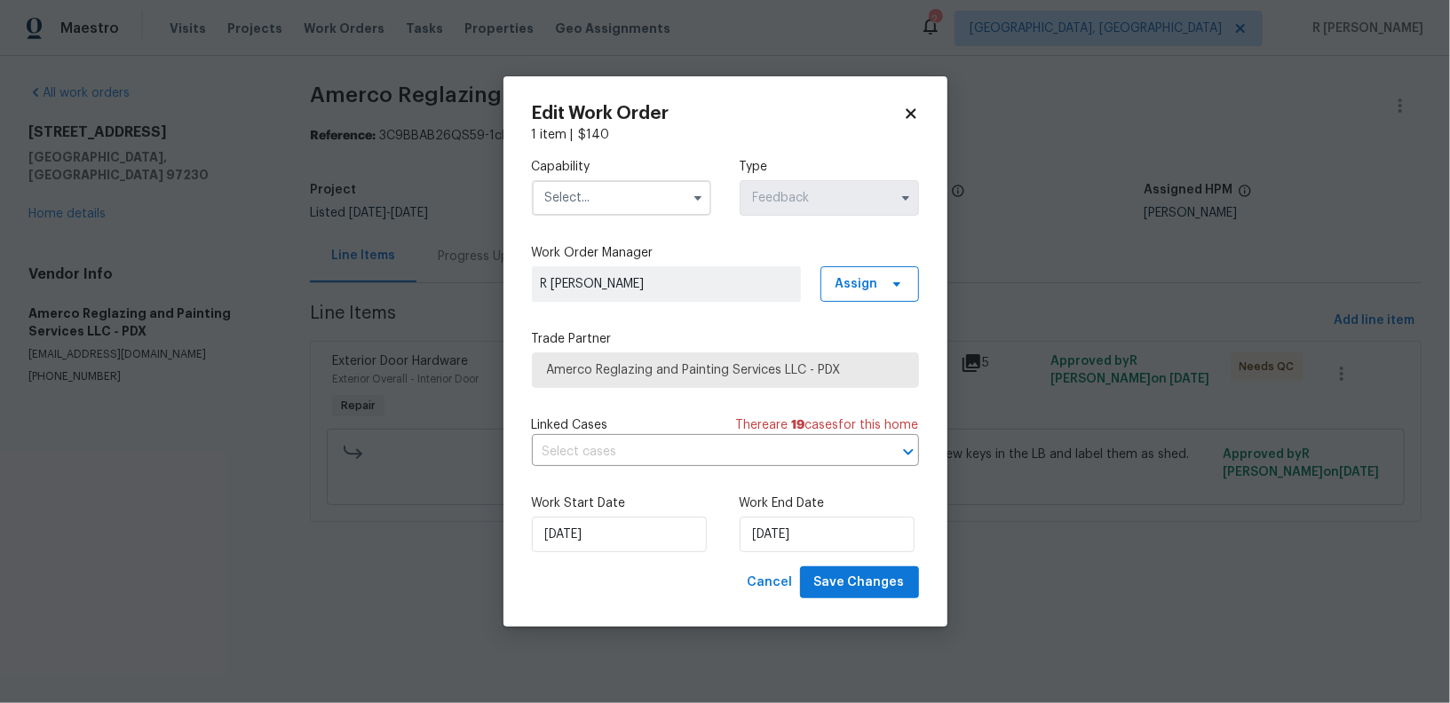
click at [653, 183] on input "text" at bounding box center [621, 198] width 179 height 36
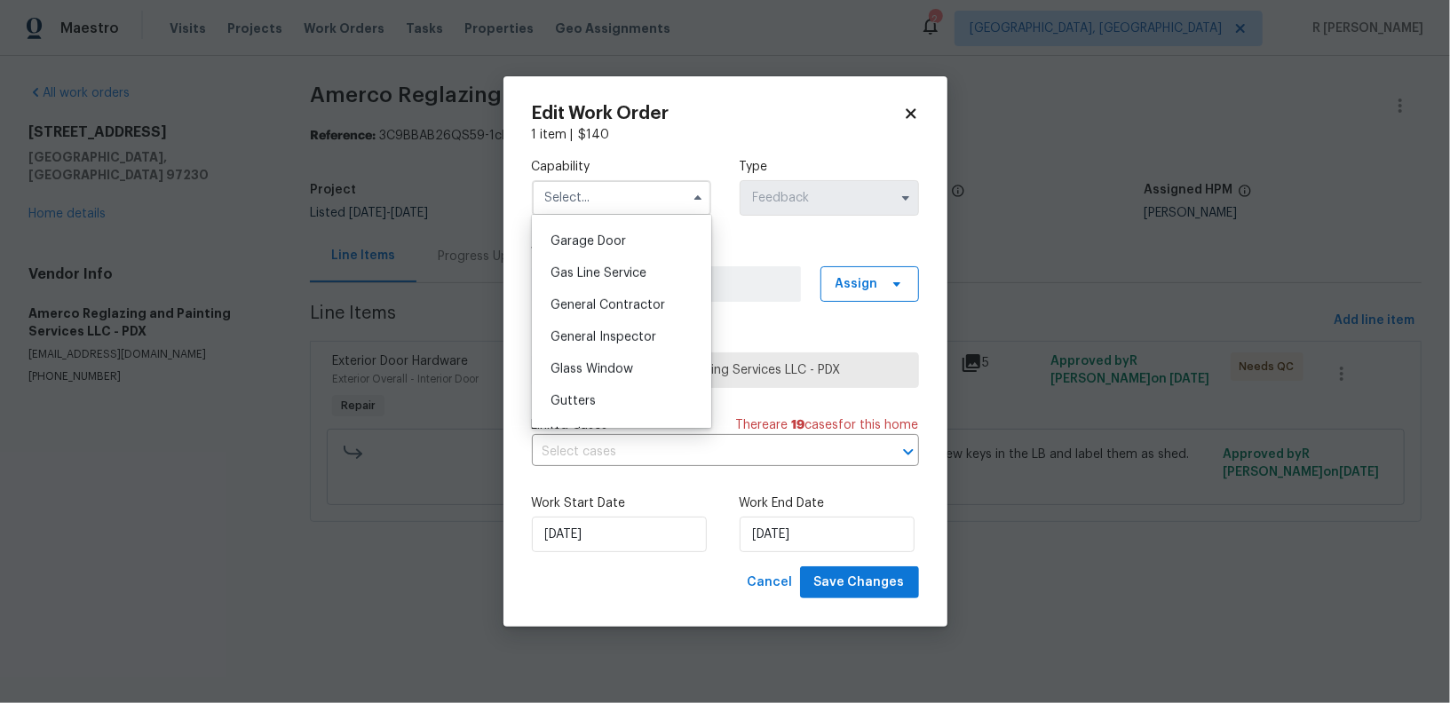
scroll to position [783, 0]
click at [613, 300] on span "General Contractor" at bounding box center [608, 301] width 115 height 12
type input "General Contractor"
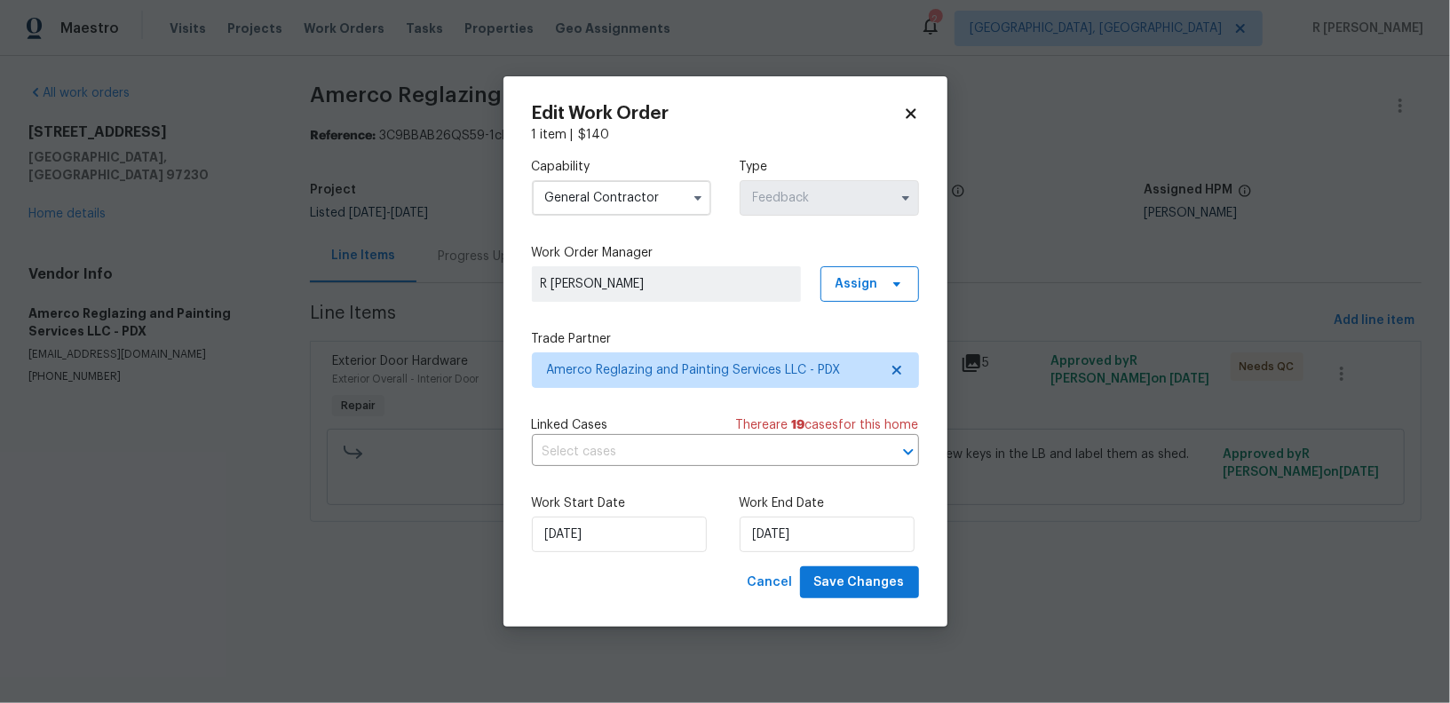
click at [578, 554] on div "Work Start Date 21/08/2025 Work End Date 25/08/2025" at bounding box center [725, 523] width 387 height 86
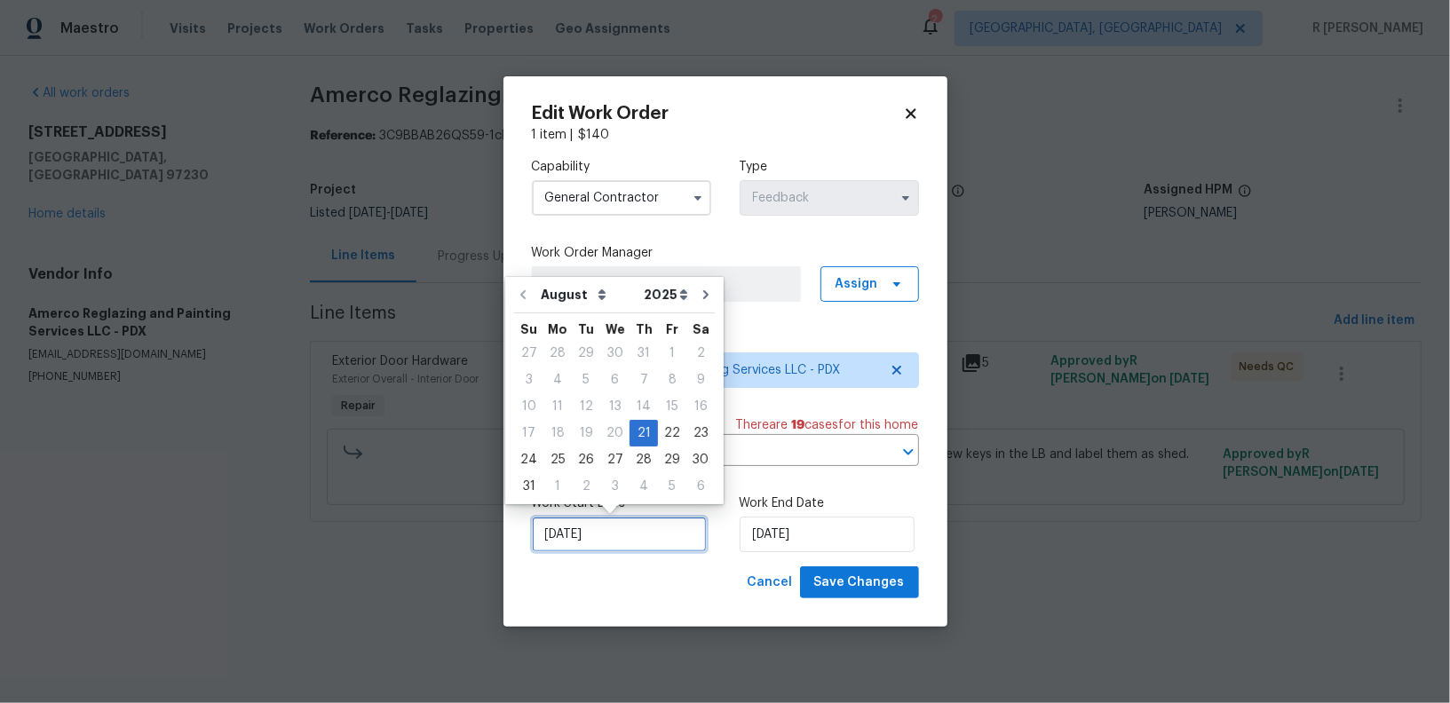
click at [579, 537] on input "21/08/2025" at bounding box center [619, 535] width 175 height 36
click at [554, 456] on div "25" at bounding box center [557, 460] width 28 height 25
type input "25/08/2025"
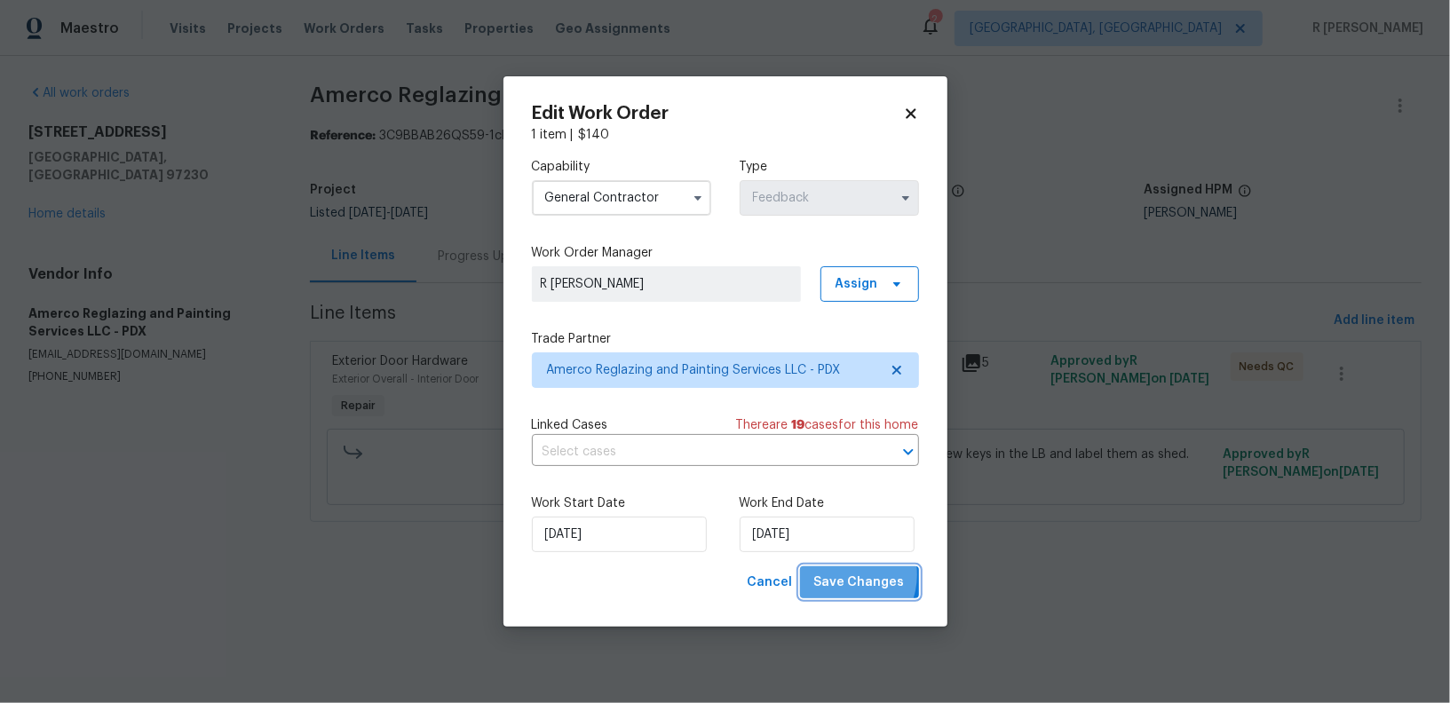
click at [846, 576] on span "Save Changes" at bounding box center [859, 583] width 91 height 22
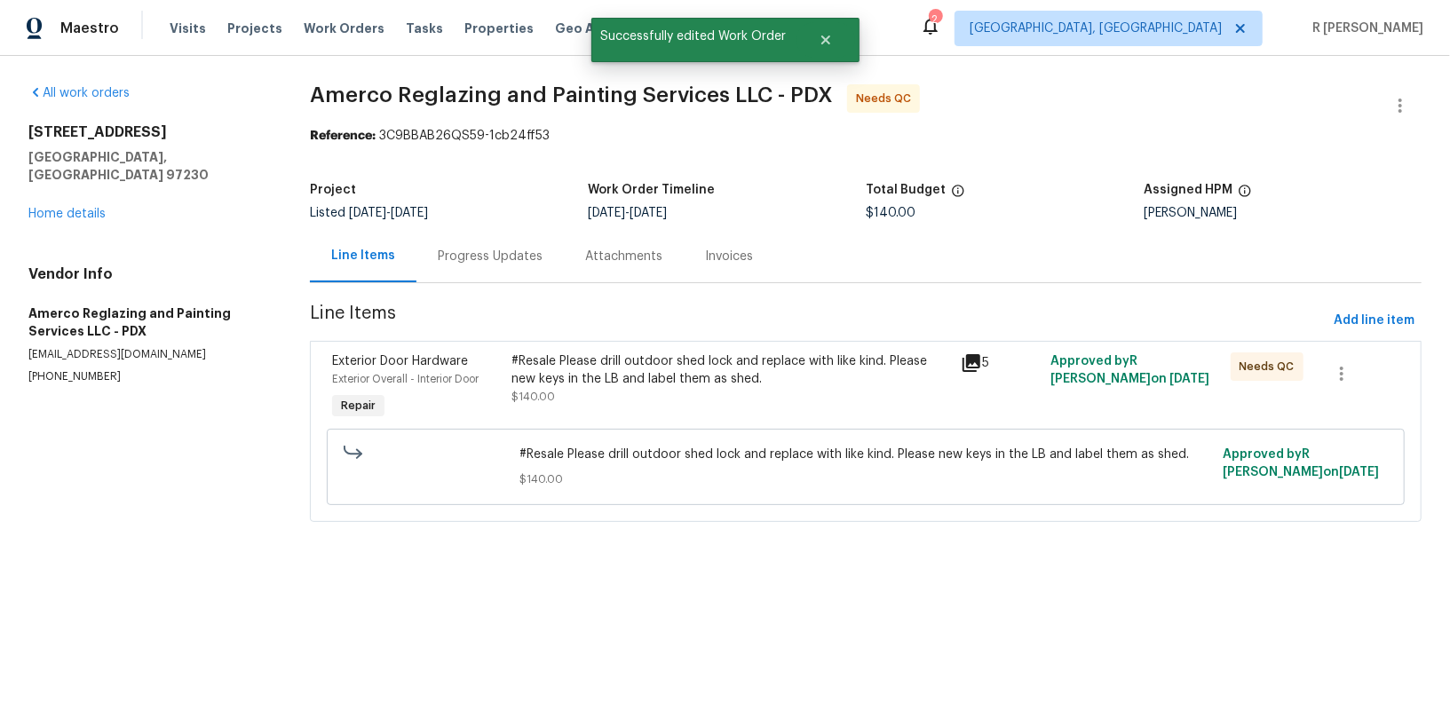
click at [470, 258] on div "Progress Updates" at bounding box center [490, 257] width 105 height 18
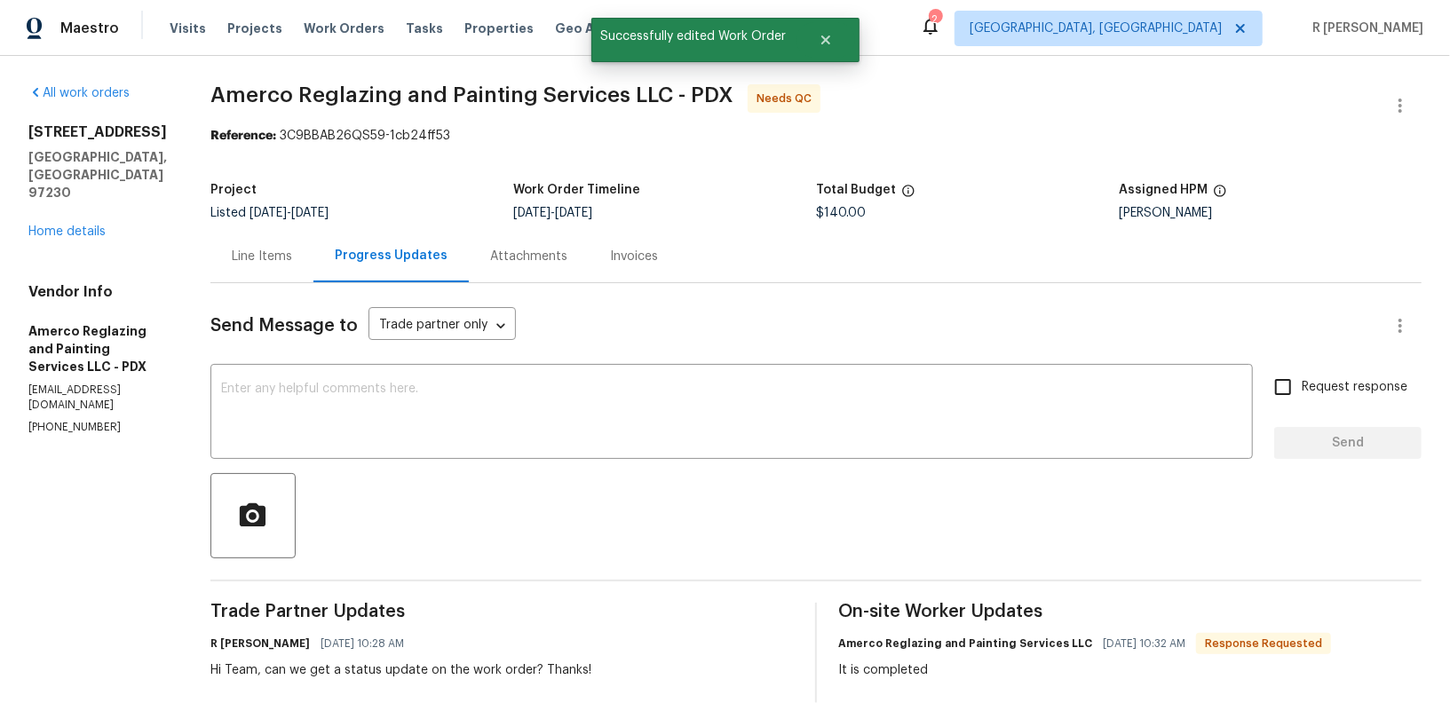
click at [283, 272] on div "Line Items" at bounding box center [261, 256] width 103 height 52
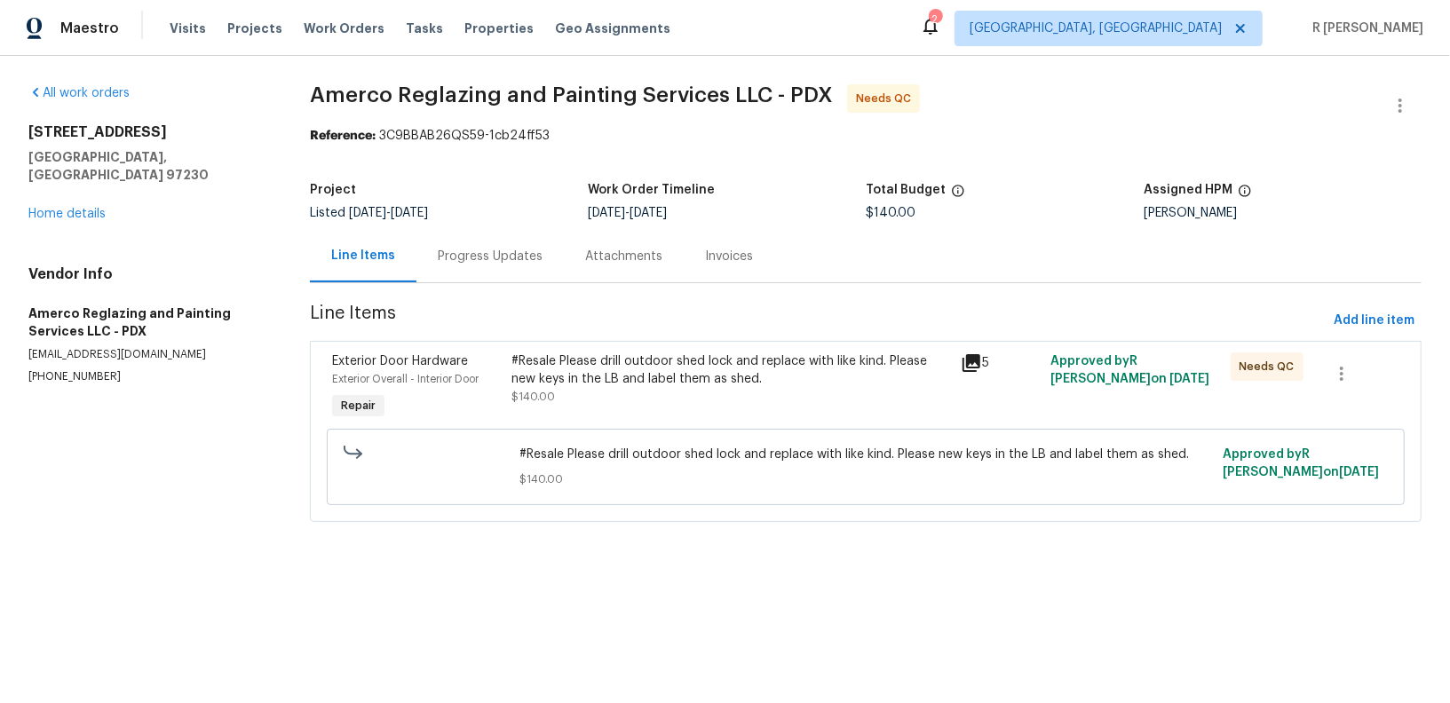
click at [712, 399] on div "#Resale Please drill outdoor shed lock and replace with like kind. Please new k…" at bounding box center [730, 379] width 439 height 53
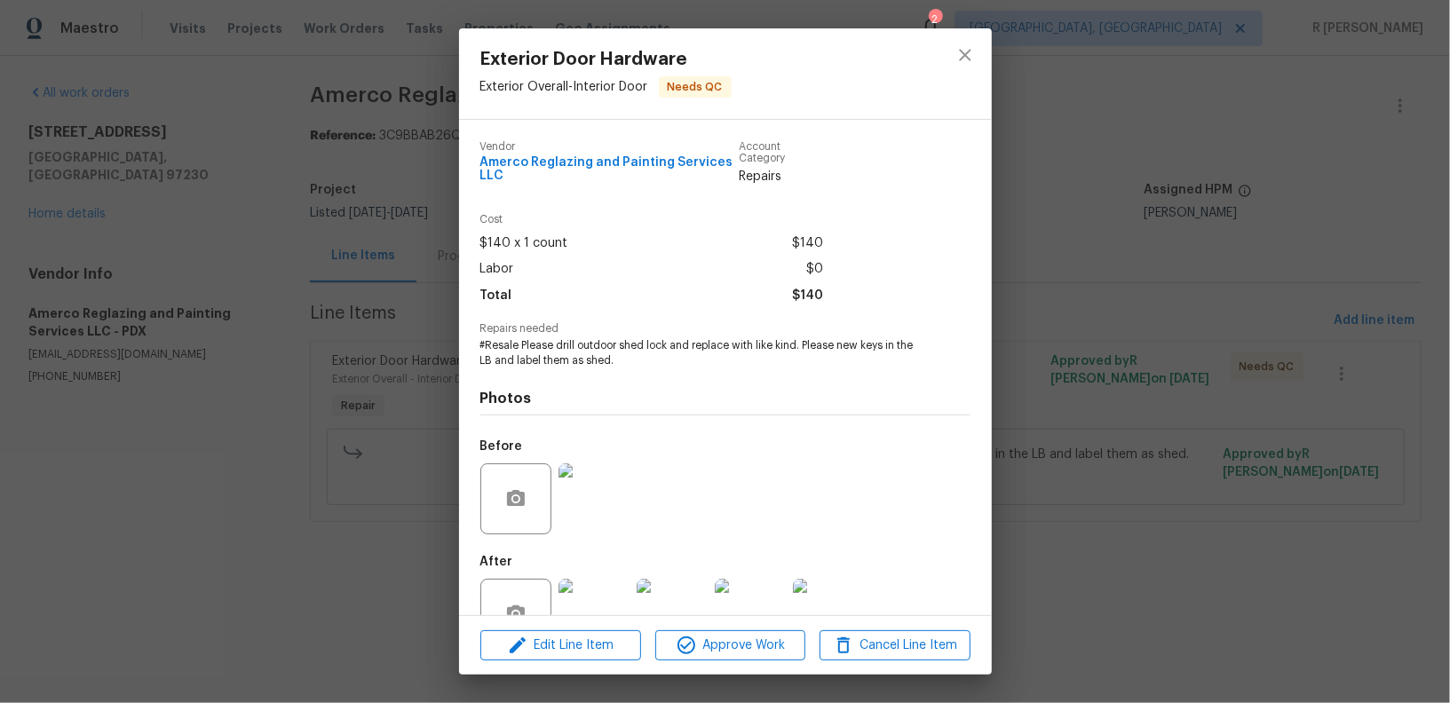
scroll to position [52, 0]
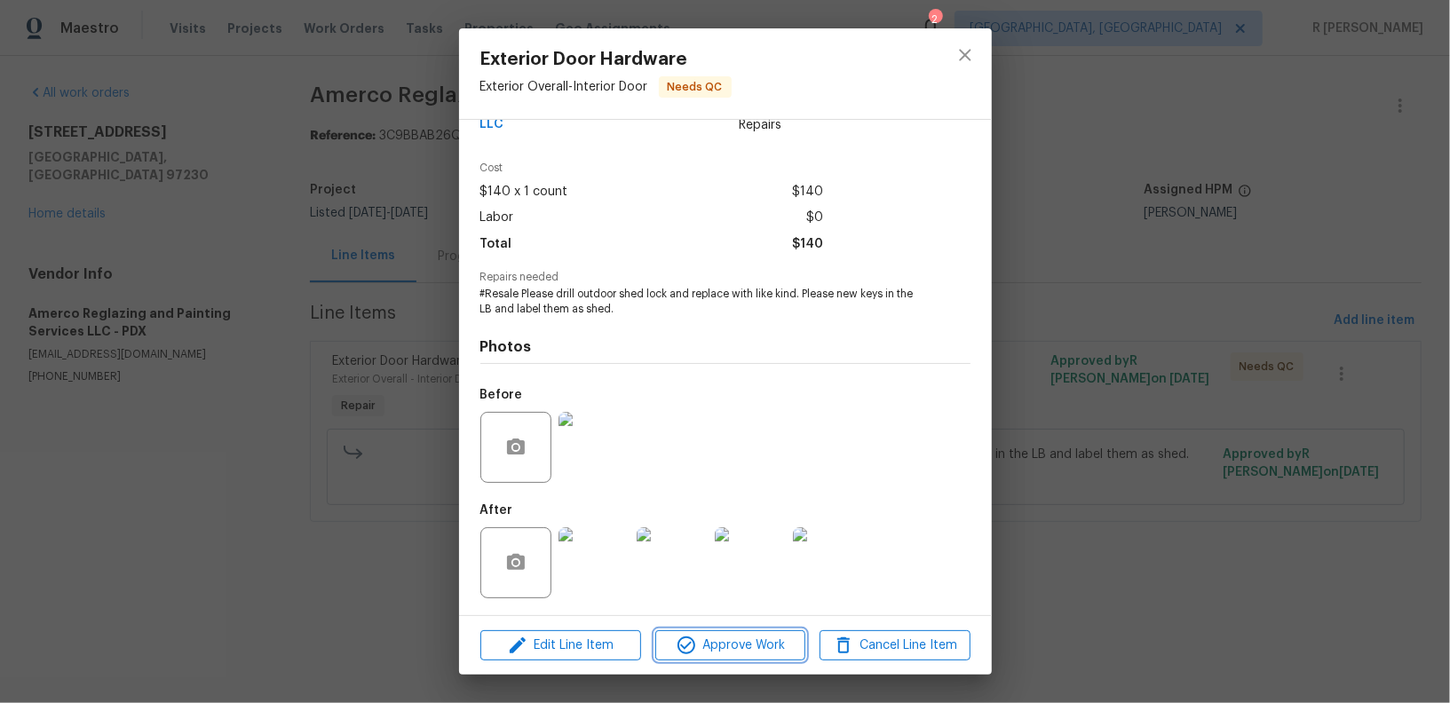
click at [757, 652] on span "Approve Work" at bounding box center [730, 646] width 139 height 22
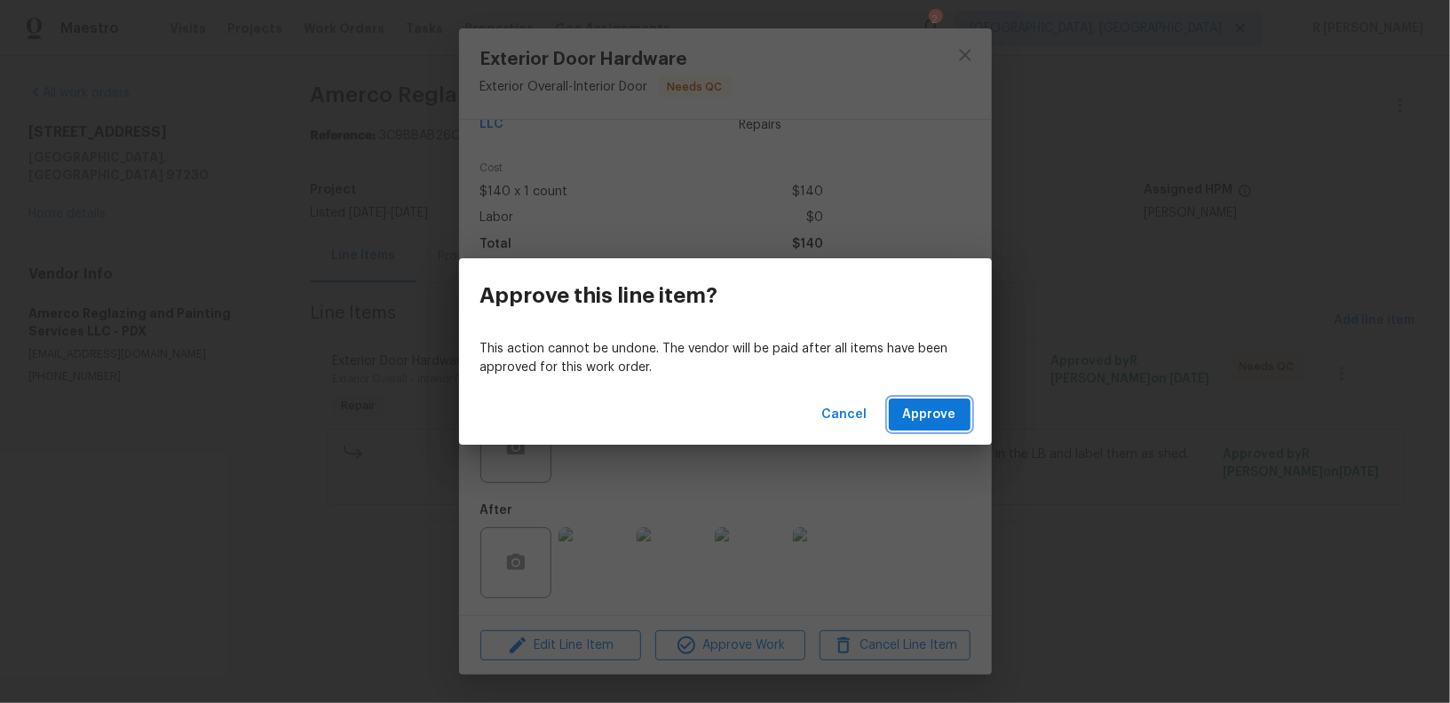
click at [921, 428] on button "Approve" at bounding box center [930, 415] width 82 height 33
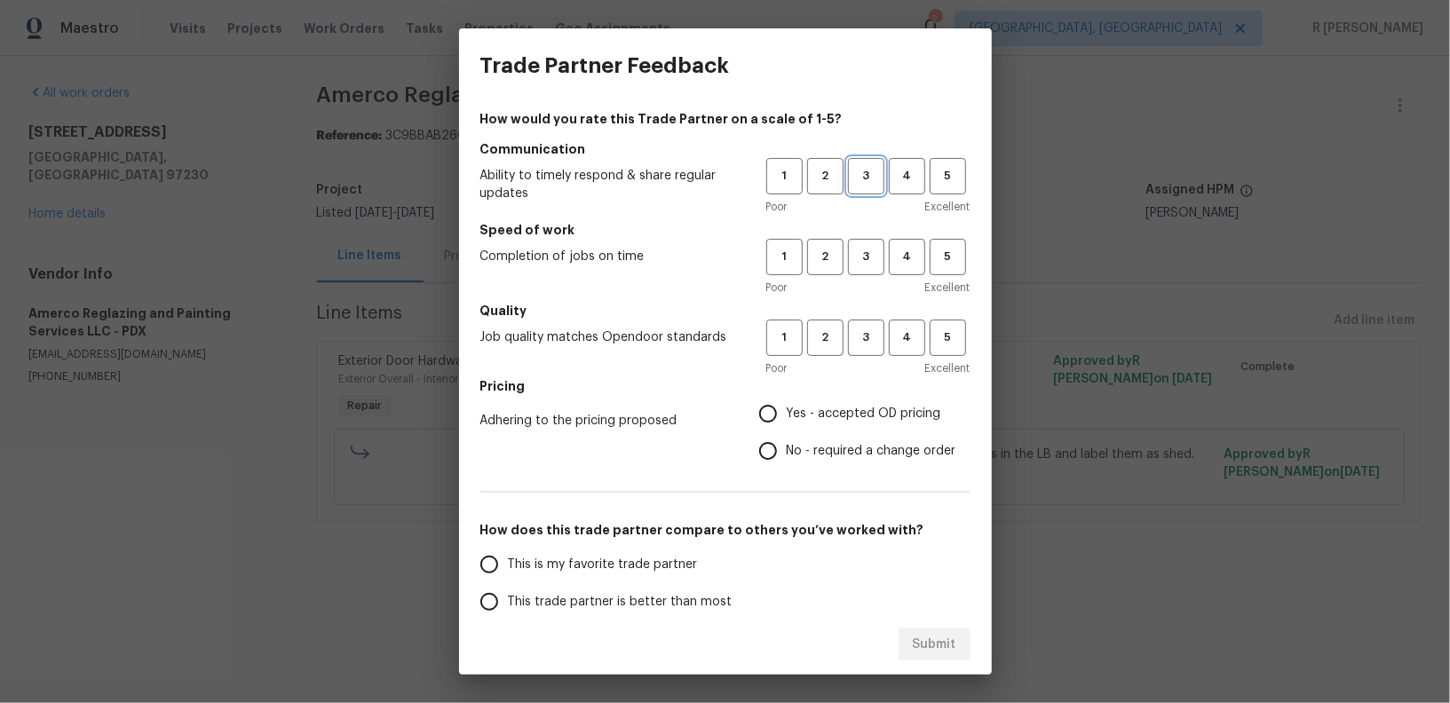
click at [866, 189] on button "3" at bounding box center [866, 176] width 36 height 36
click at [866, 248] on span "3" at bounding box center [866, 257] width 33 height 20
click at [856, 355] on button "3" at bounding box center [866, 338] width 36 height 36
click at [774, 409] on input "Yes - accepted OD pricing" at bounding box center [767, 413] width 37 height 37
radio input "true"
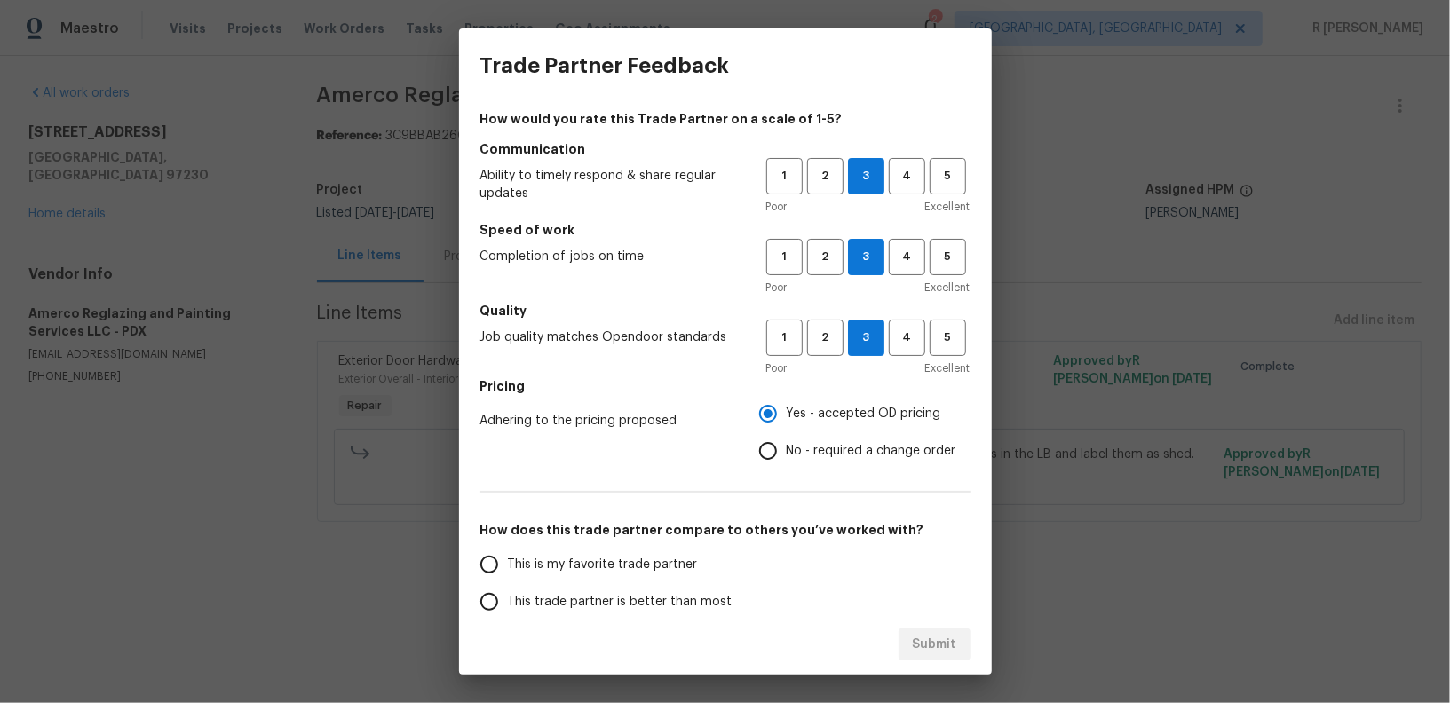
click at [650, 603] on span "This trade partner is better than most" at bounding box center [620, 602] width 225 height 19
click at [508, 603] on input "This trade partner is better than most" at bounding box center [489, 601] width 37 height 37
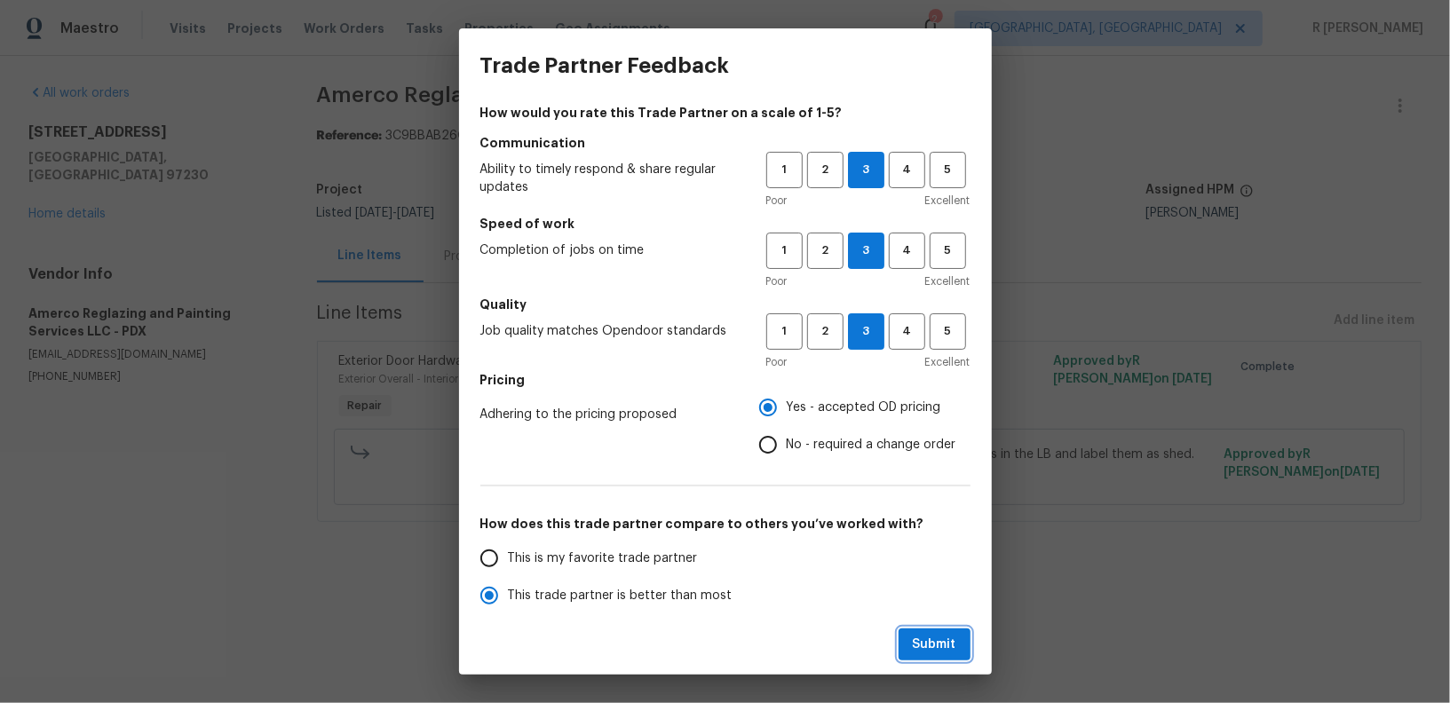
click at [930, 654] on span "Submit" at bounding box center [935, 645] width 44 height 22
radio input "true"
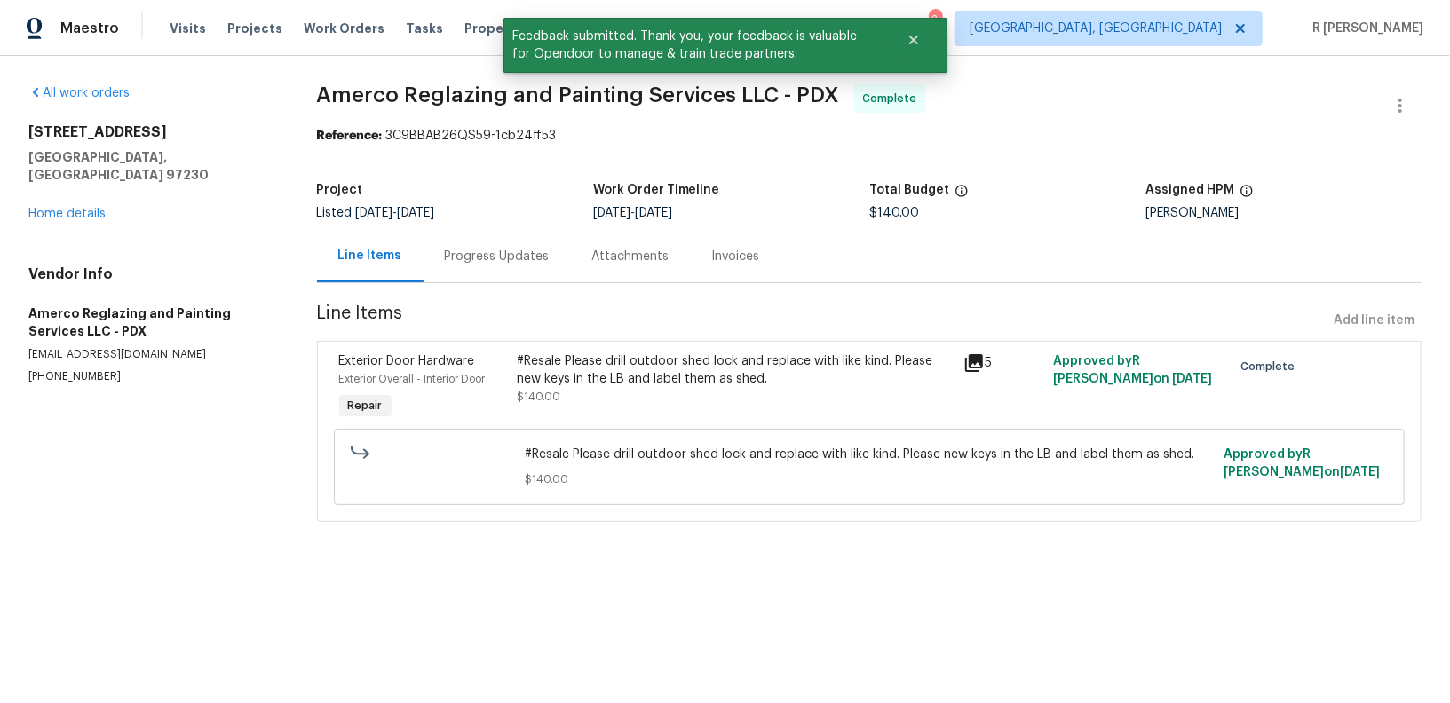
click at [487, 261] on div "Progress Updates" at bounding box center [497, 257] width 105 height 18
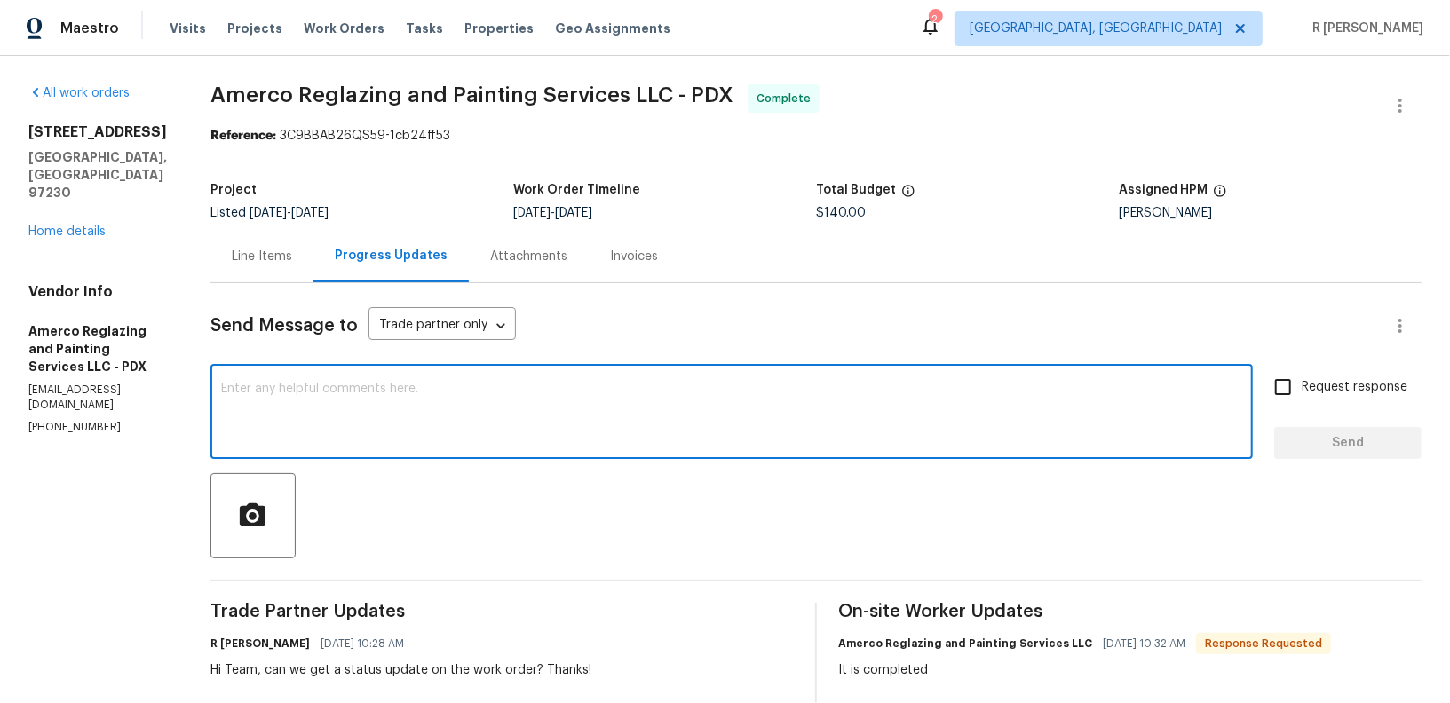
click at [630, 424] on textarea at bounding box center [731, 414] width 1021 height 62
paste textarea "Hi Team, the work order has been approved. Kindly upload the detailed invoice. …"
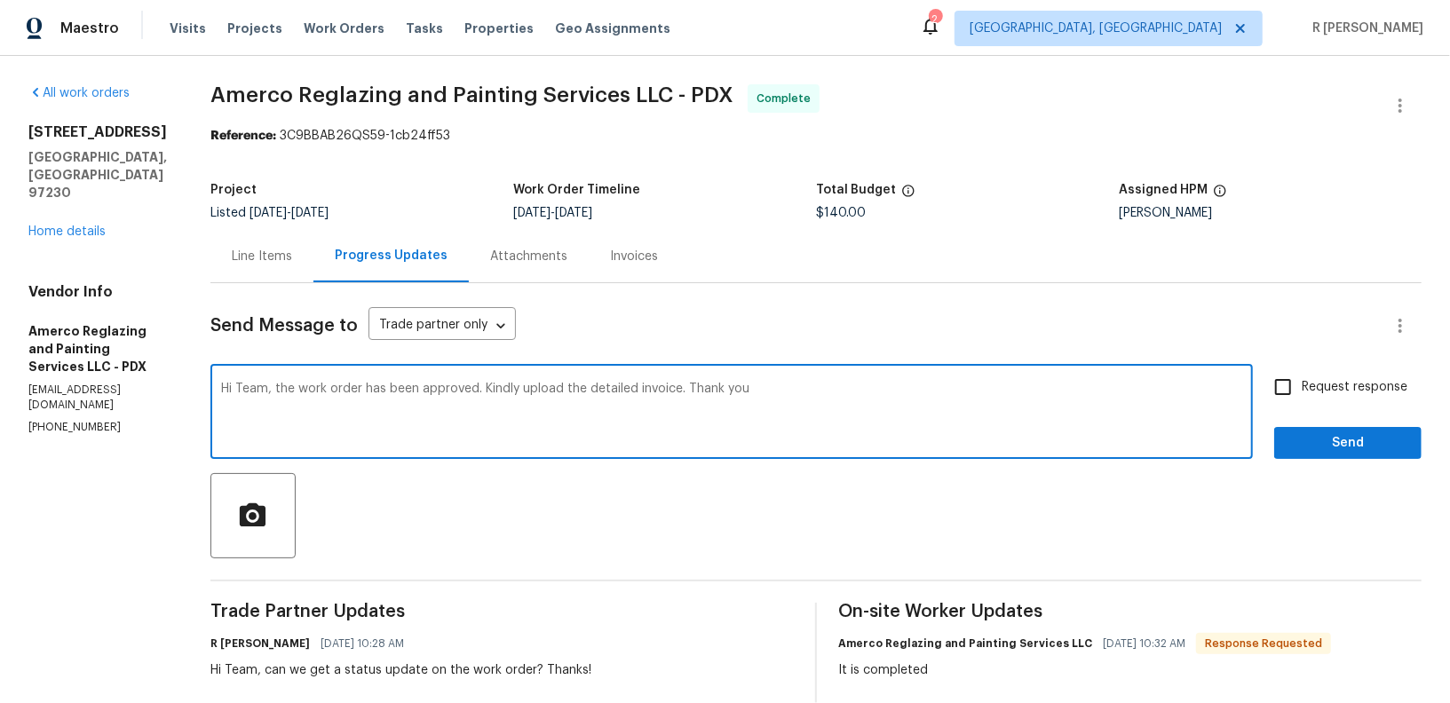
type textarea "Hi Team, the work order has been approved. Kindly upload the detailed invoice. …"
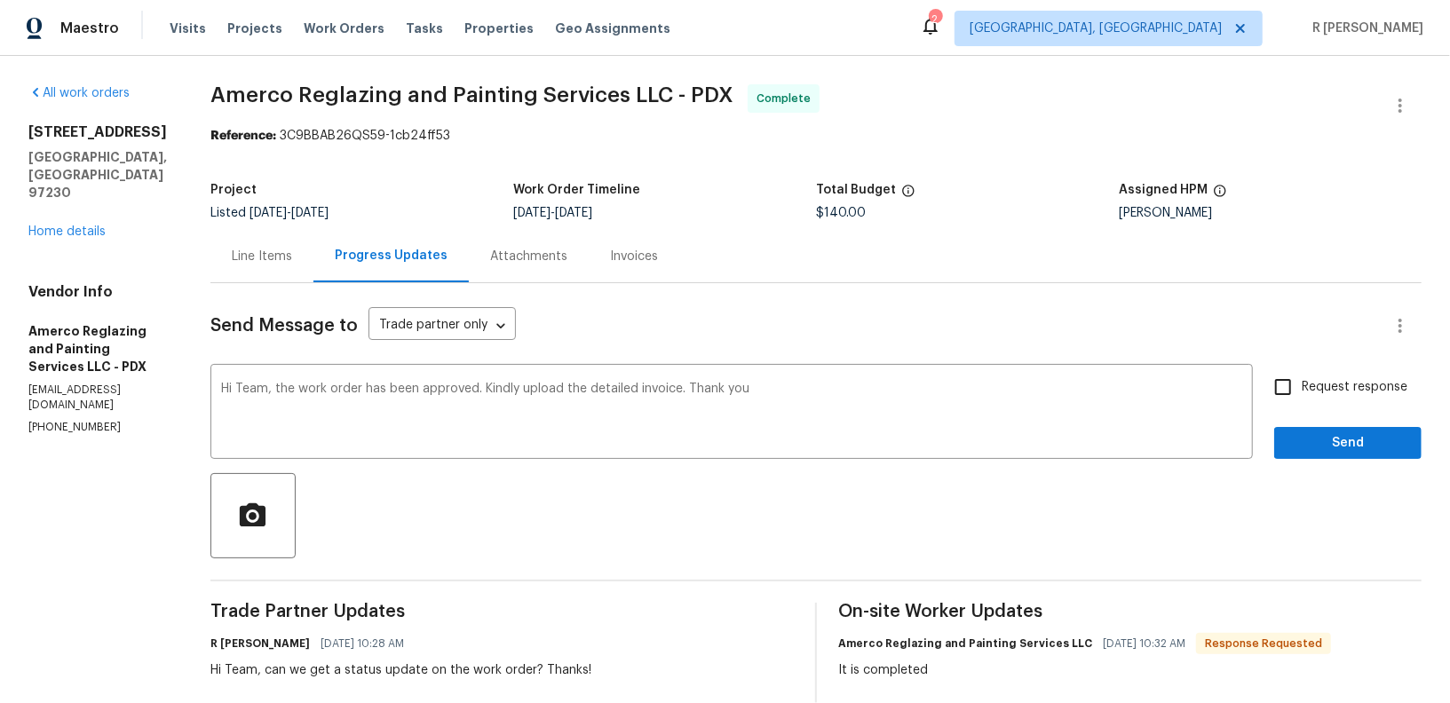
click at [1350, 378] on span "Request response" at bounding box center [1355, 387] width 106 height 19
click at [1302, 378] on input "Request response" at bounding box center [1282, 387] width 37 height 37
checkbox input "true"
click at [1323, 435] on span "Send" at bounding box center [1347, 443] width 119 height 22
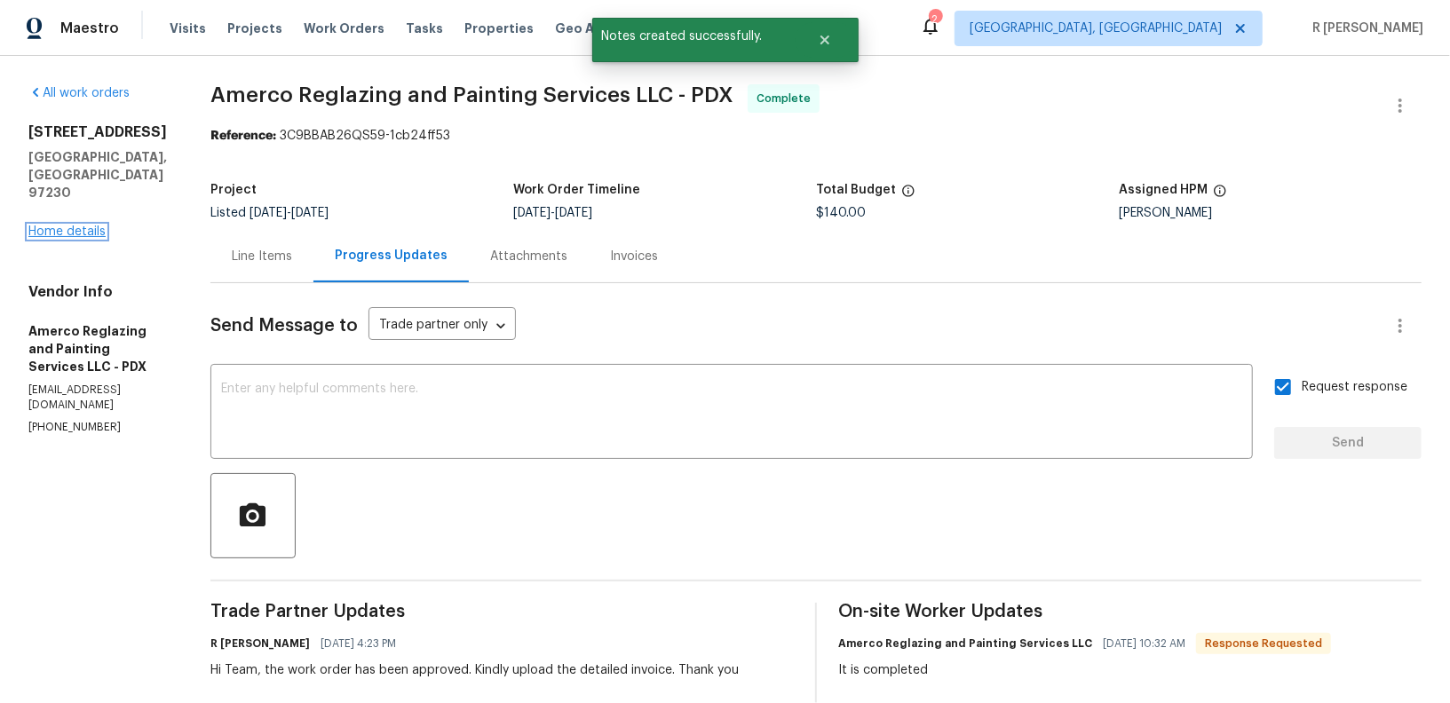
click at [70, 226] on link "Home details" at bounding box center [66, 232] width 77 height 12
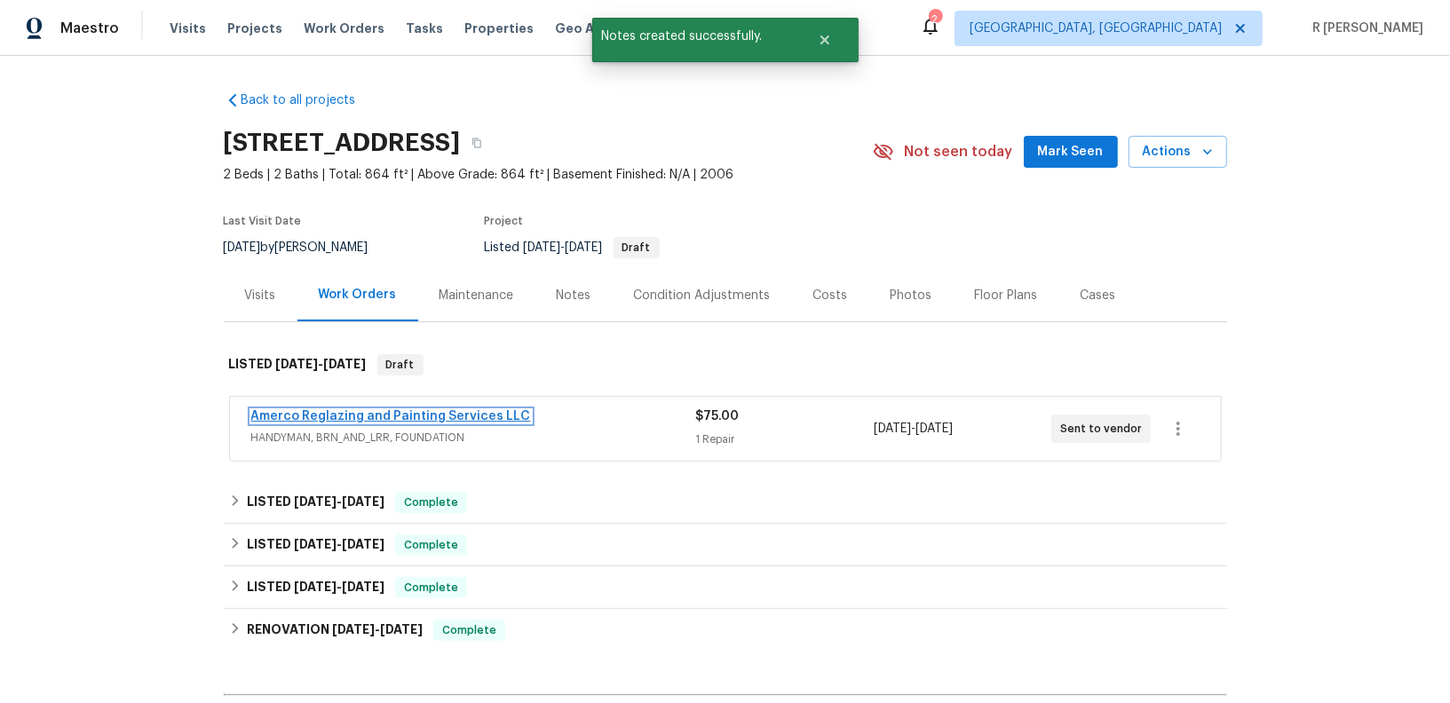
click at [319, 421] on link "Amerco Reglazing and Painting Services LLC" at bounding box center [391, 416] width 280 height 12
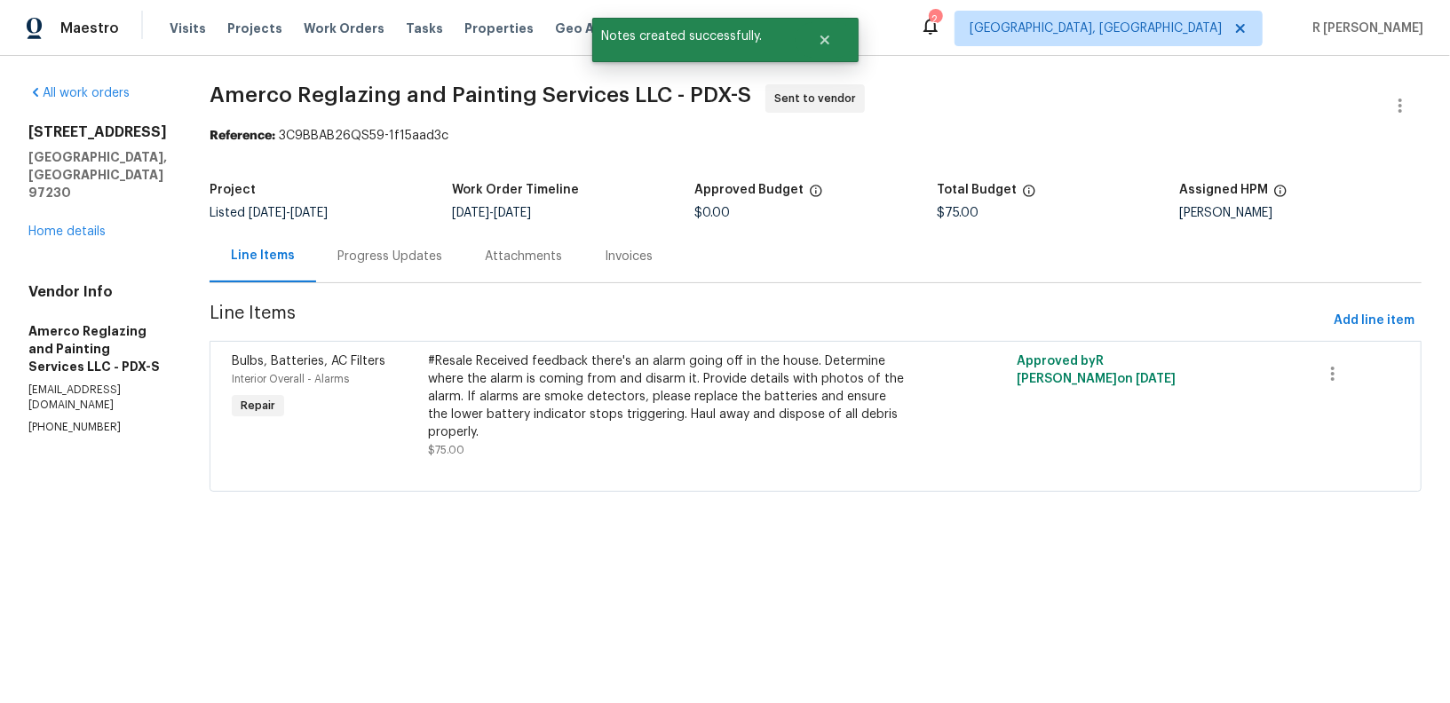
click at [433, 278] on div "Progress Updates" at bounding box center [389, 256] width 147 height 52
